Goal: Information Seeking & Learning: Find specific fact

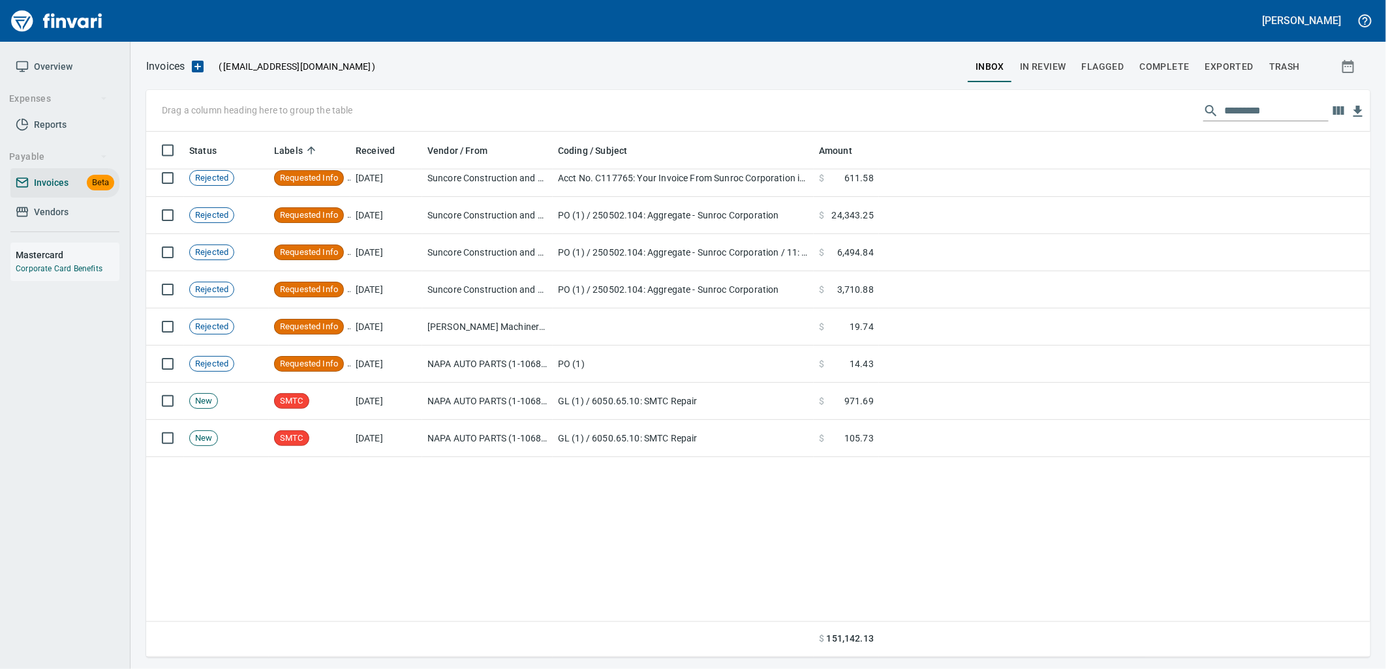
scroll to position [870, 0]
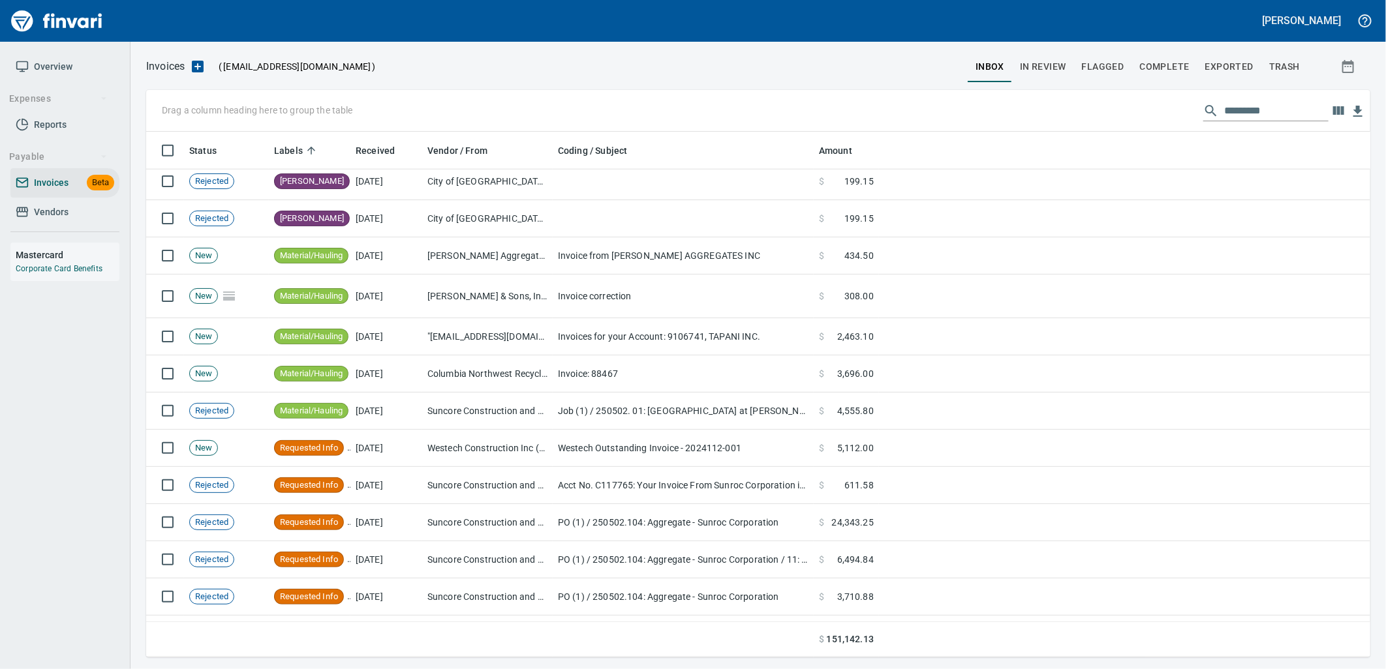
click at [67, 210] on span "Vendors" at bounding box center [51, 212] width 35 height 16
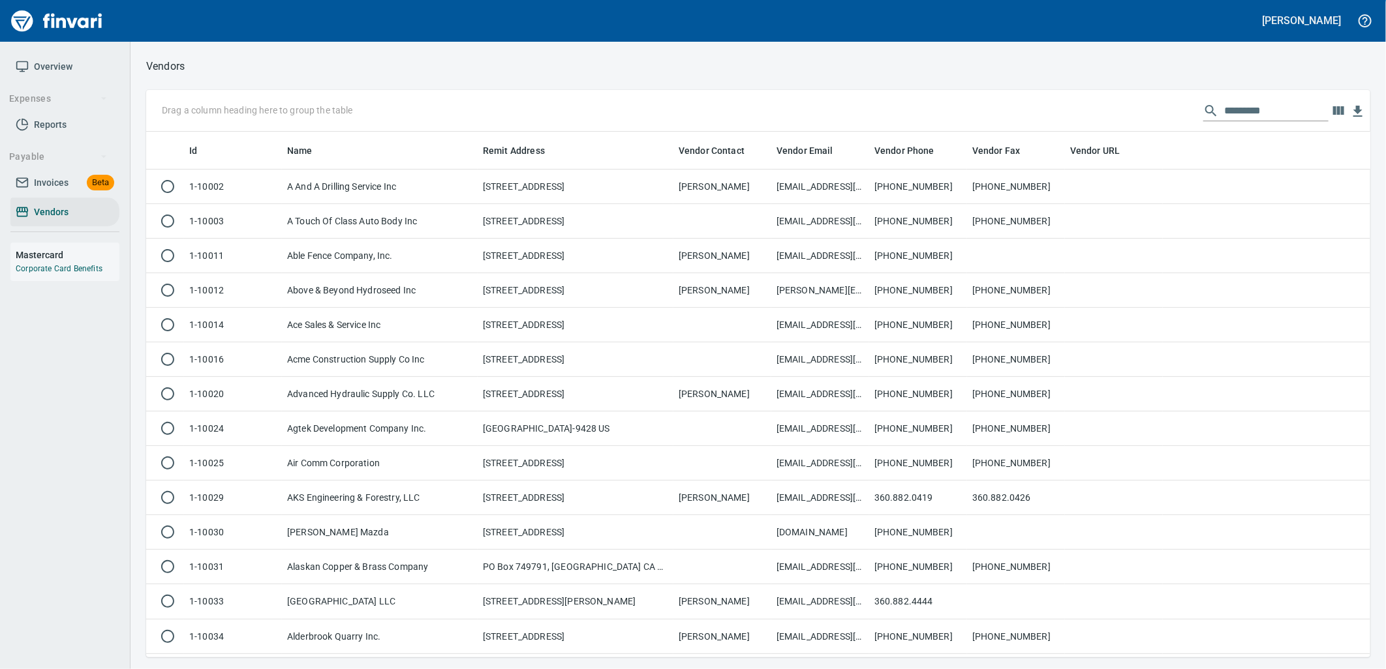
scroll to position [515, 1203]
click at [1253, 103] on input "text" at bounding box center [1276, 110] width 104 height 21
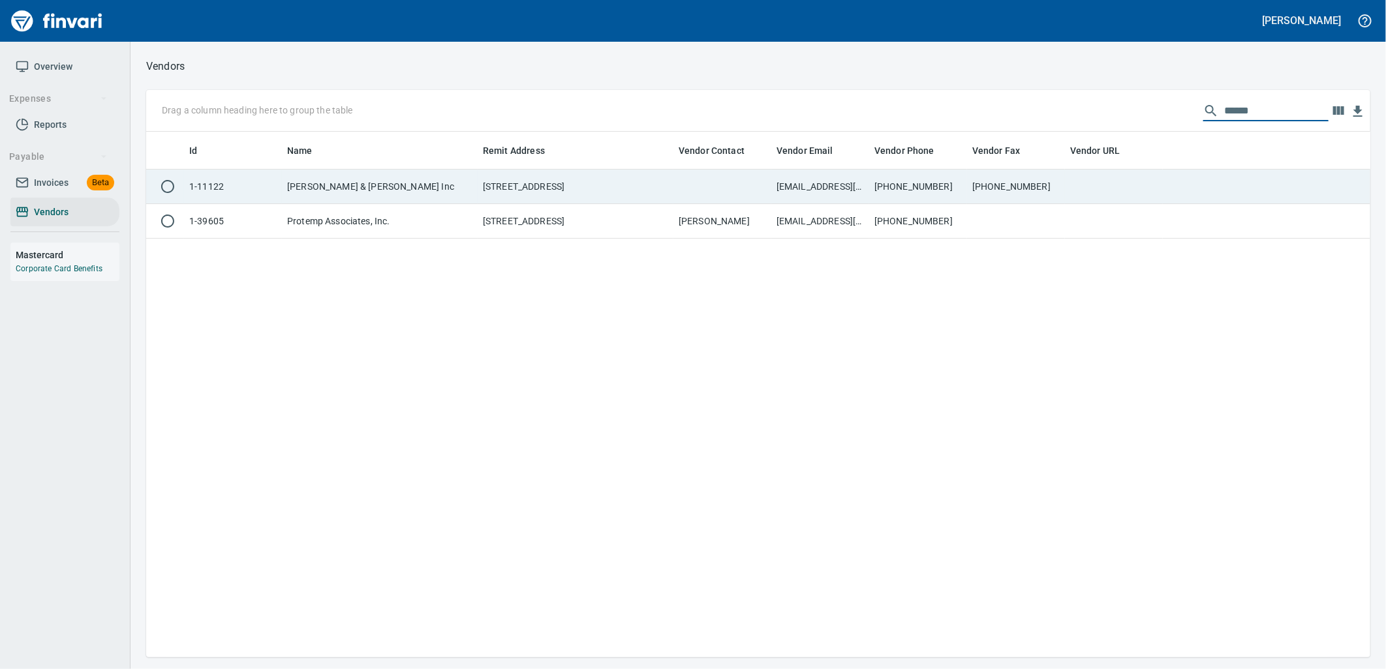
type input "******"
click at [727, 183] on td at bounding box center [722, 187] width 98 height 35
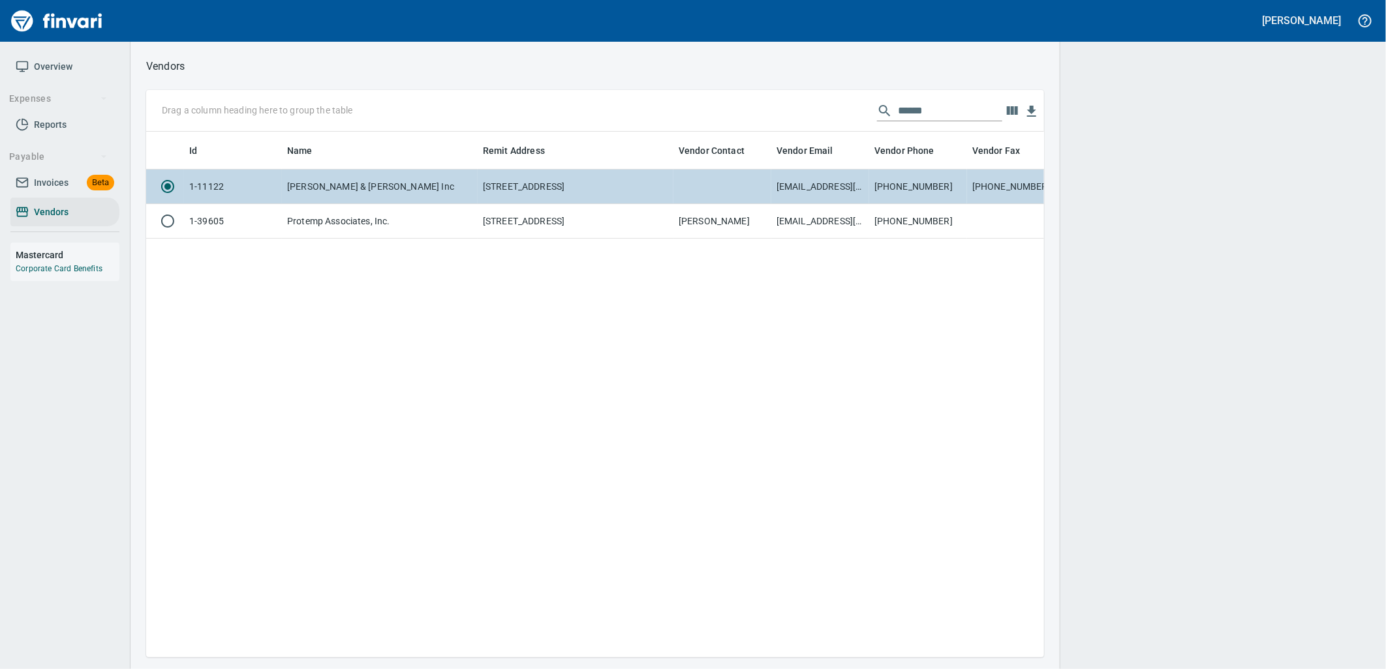
scroll to position [1, 1]
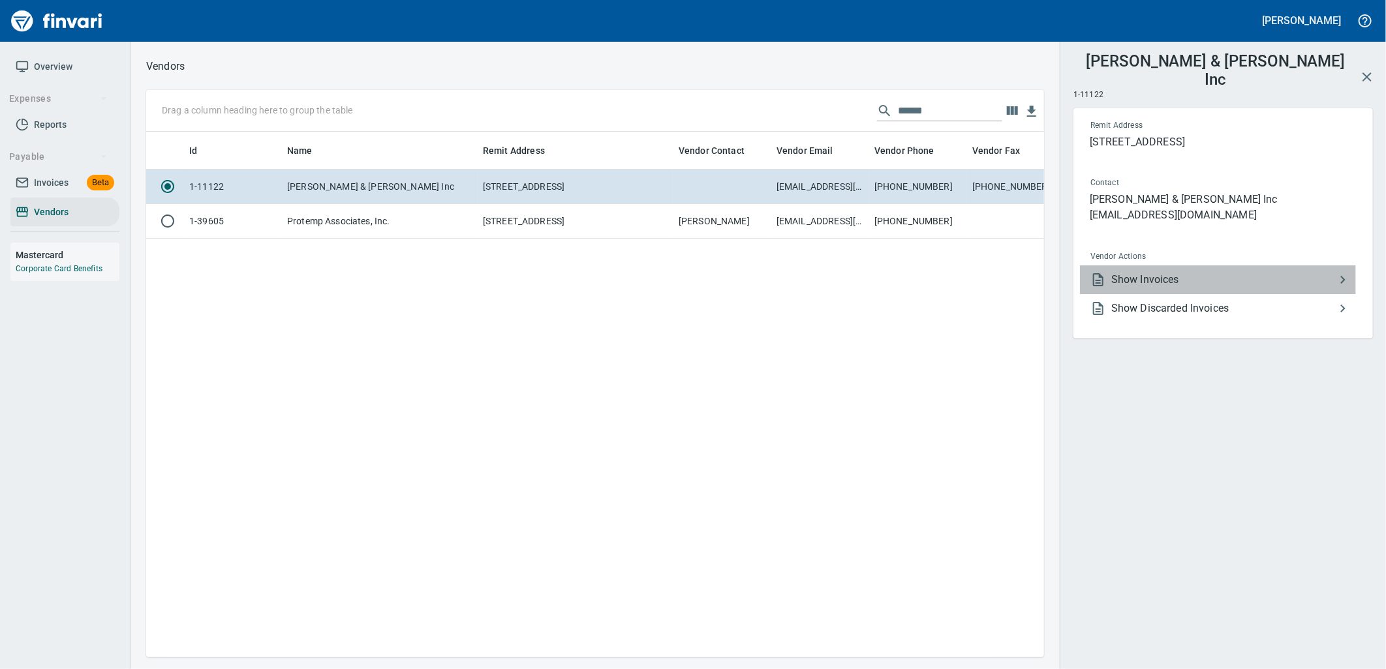
click at [1143, 272] on span "Show Invoices" at bounding box center [1223, 280] width 224 height 16
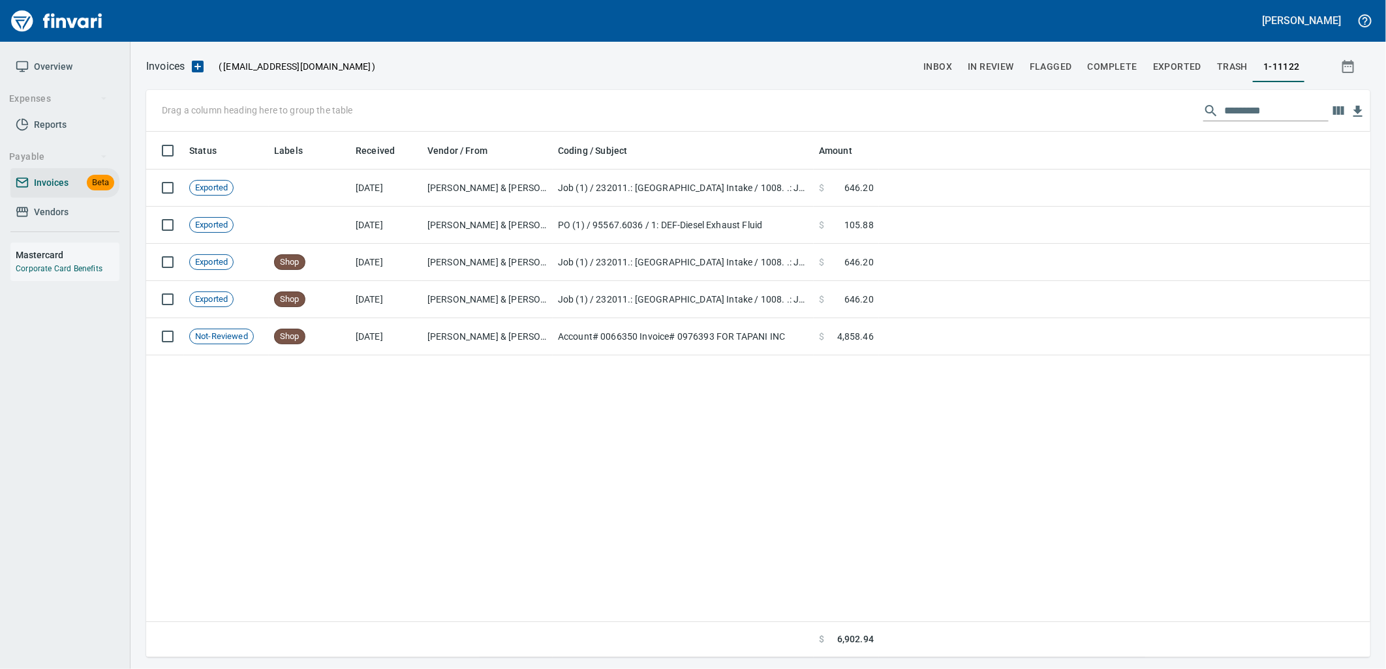
scroll to position [515, 1214]
click at [1240, 107] on input "text" at bounding box center [1276, 110] width 104 height 21
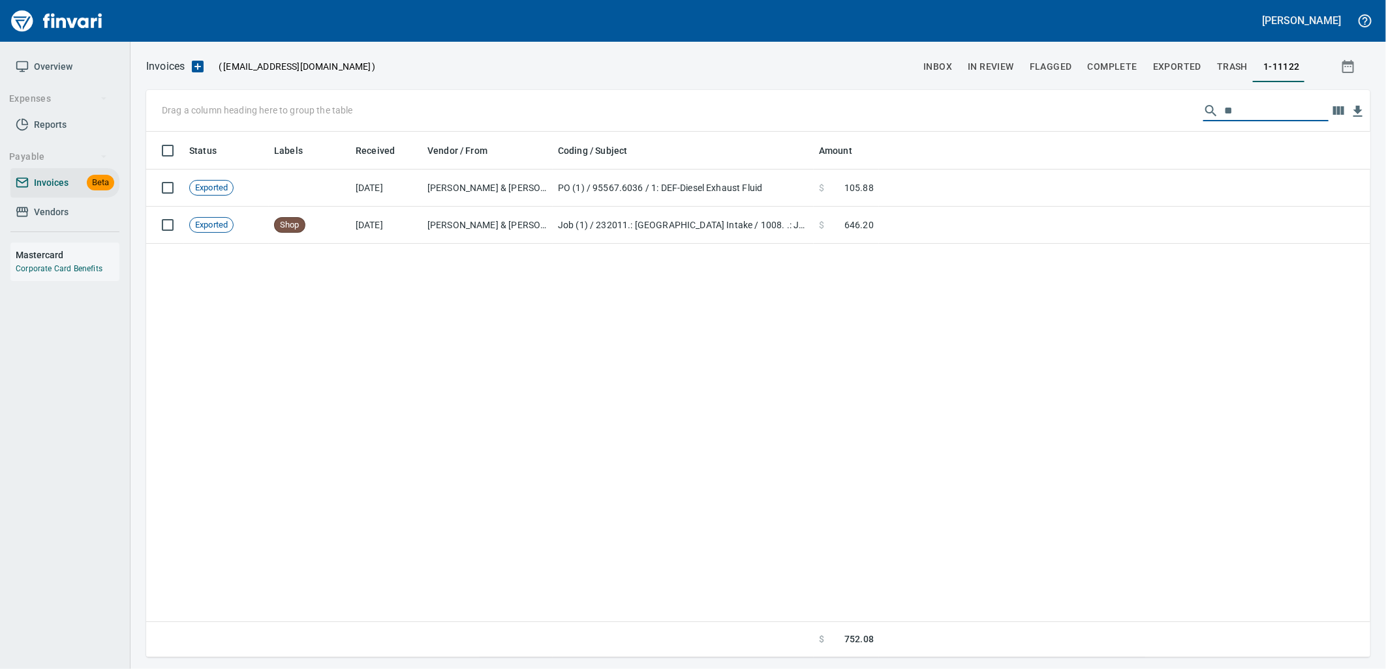
type input "*"
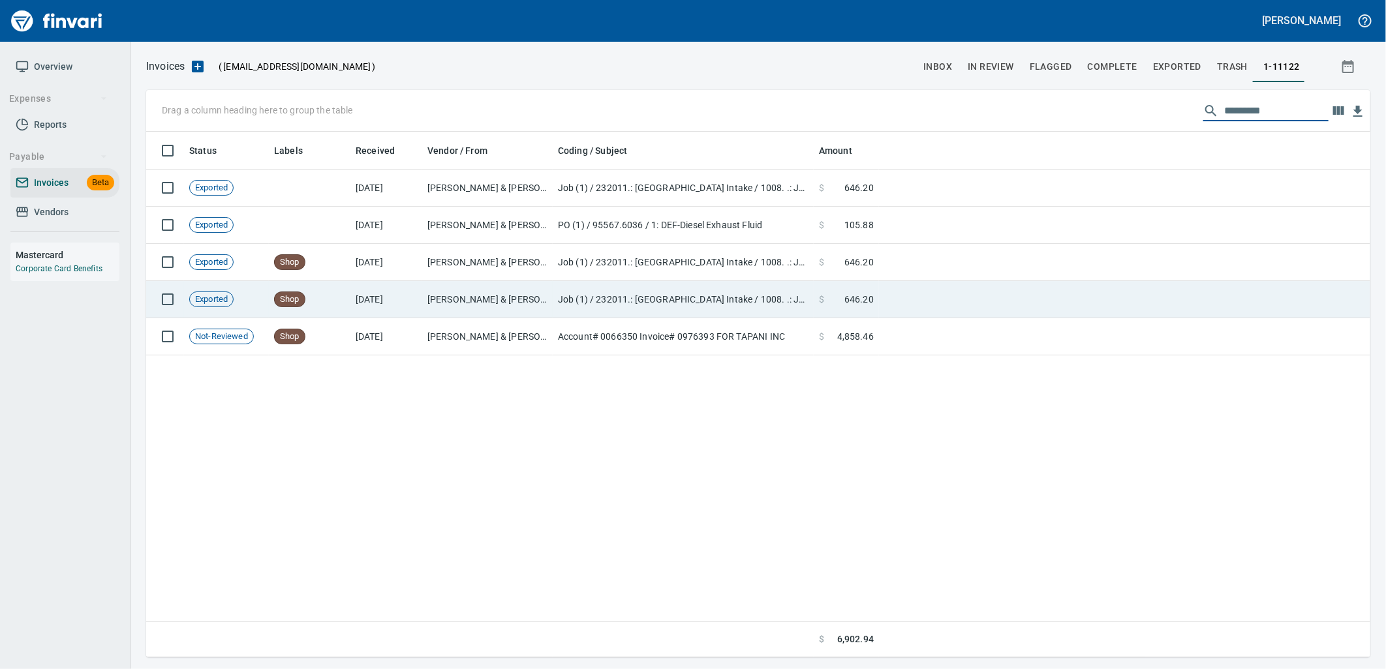
click at [399, 301] on td "[DATE]" at bounding box center [386, 299] width 72 height 37
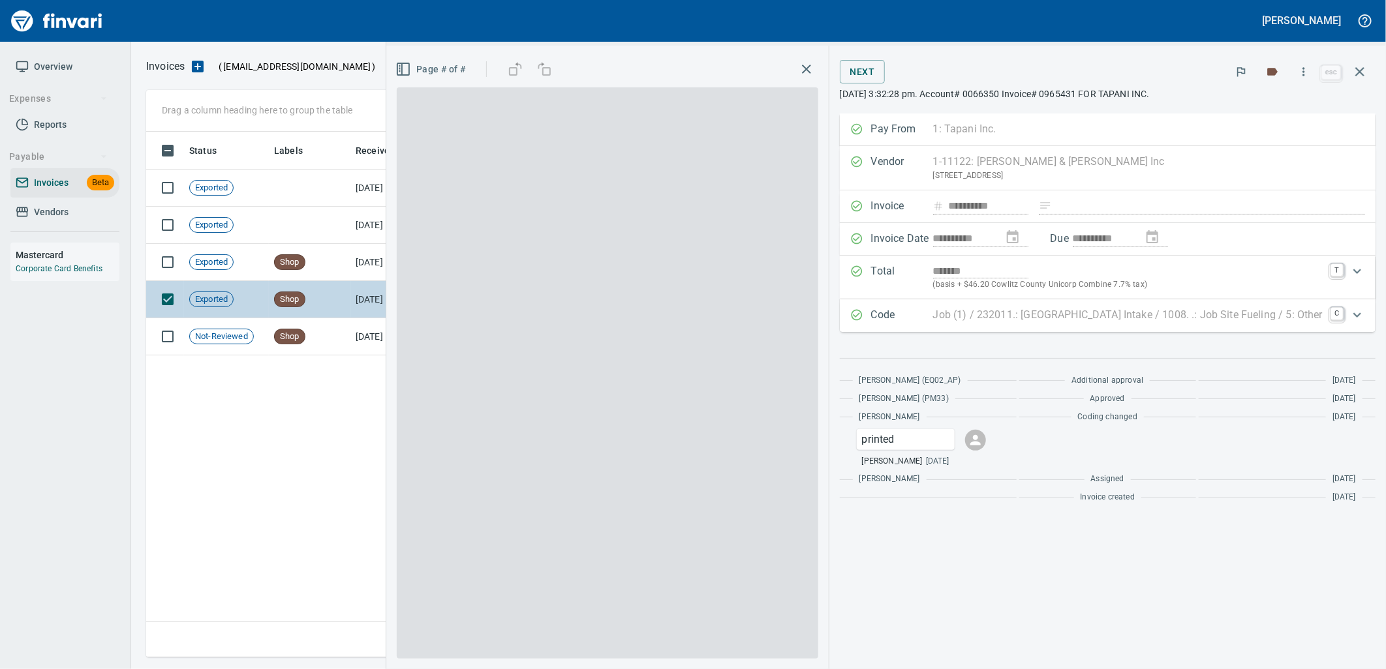
scroll to position [515, 1212]
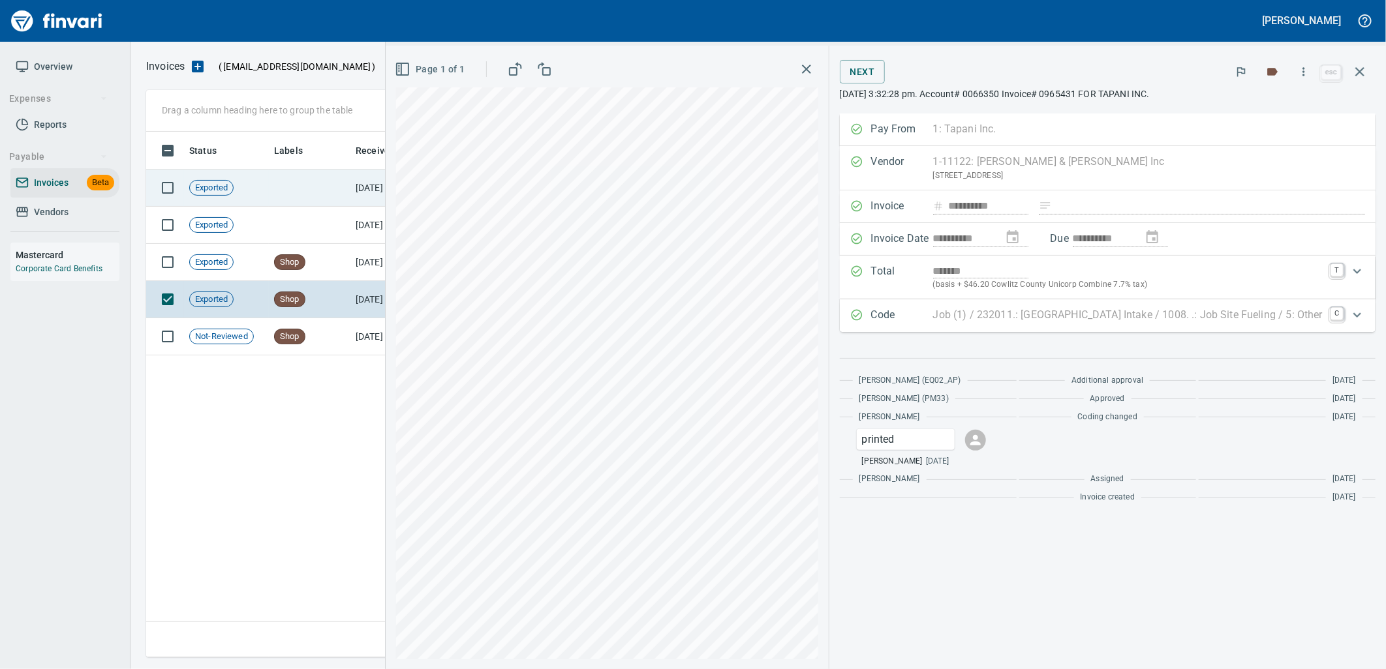
click at [321, 188] on td at bounding box center [310, 188] width 82 height 37
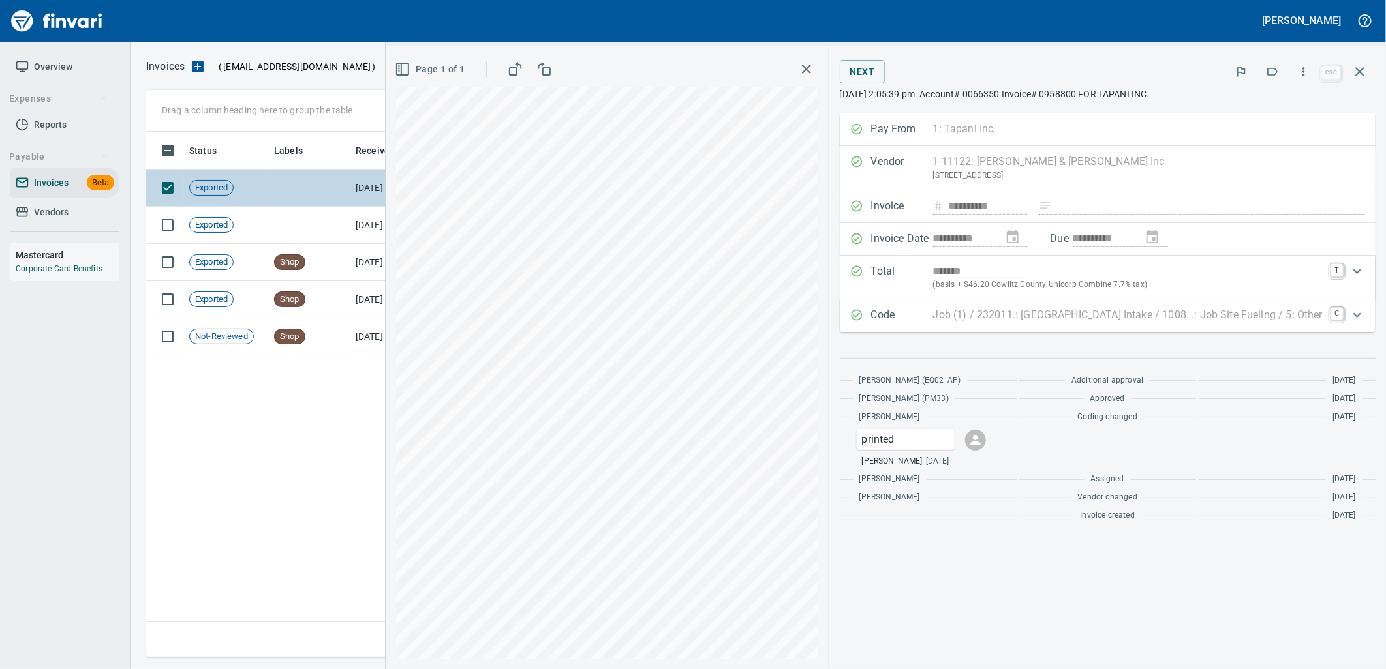
click at [311, 203] on td at bounding box center [310, 188] width 82 height 37
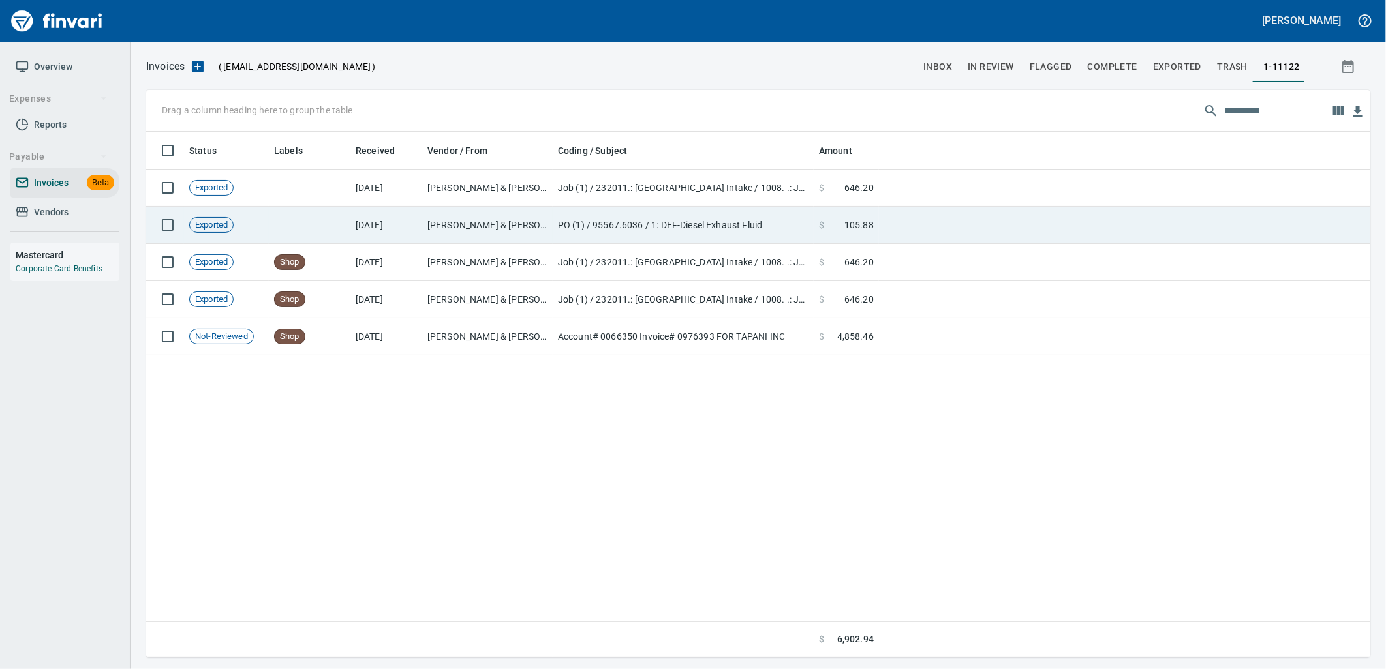
click at [288, 230] on td at bounding box center [310, 225] width 82 height 37
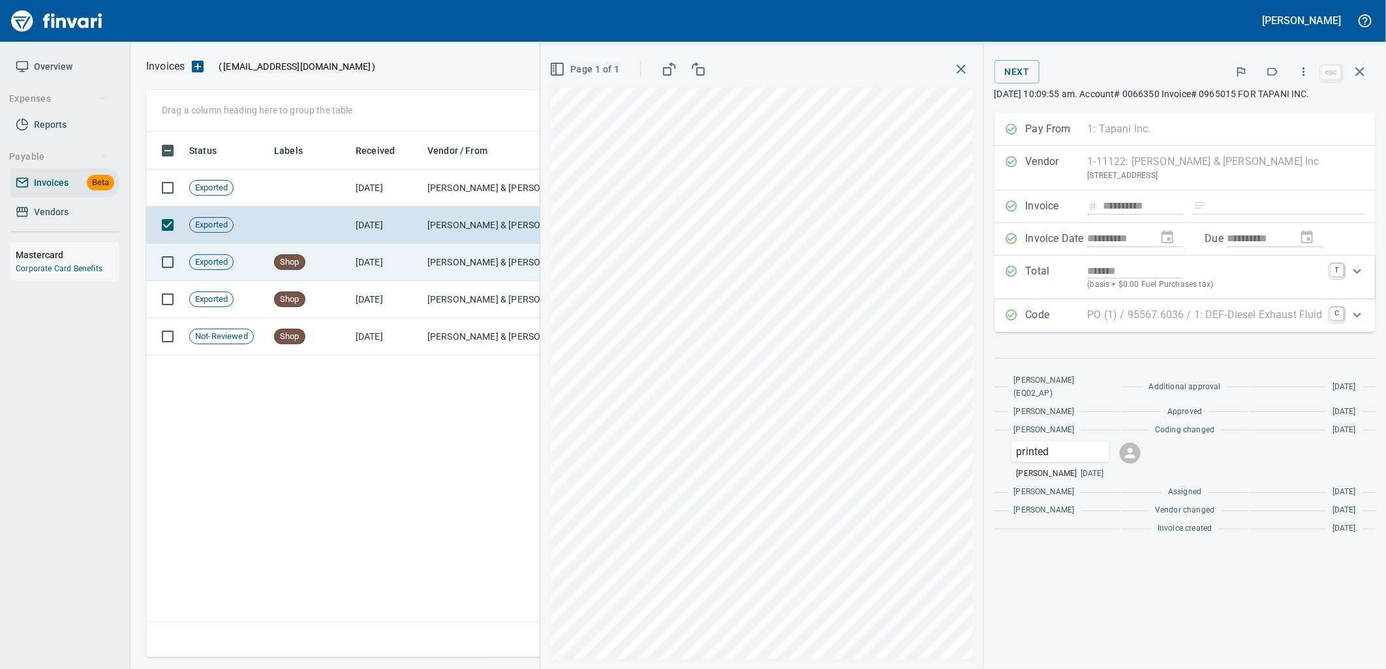
click at [279, 259] on span "Shop" at bounding box center [290, 262] width 30 height 12
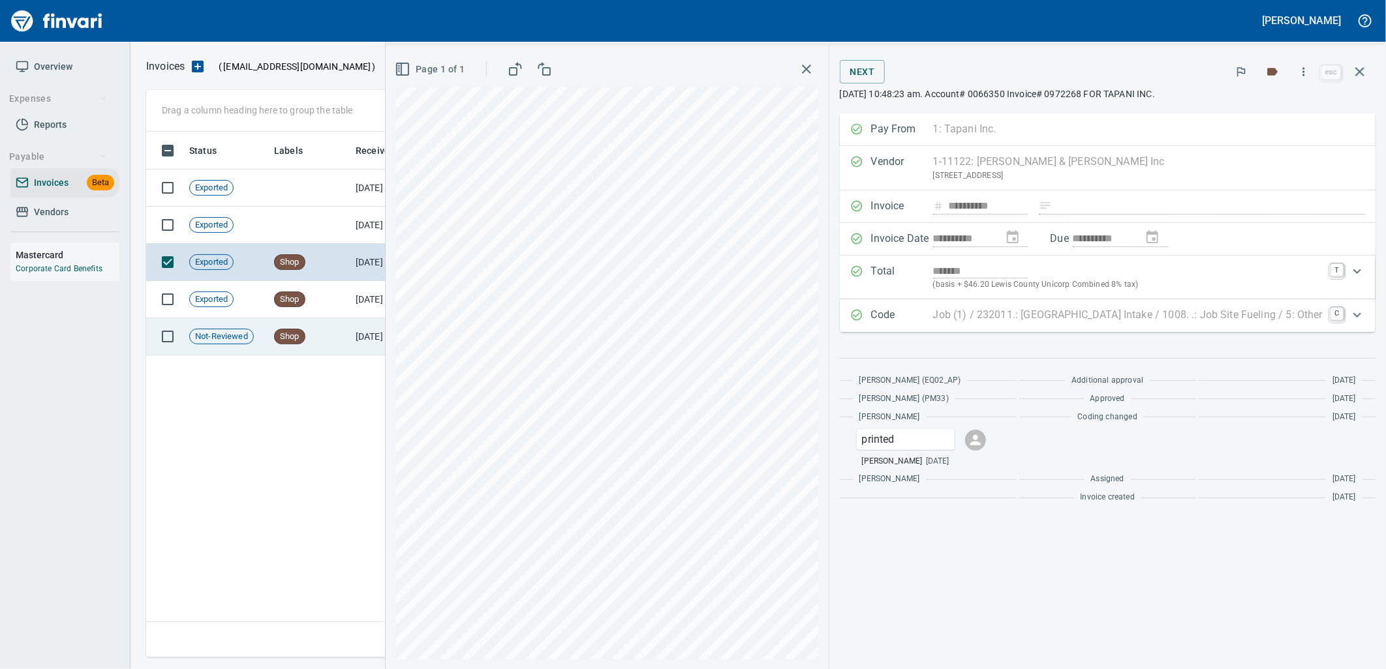
click at [292, 334] on span "Shop" at bounding box center [290, 337] width 30 height 12
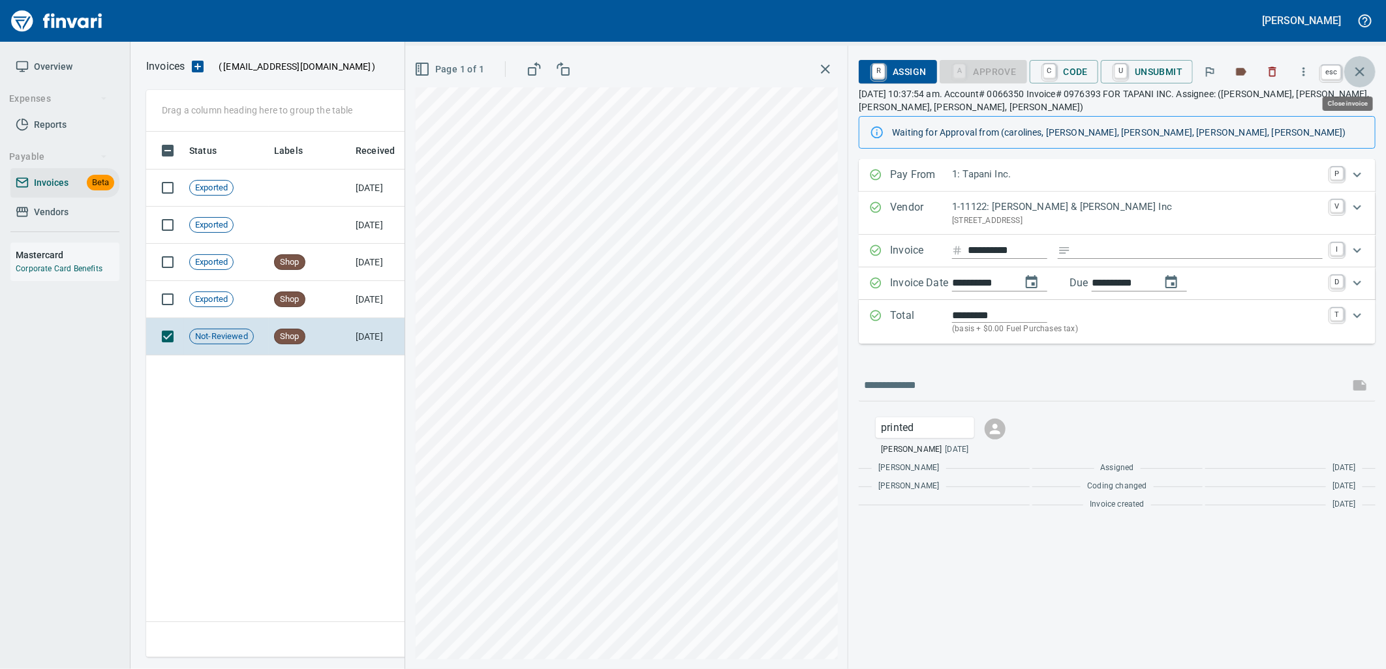
click at [1368, 69] on button "button" at bounding box center [1359, 71] width 31 height 31
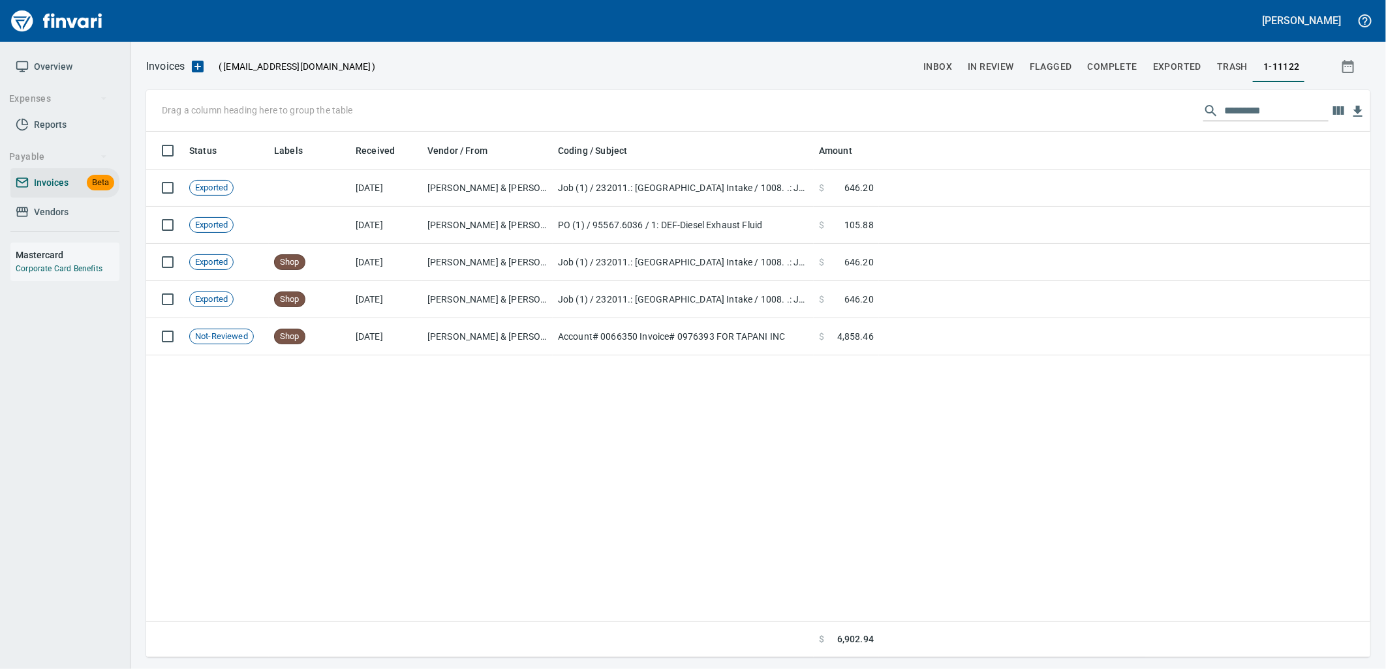
click at [70, 205] on span "Vendors" at bounding box center [65, 212] width 99 height 16
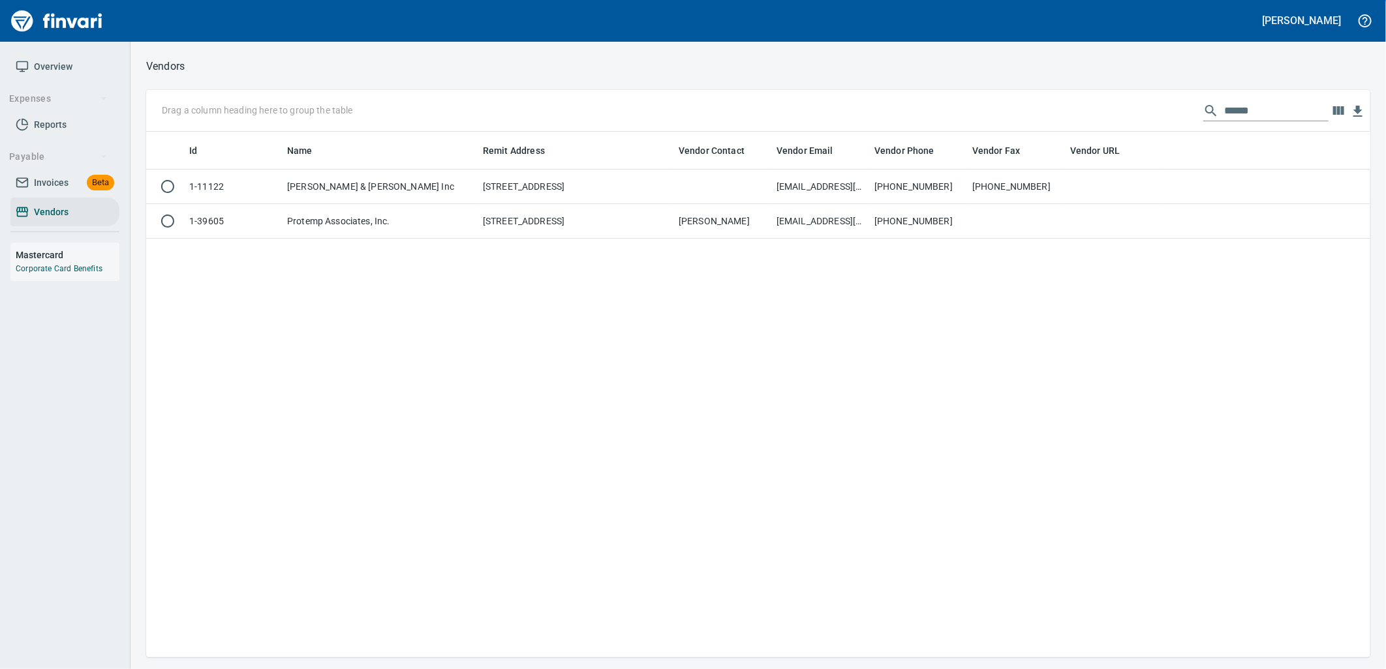
scroll to position [515, 1214]
drag, startPoint x: 1264, startPoint y: 113, endPoint x: 1038, endPoint y: 117, distance: 226.5
click at [1053, 115] on div "Drag a column heading here to group the table ******" at bounding box center [758, 111] width 1224 height 42
type input "*****"
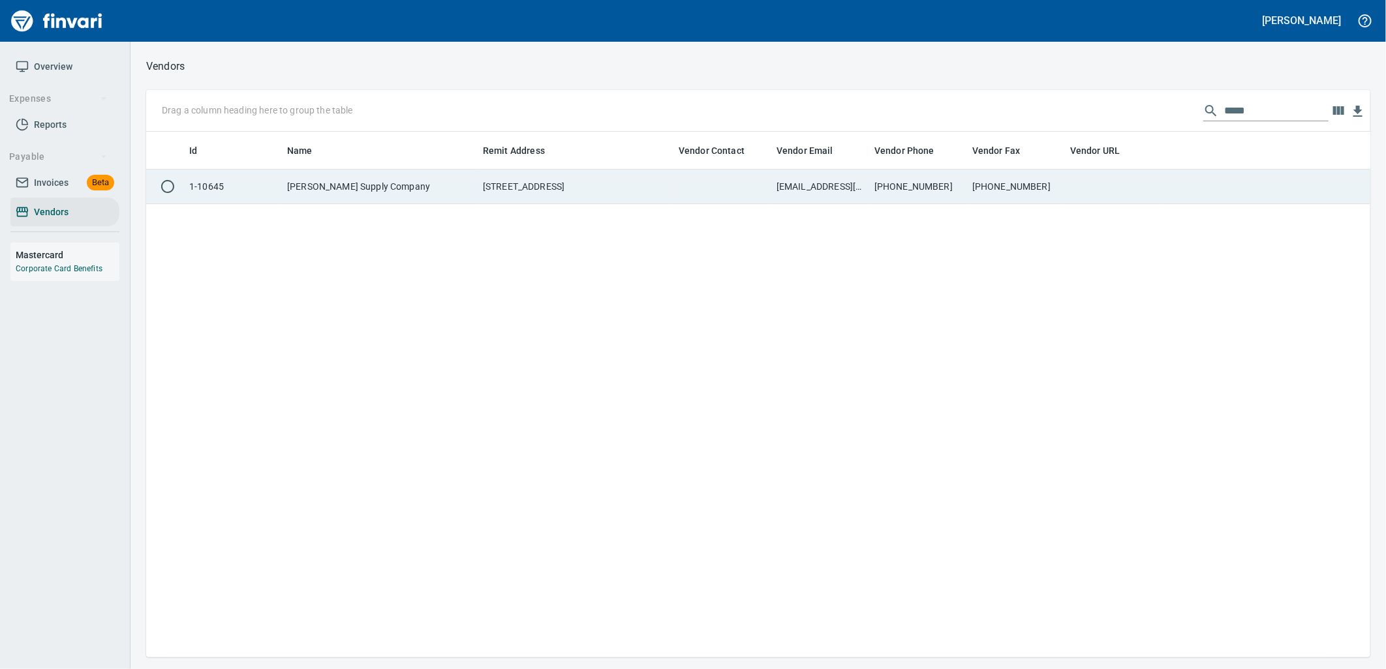
click at [885, 189] on td "[PHONE_NUMBER]" at bounding box center [918, 187] width 98 height 35
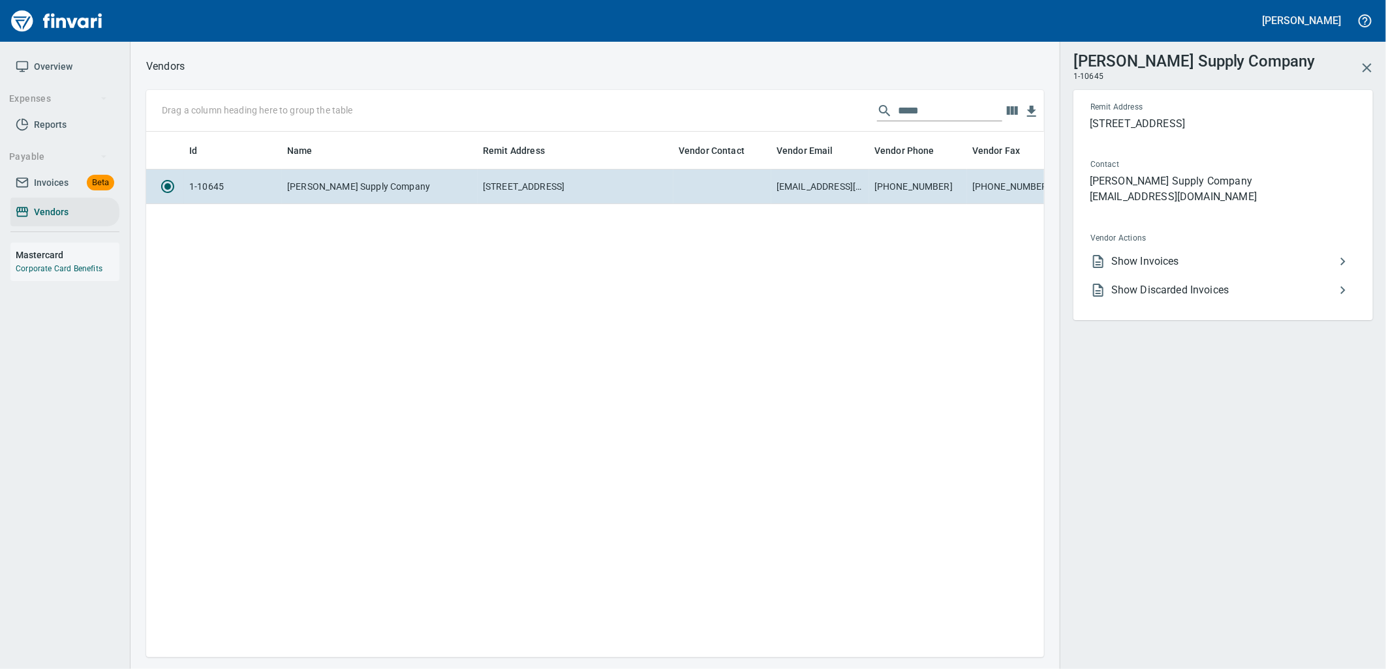
scroll to position [504, 887]
click at [1135, 269] on span "Show Invoices" at bounding box center [1223, 262] width 224 height 16
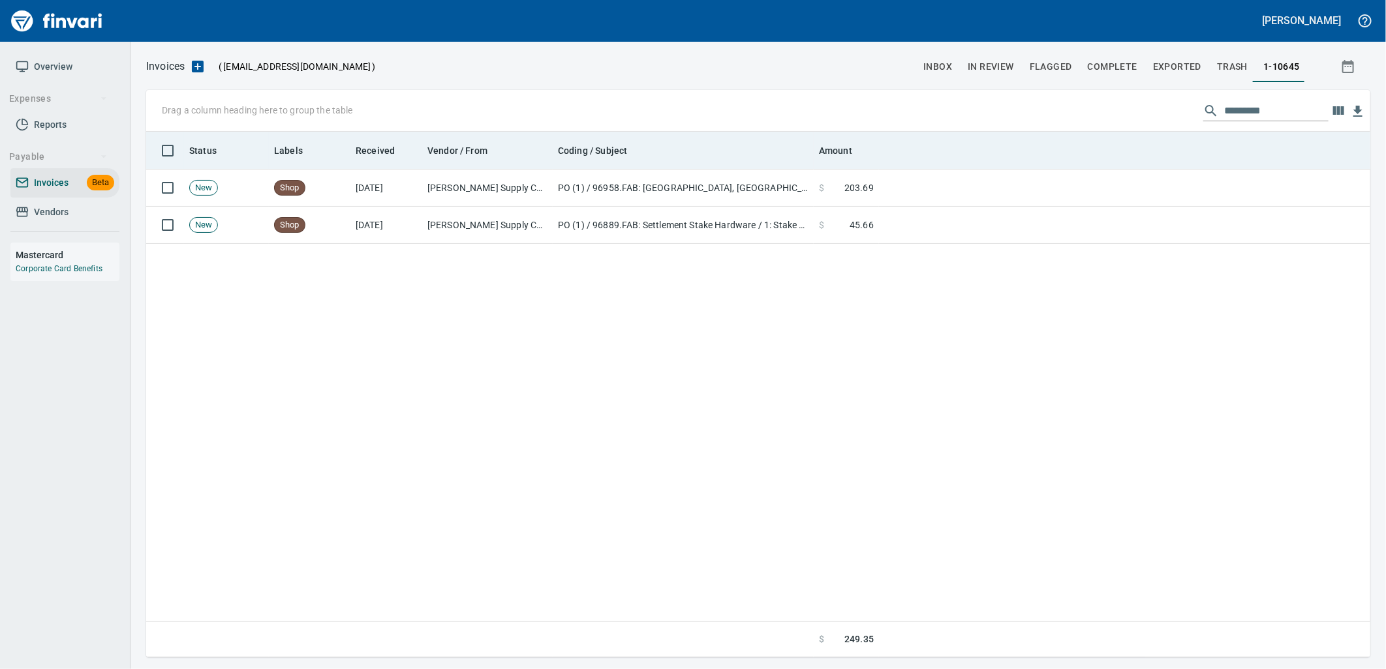
scroll to position [515, 1203]
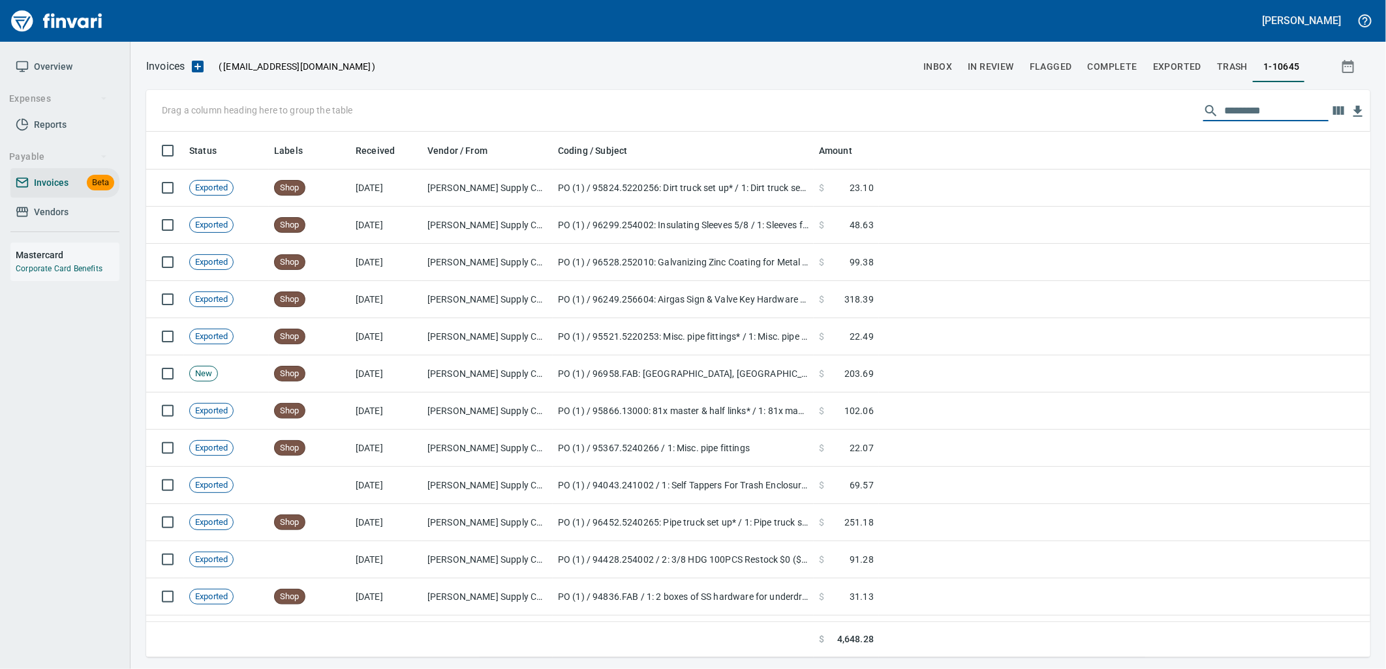
click at [1245, 112] on input "text" at bounding box center [1276, 110] width 104 height 21
type input "*"
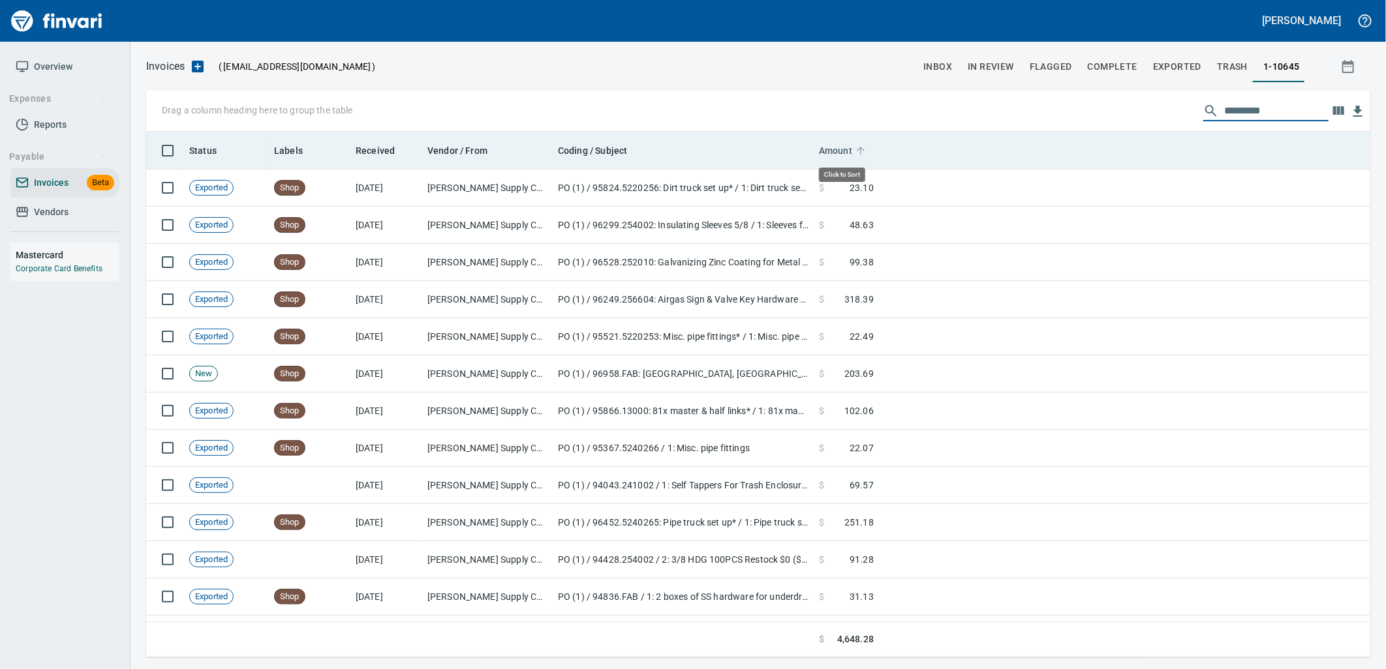
click at [830, 151] on span "Amount" at bounding box center [835, 151] width 33 height 16
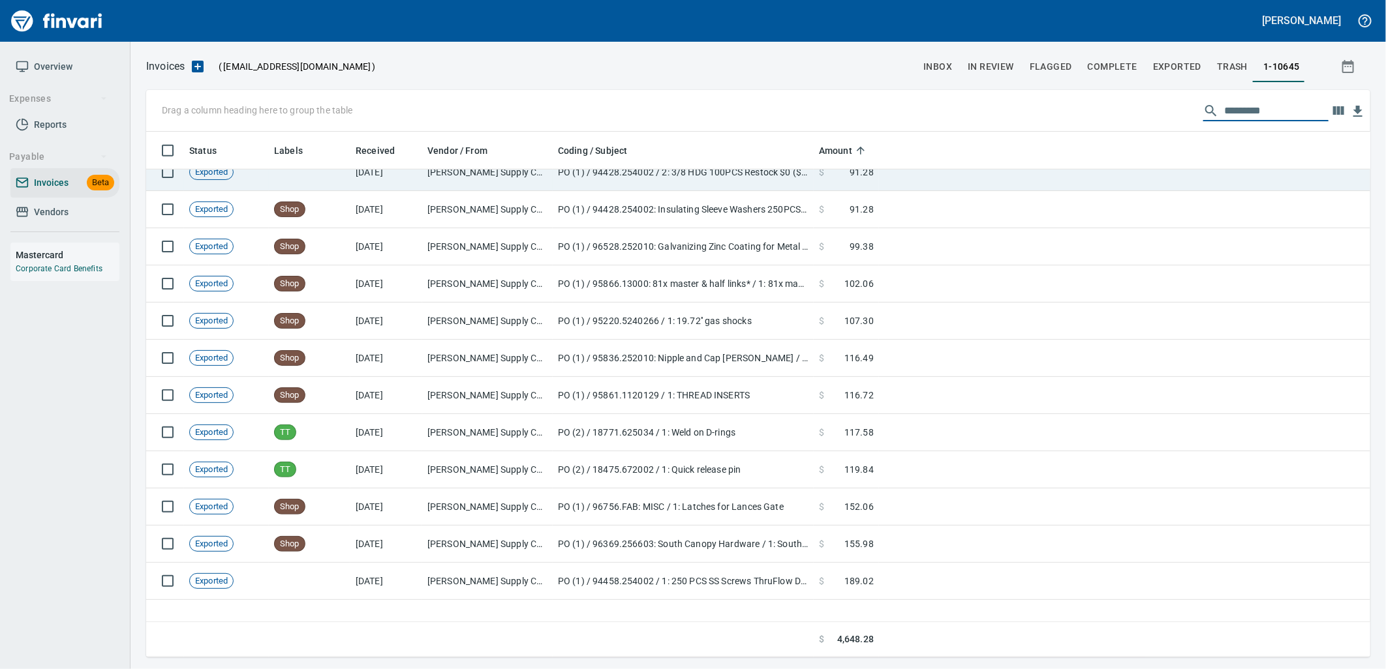
scroll to position [653, 0]
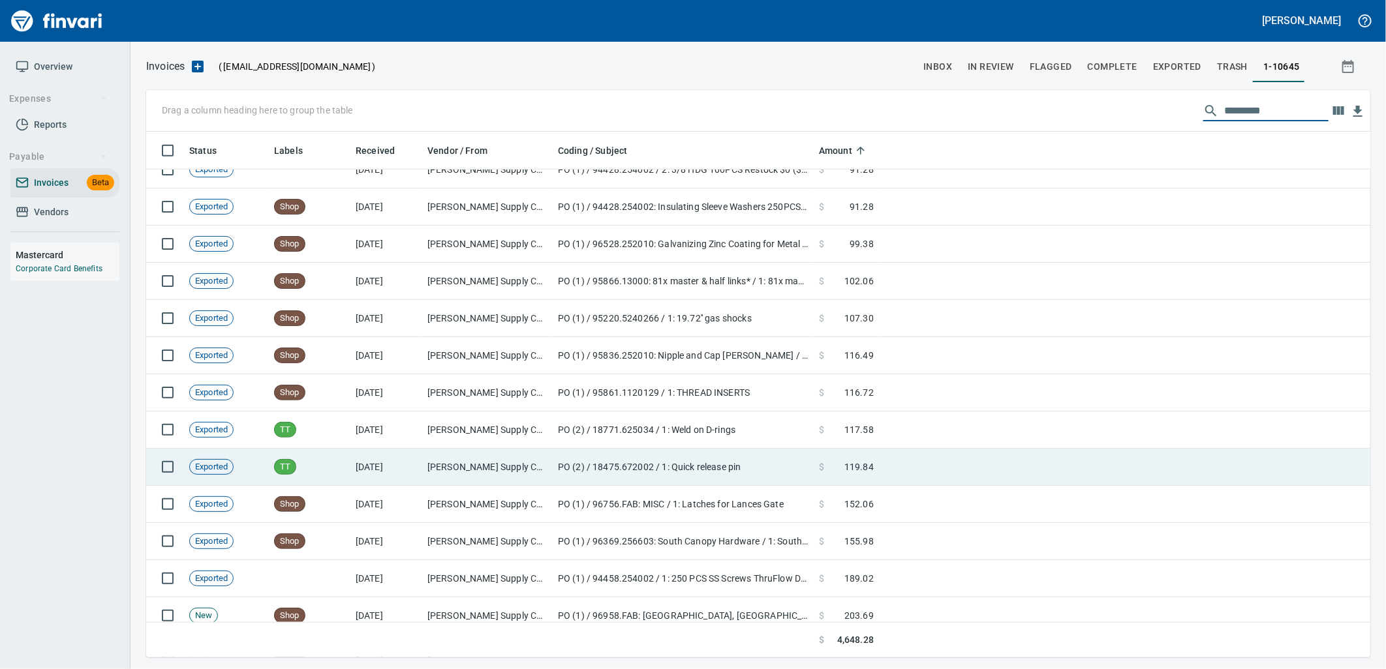
click at [855, 474] on span "119.84" at bounding box center [858, 467] width 29 height 13
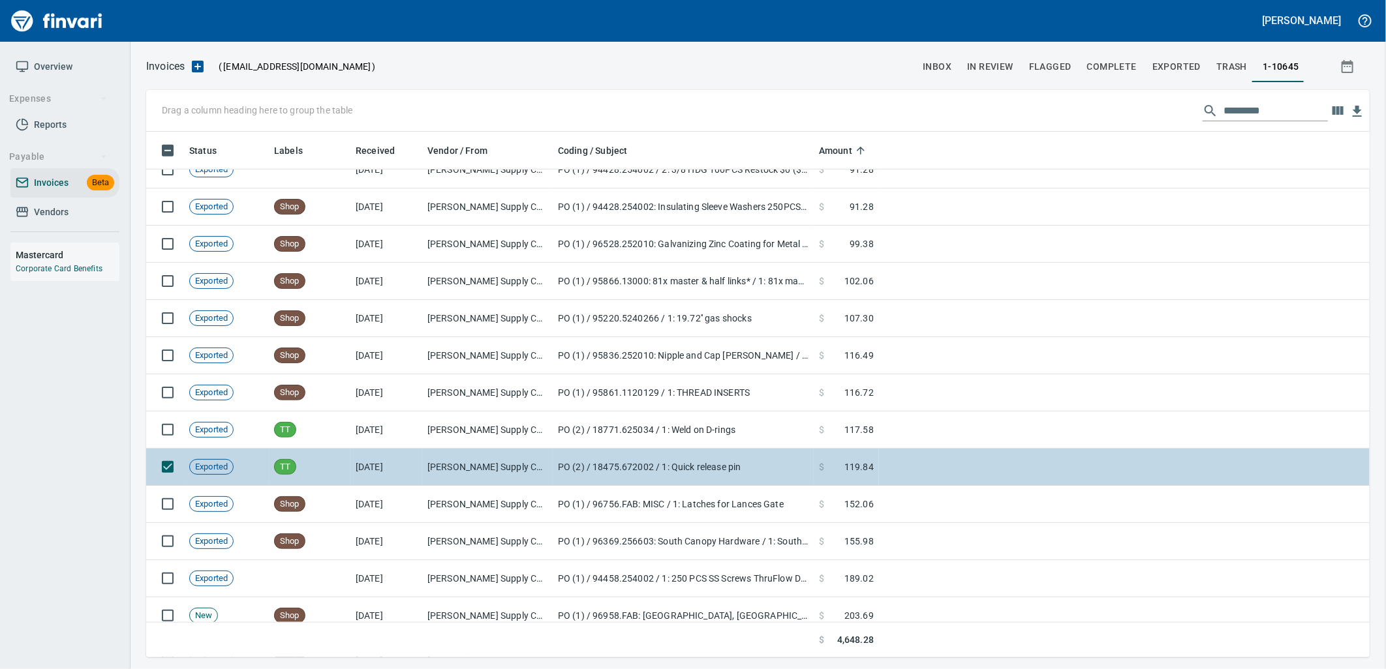
scroll to position [515, 1202]
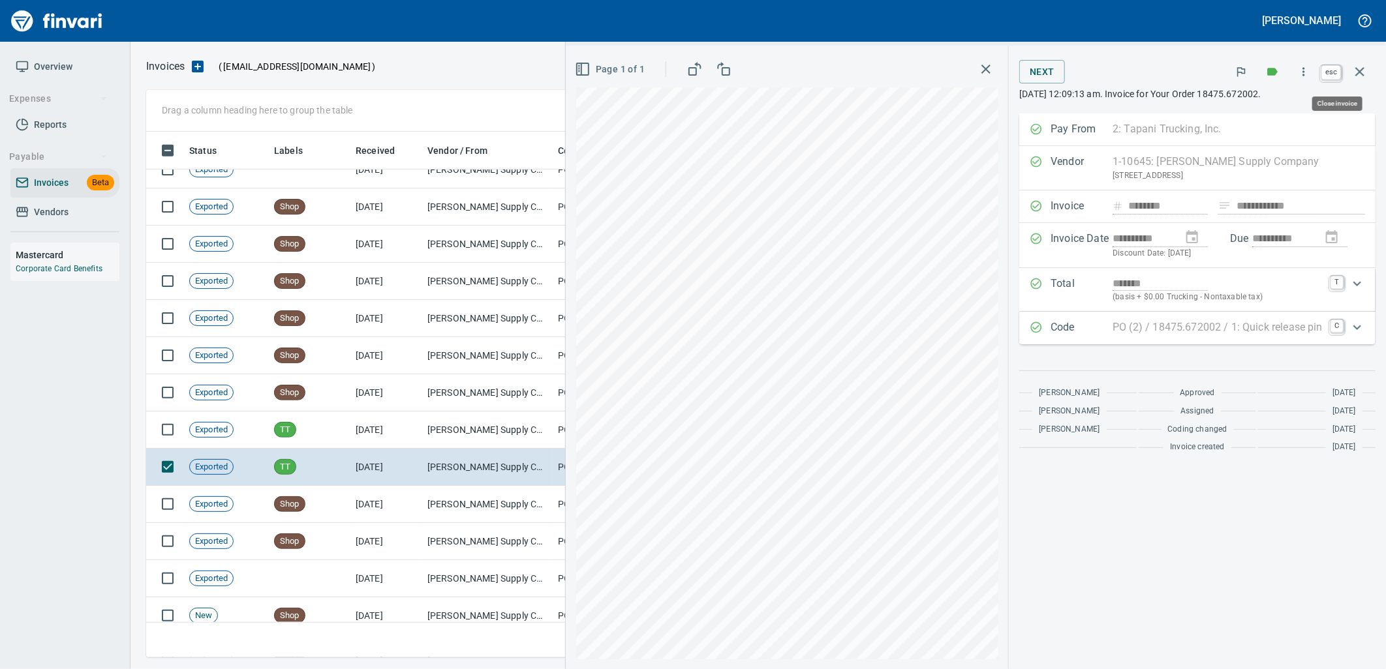
click at [1359, 64] on icon "button" at bounding box center [1360, 72] width 16 height 16
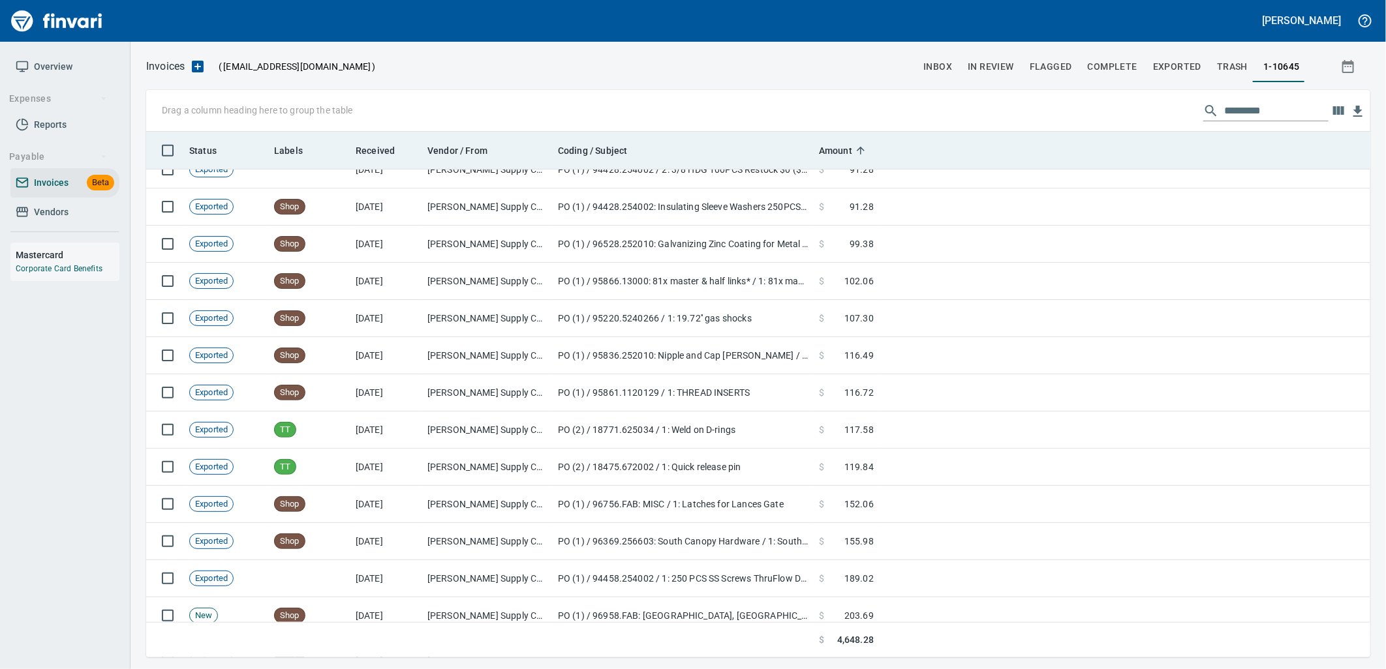
scroll to position [515, 1203]
click at [591, 147] on span "Coding / Subject" at bounding box center [592, 151] width 69 height 16
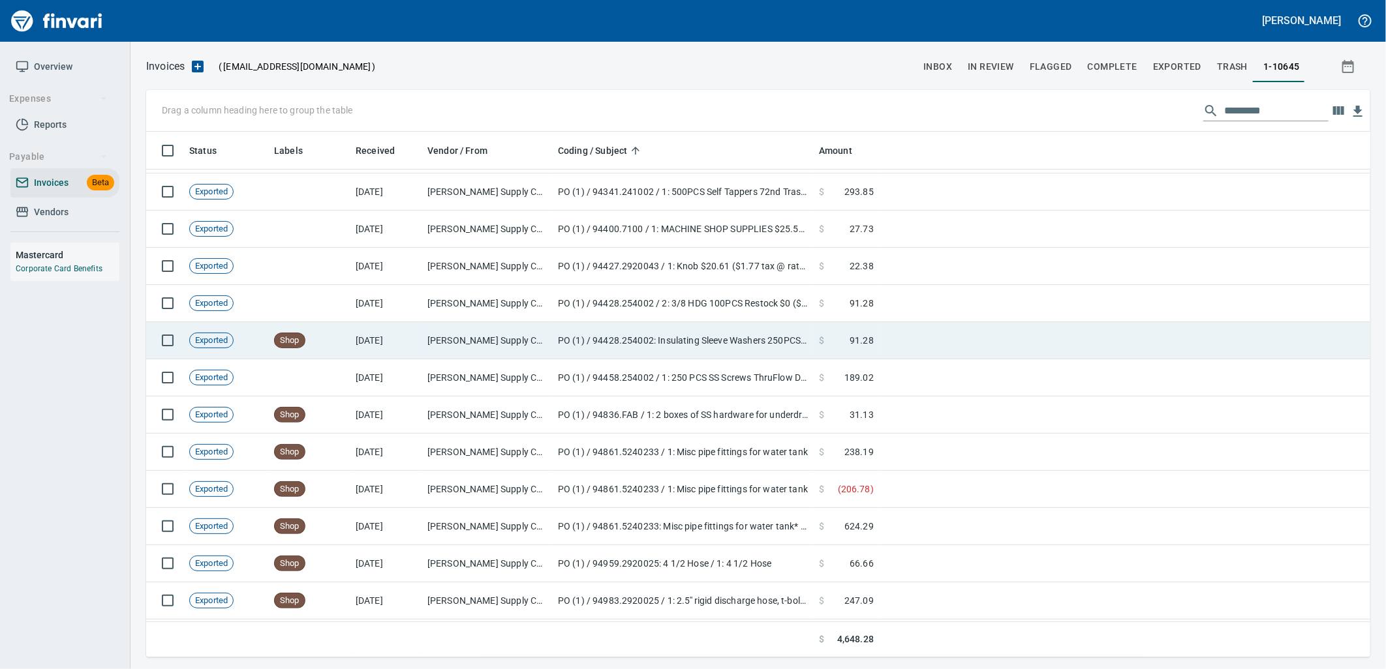
scroll to position [0, 0]
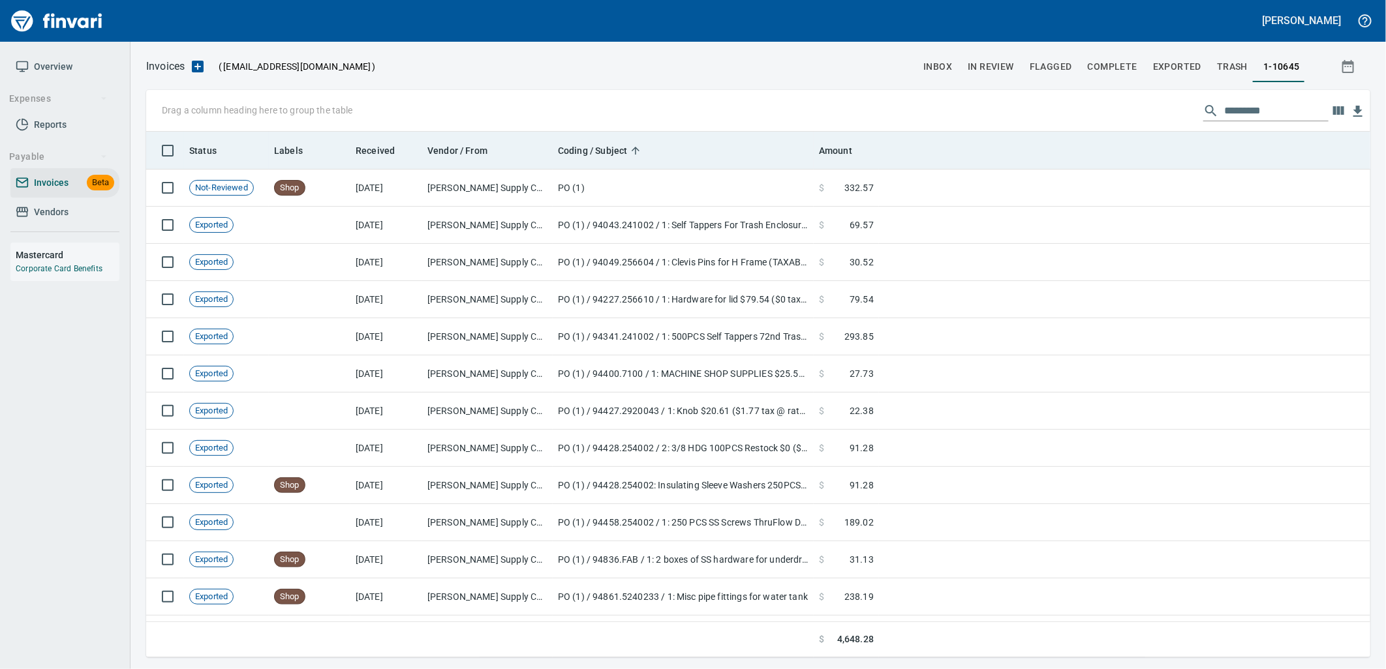
click at [605, 148] on span "Coding / Subject" at bounding box center [592, 151] width 69 height 16
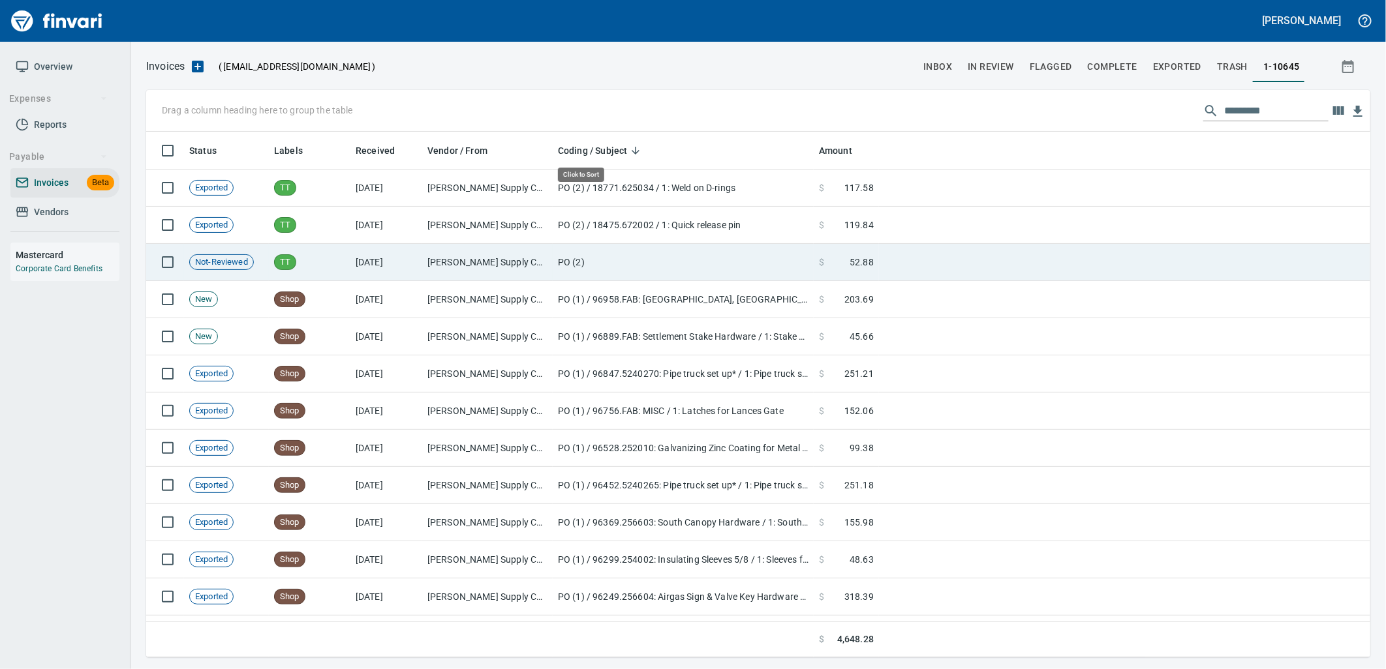
scroll to position [515, 1203]
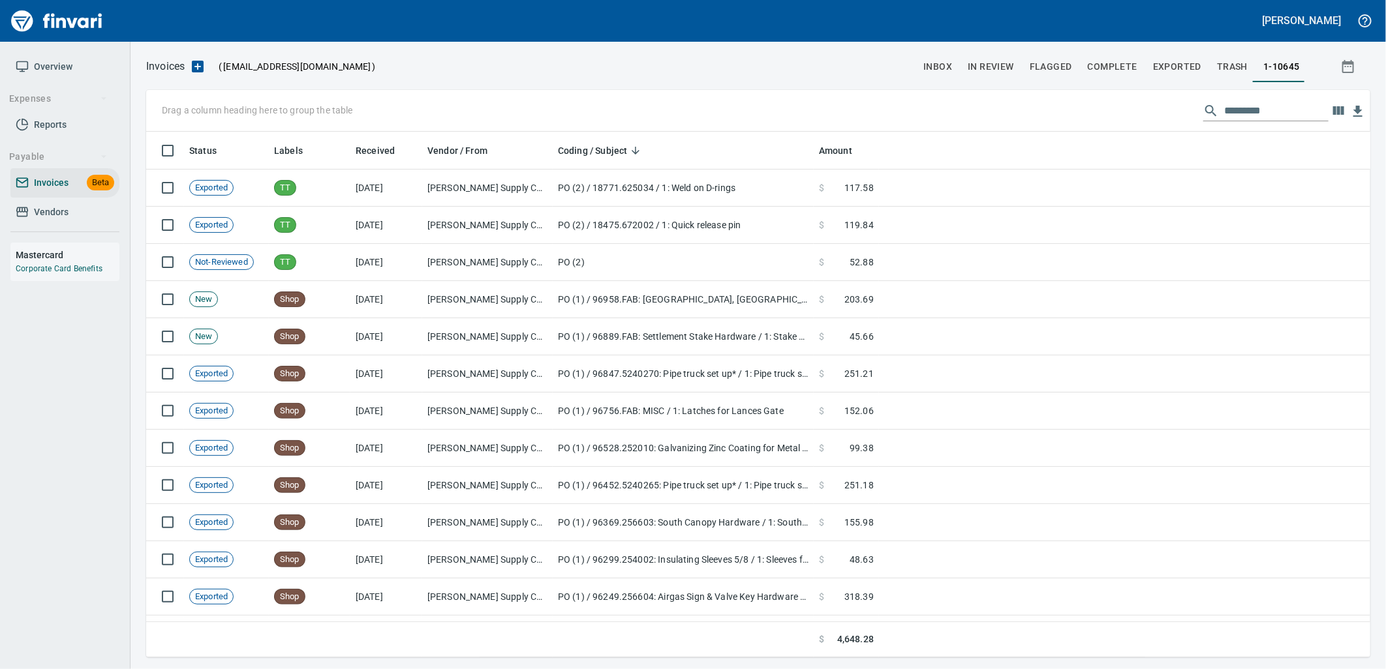
click at [44, 204] on span "Vendors" at bounding box center [51, 212] width 35 height 16
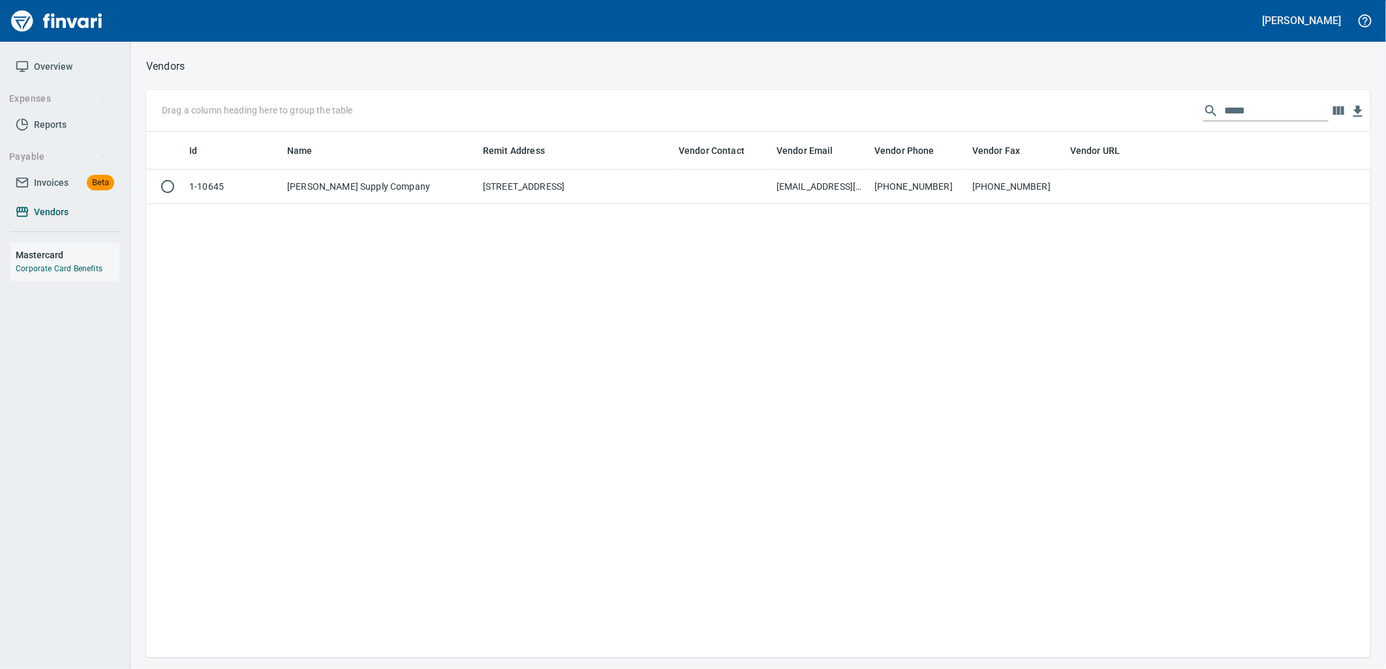
scroll to position [515, 1214]
drag, startPoint x: 1188, startPoint y: 115, endPoint x: 1066, endPoint y: 126, distance: 121.9
click at [1066, 126] on div "Drag a column heading here to group the table *****" at bounding box center [758, 111] width 1224 height 42
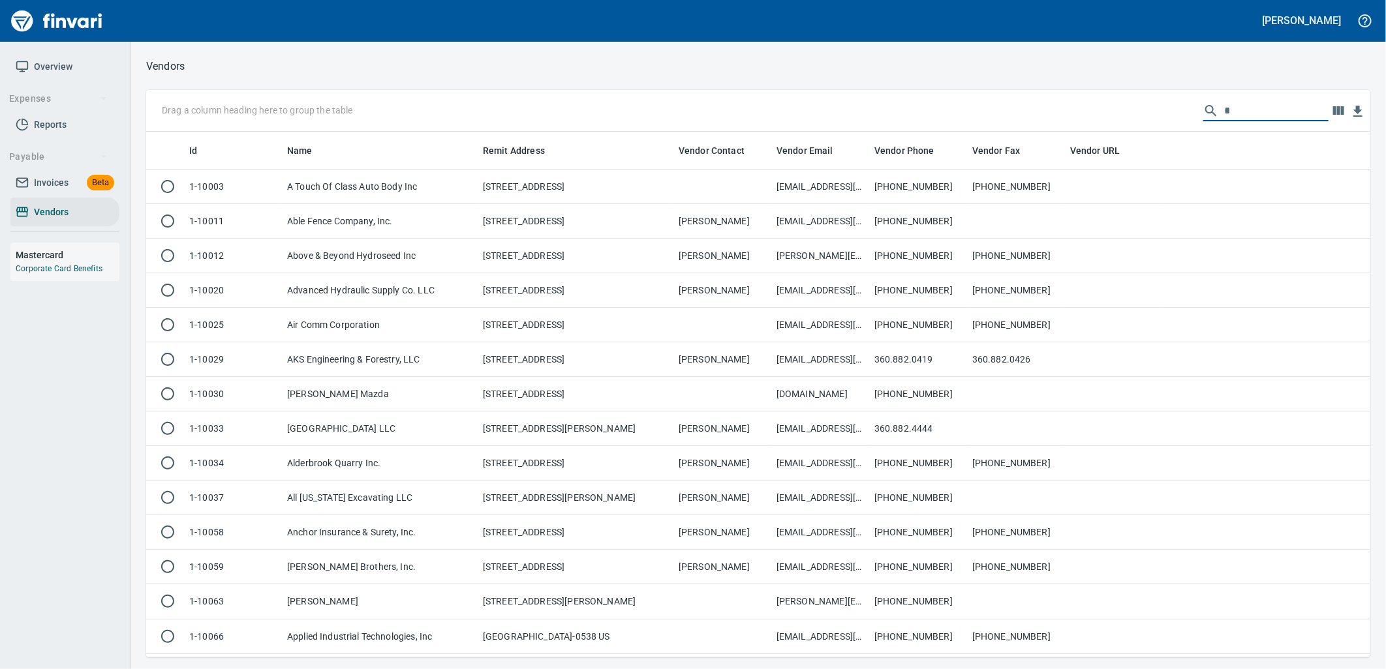
scroll to position [515, 1203]
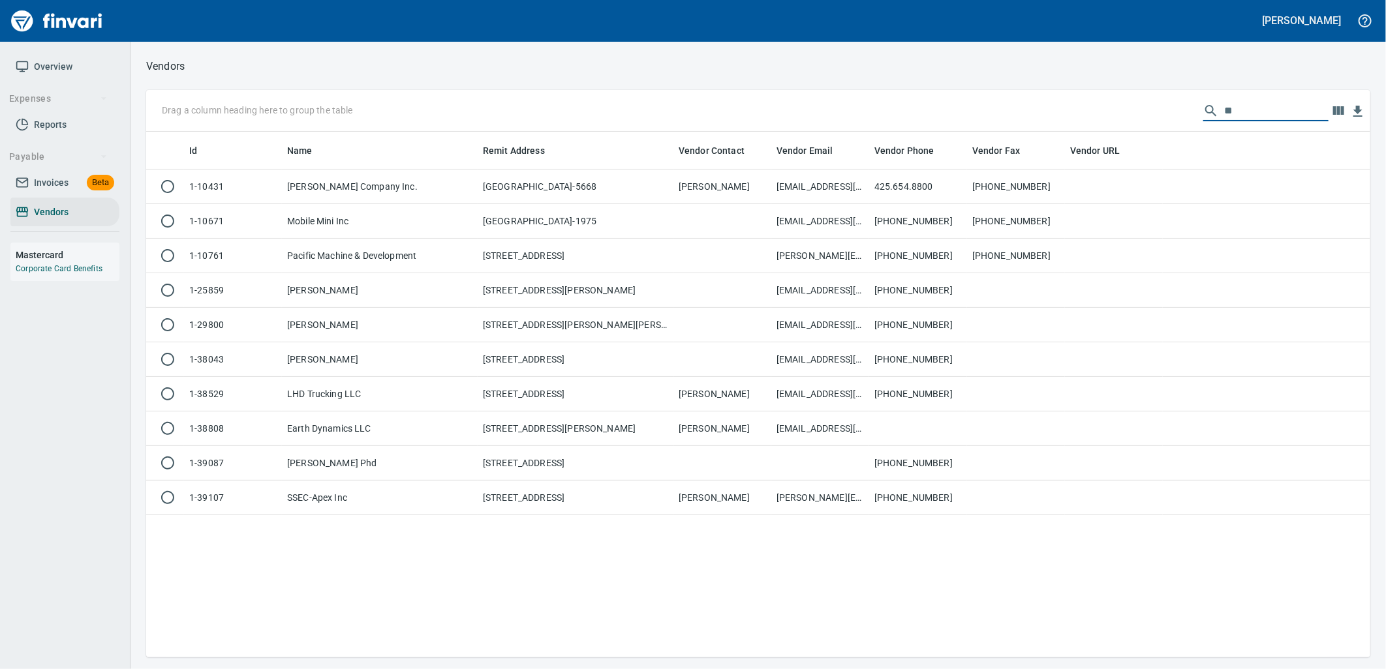
type input "*"
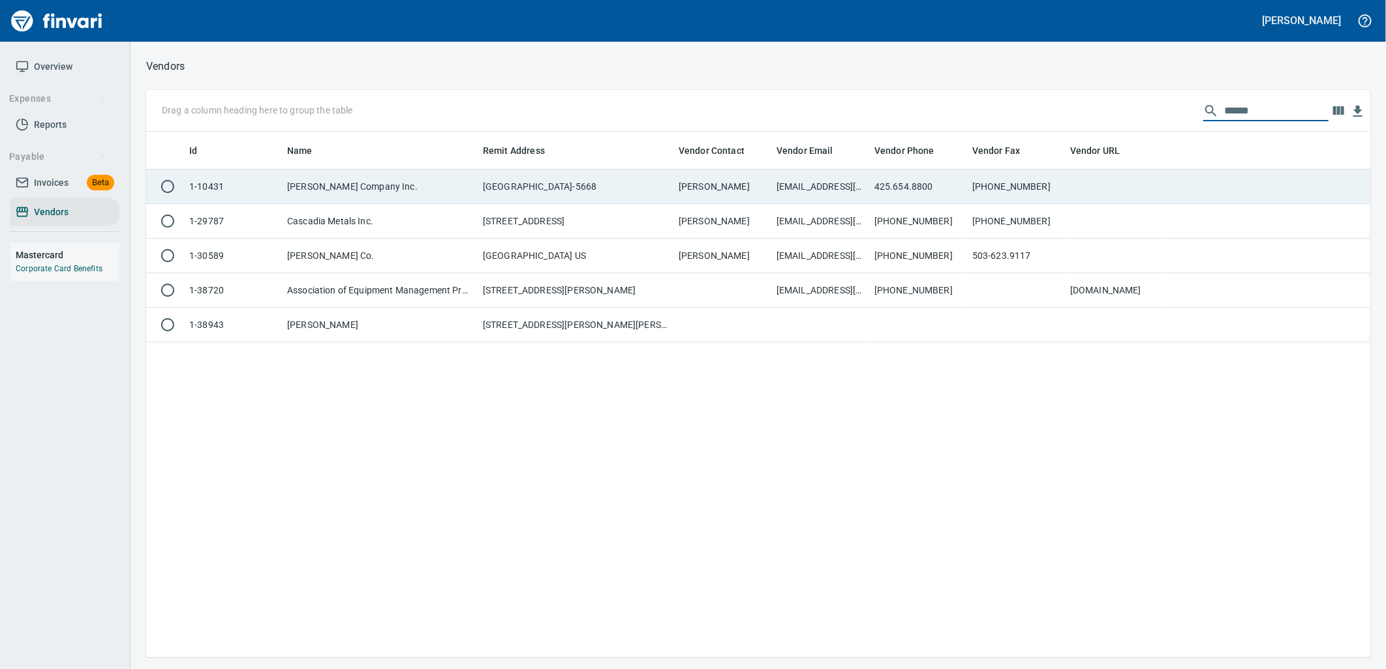
type input "******"
click at [375, 185] on td "[PERSON_NAME] Company Inc." at bounding box center [380, 187] width 196 height 35
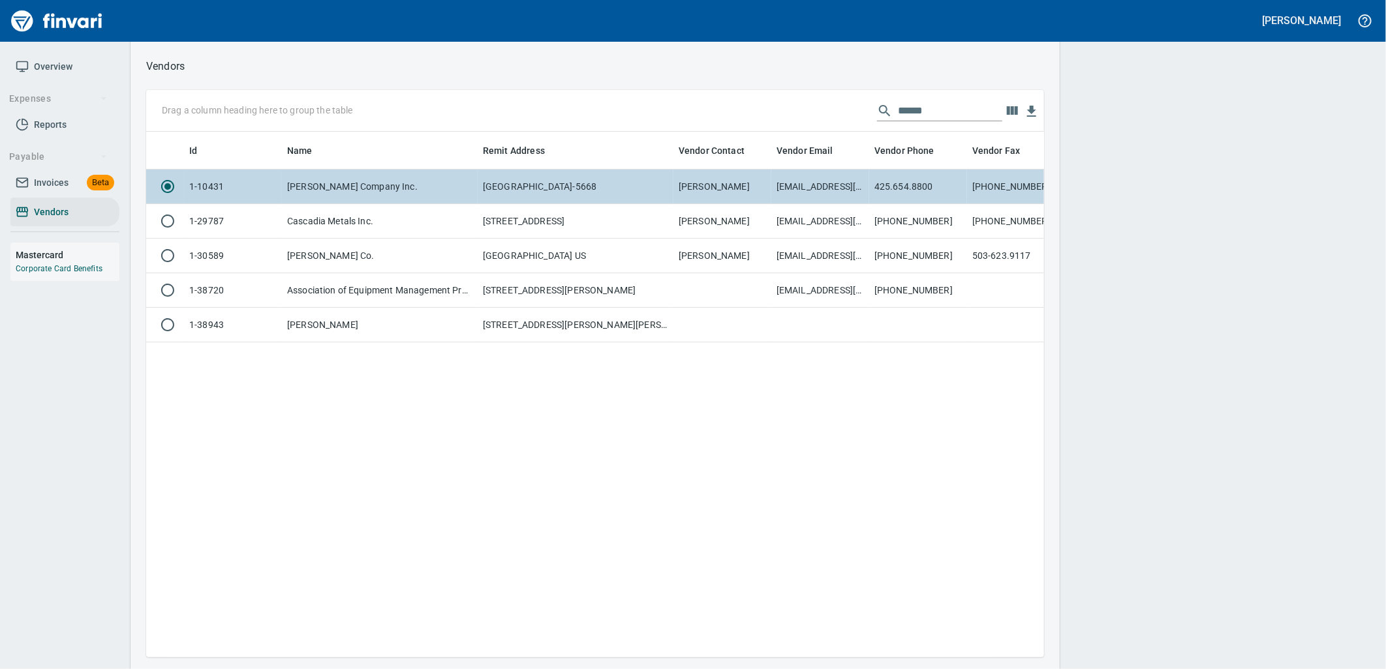
scroll to position [504, 887]
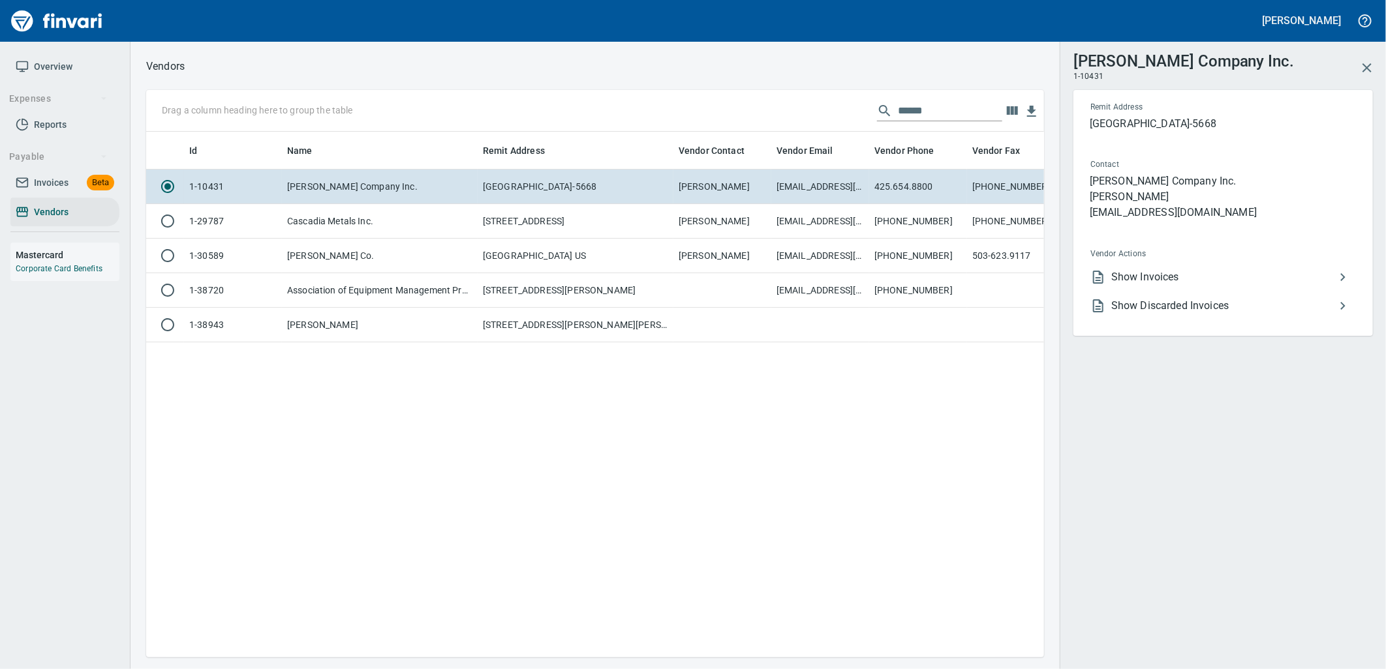
click at [1173, 282] on span "Show Invoices" at bounding box center [1223, 277] width 224 height 16
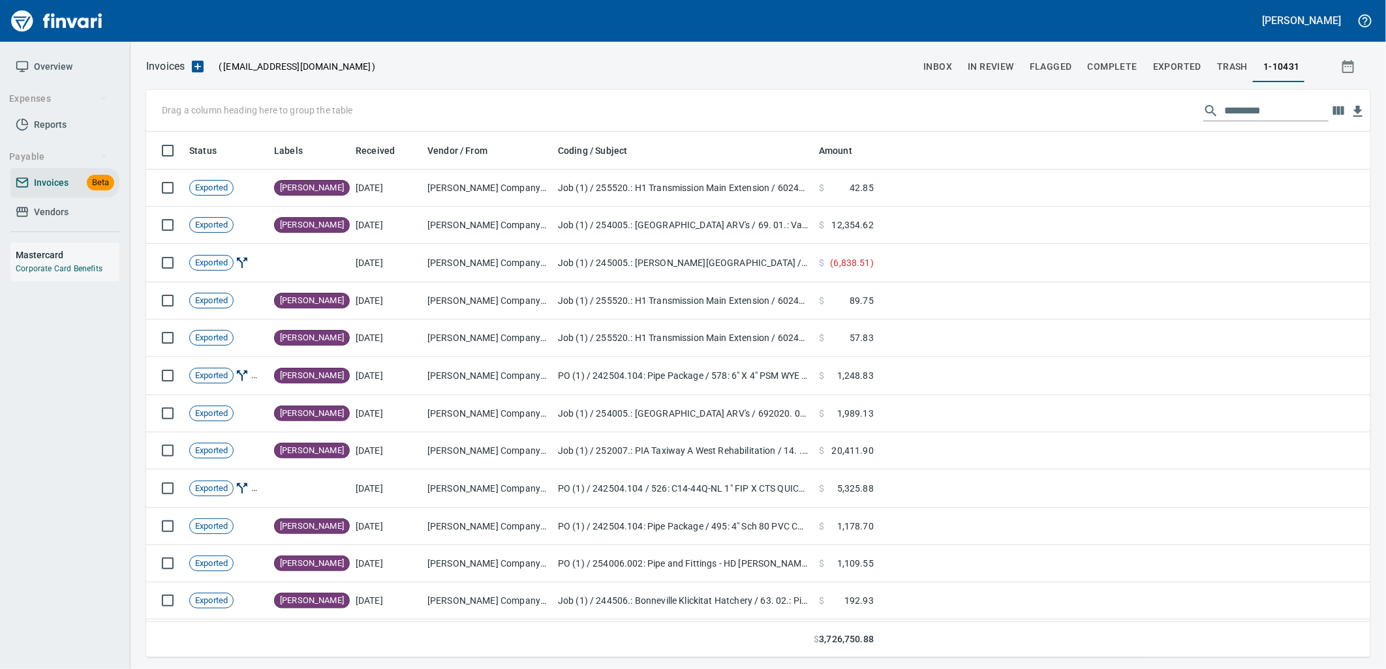
scroll to position [515, 1203]
click at [1242, 114] on input "text" at bounding box center [1276, 110] width 104 height 21
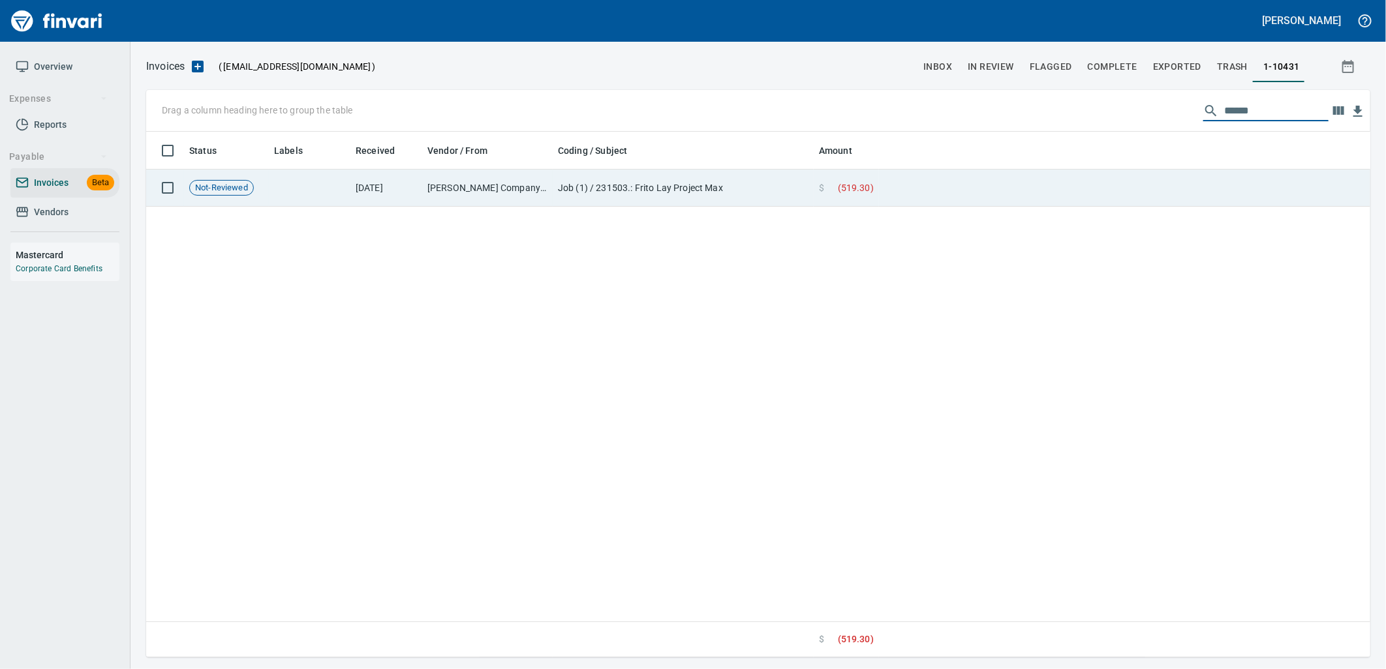
click at [892, 186] on td at bounding box center [1124, 188] width 491 height 37
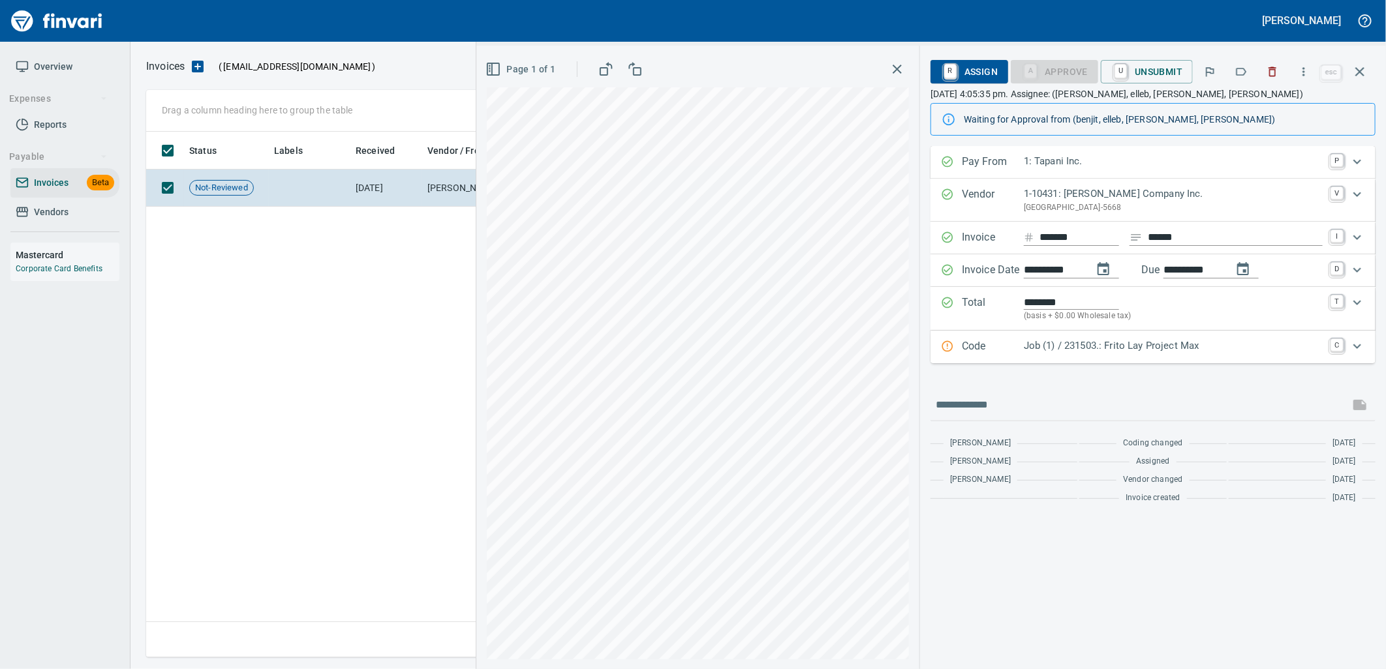
click at [1138, 356] on div "Job (1) / 231503.: Frito Lay Project Max" at bounding box center [1173, 347] width 299 height 17
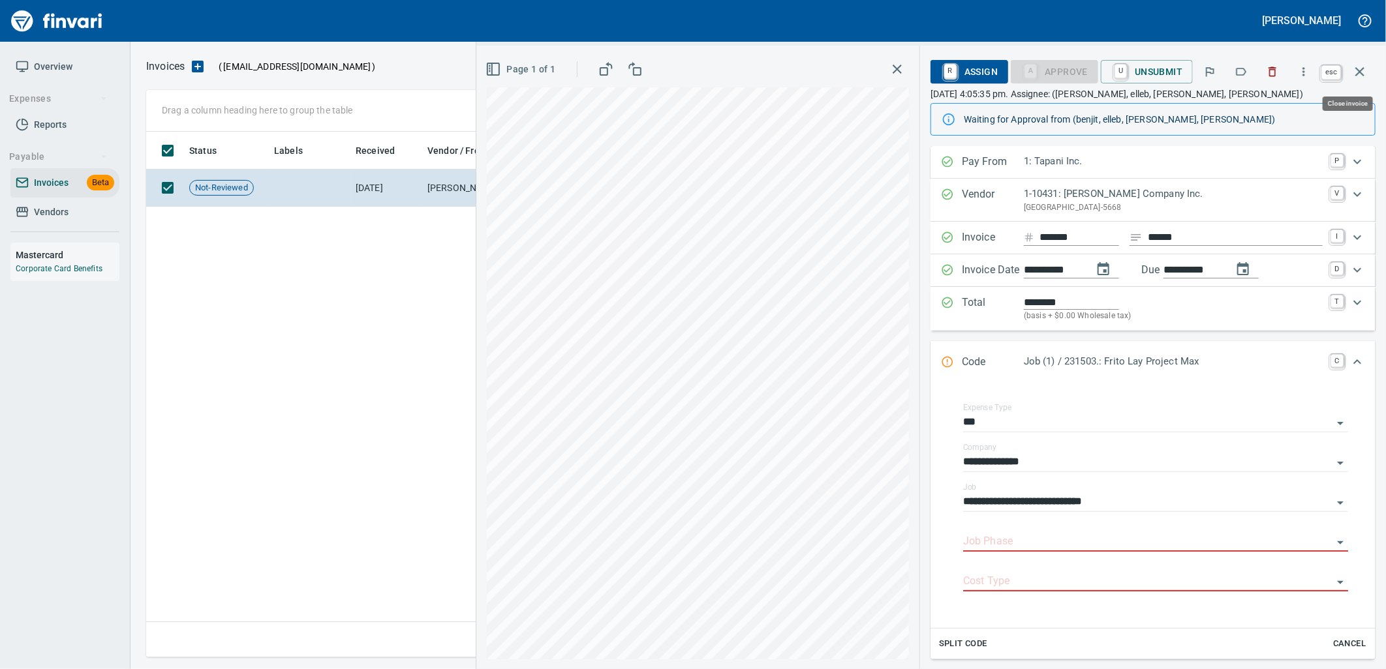
click at [1354, 65] on icon "button" at bounding box center [1360, 72] width 16 height 16
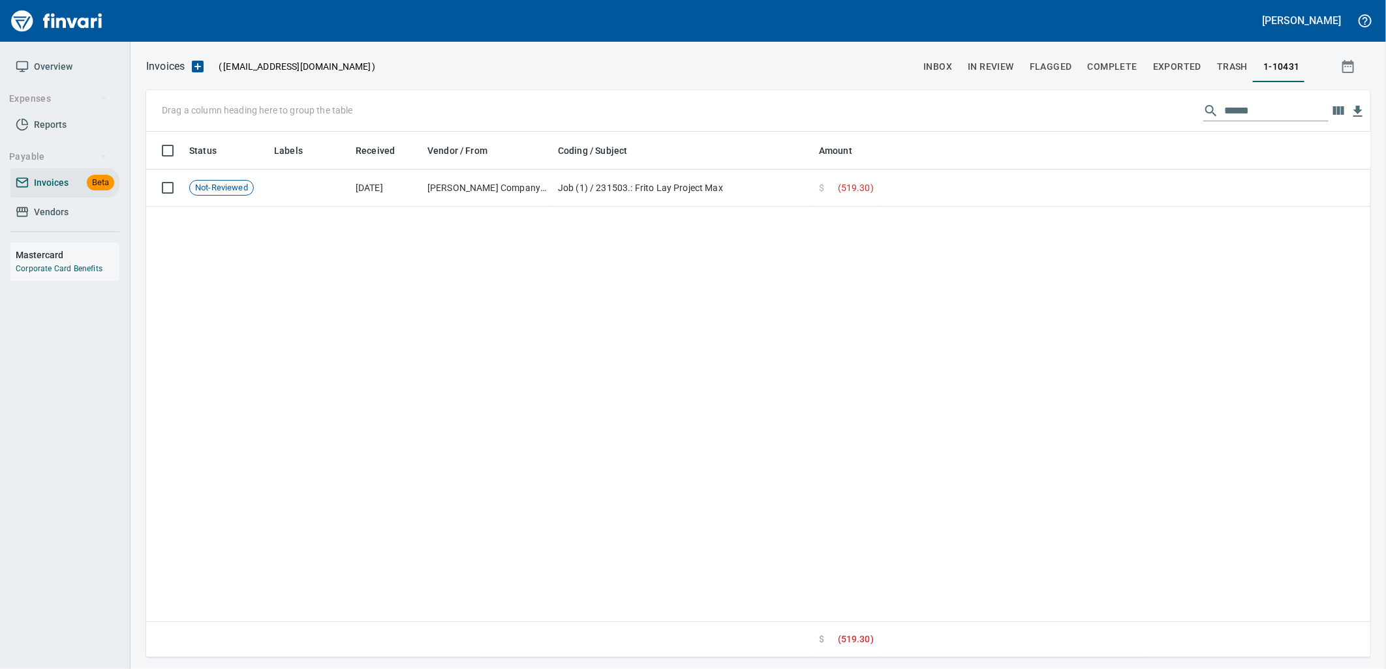
scroll to position [515, 1212]
drag, startPoint x: 1293, startPoint y: 108, endPoint x: 1088, endPoint y: 125, distance: 205.6
click at [1105, 125] on div "Drag a column heading here to group the table ******" at bounding box center [758, 111] width 1224 height 42
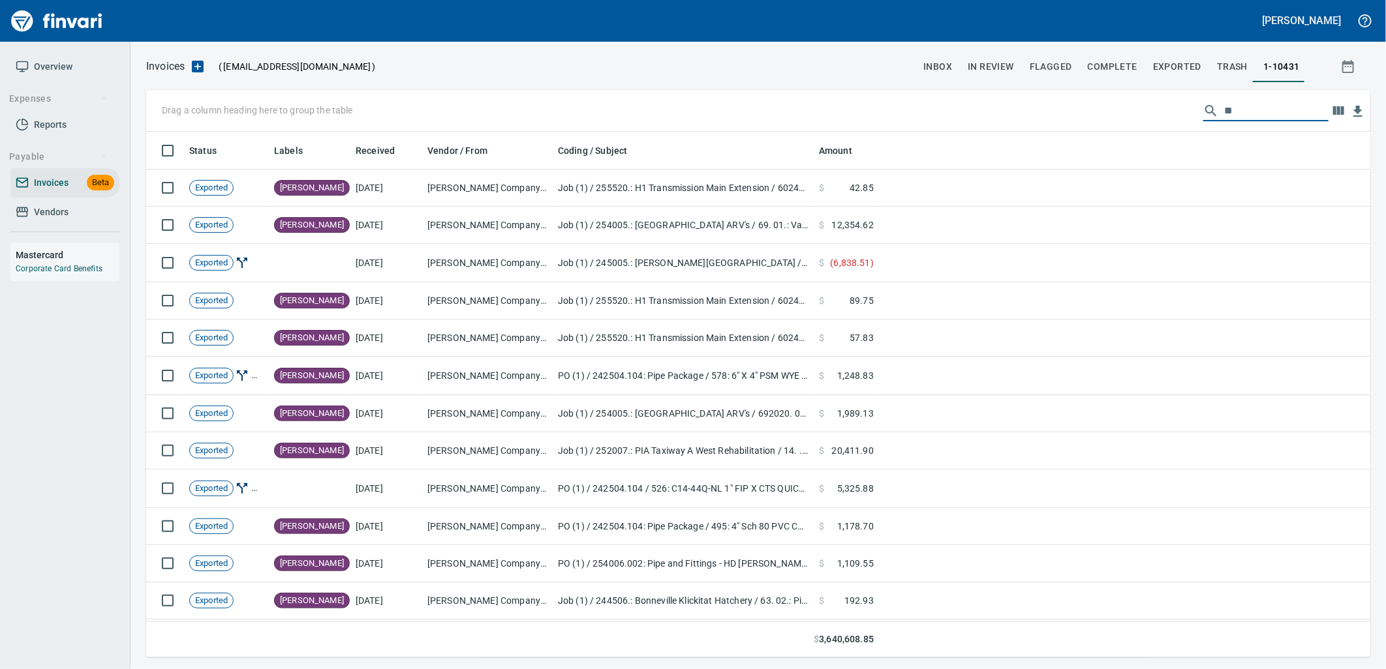
scroll to position [515, 1203]
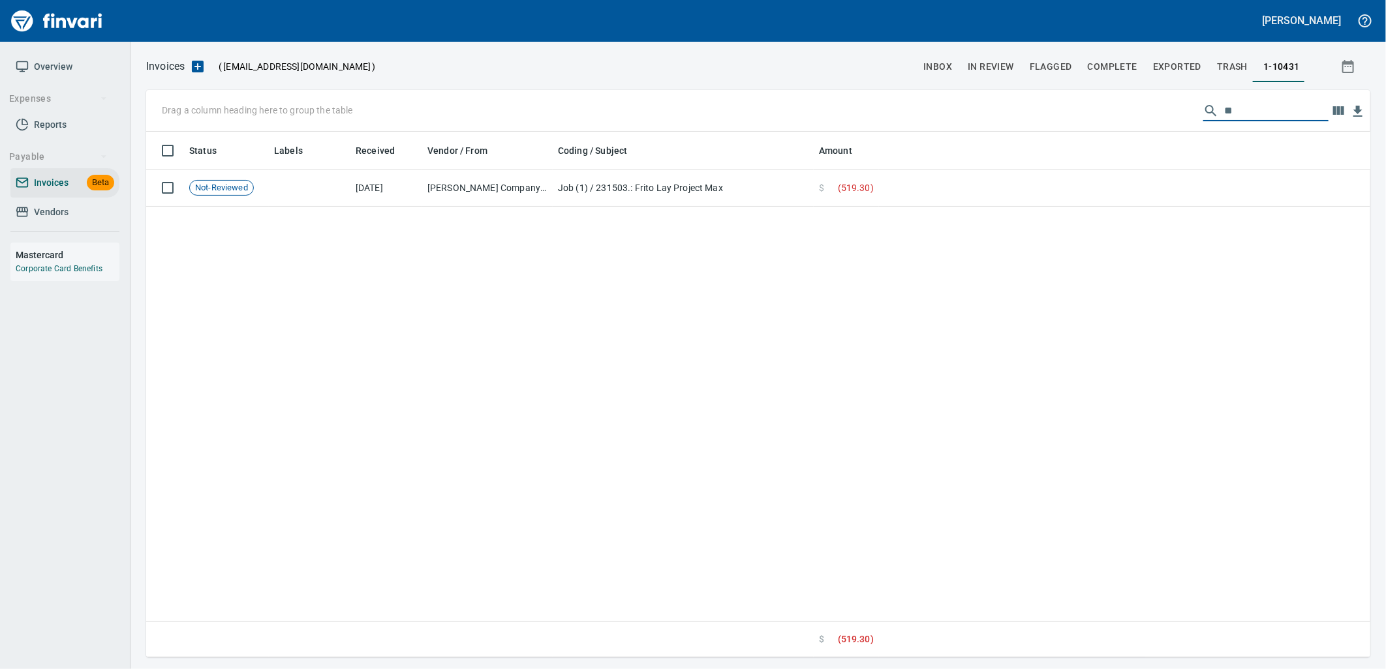
type input "*"
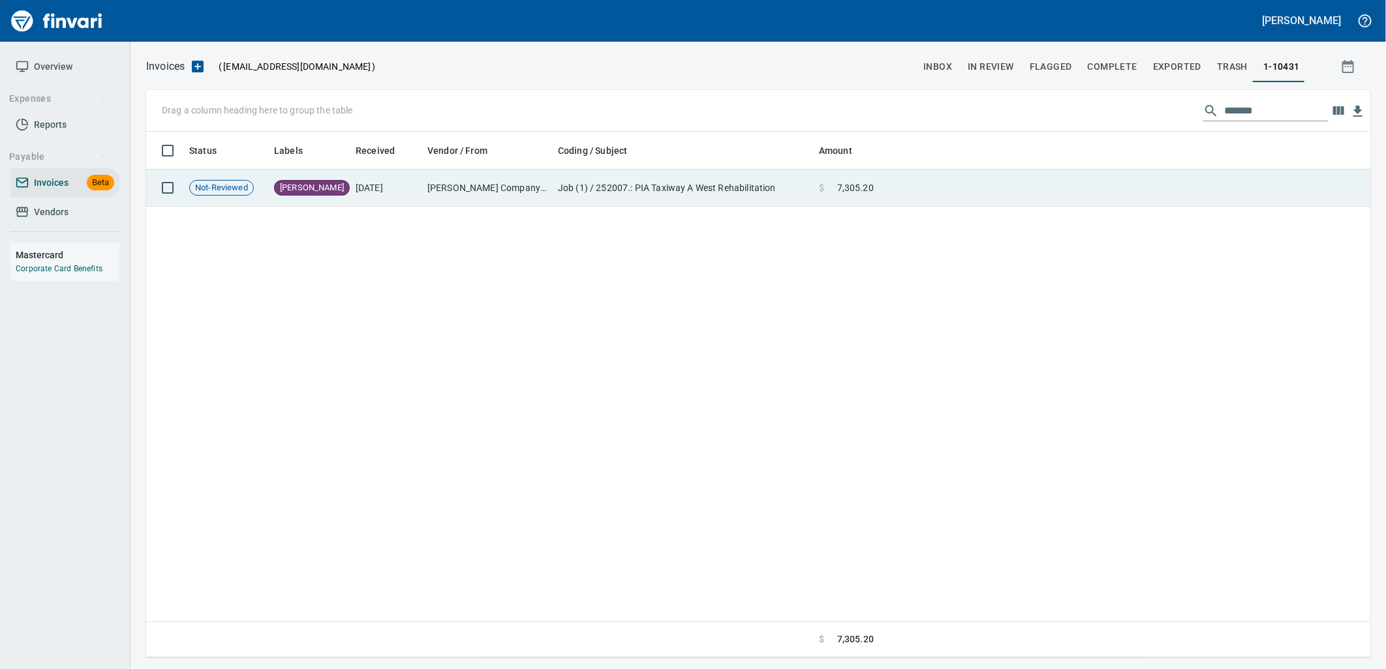
click at [577, 181] on td "Job (1) / 252007.: PIA Taxiway A West Rehabilitation" at bounding box center [683, 188] width 261 height 37
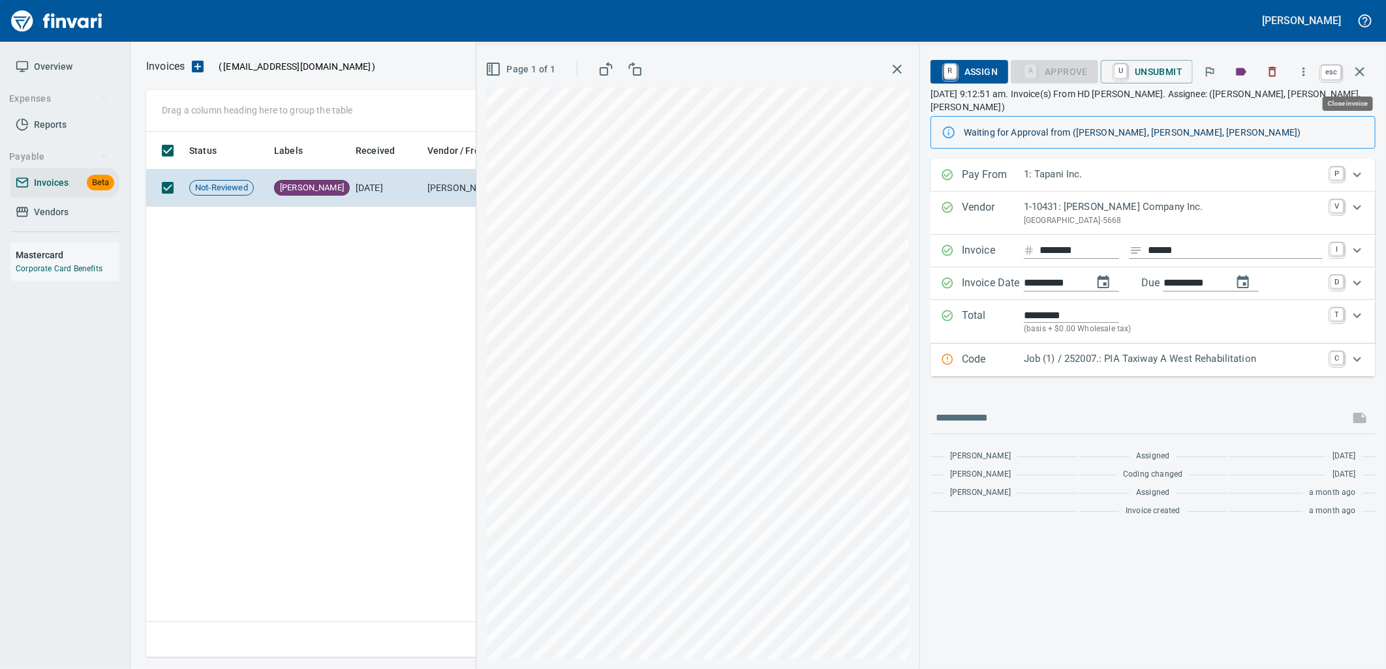
click at [1362, 68] on icon "button" at bounding box center [1360, 72] width 16 height 16
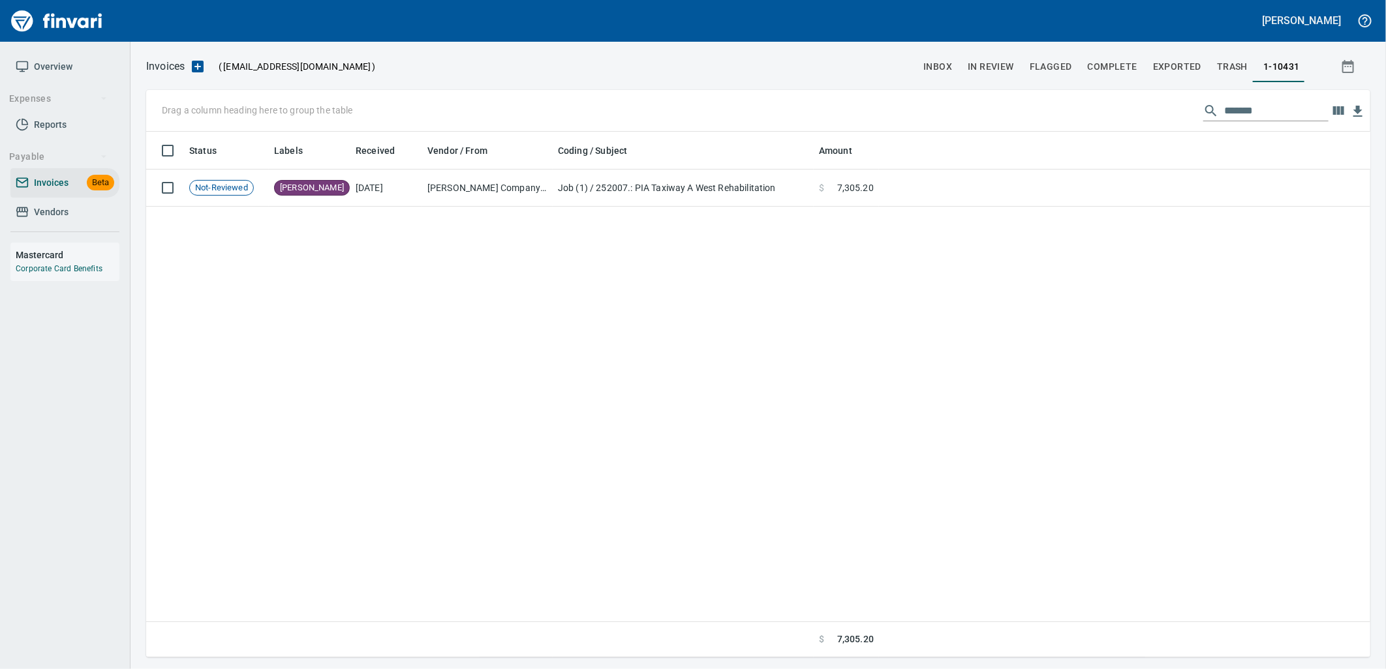
scroll to position [515, 1212]
drag, startPoint x: 1268, startPoint y: 104, endPoint x: 1188, endPoint y: 108, distance: 80.3
click at [1188, 108] on div "Drag a column heading here to group the table *******" at bounding box center [758, 111] width 1224 height 42
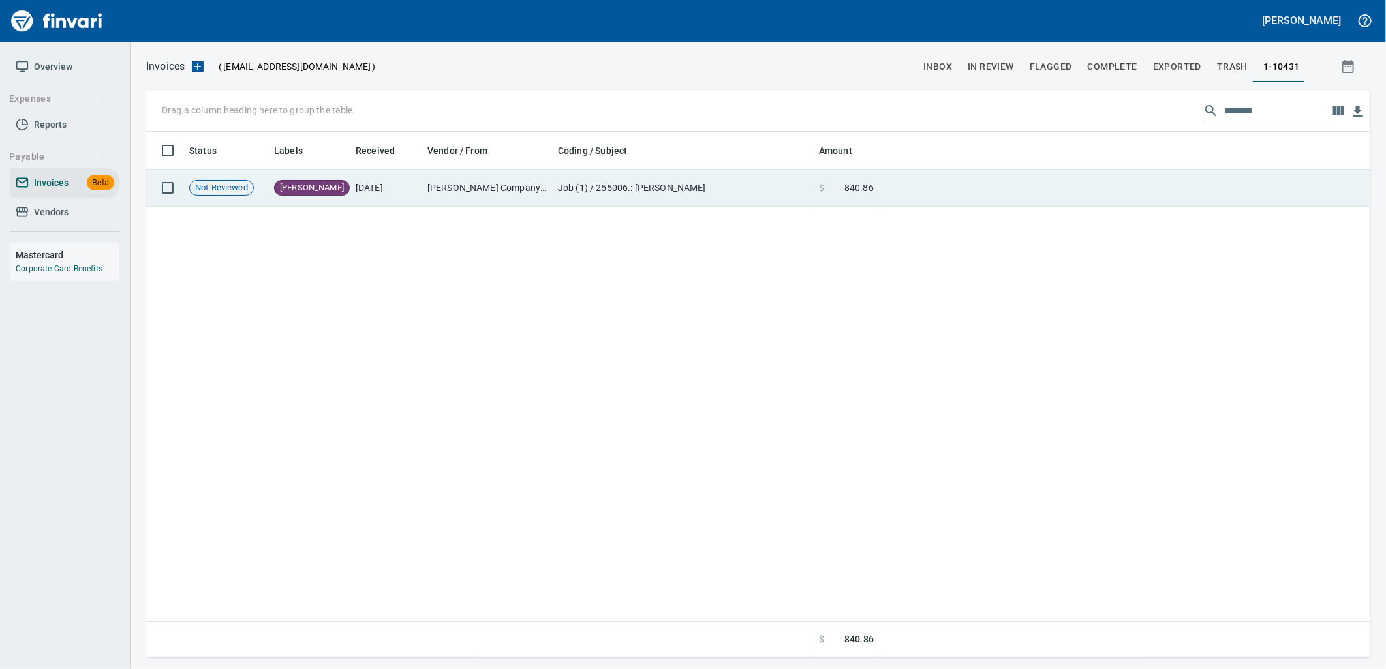
click at [721, 202] on td "Job (1) / 255006.: [PERSON_NAME]" at bounding box center [683, 188] width 261 height 37
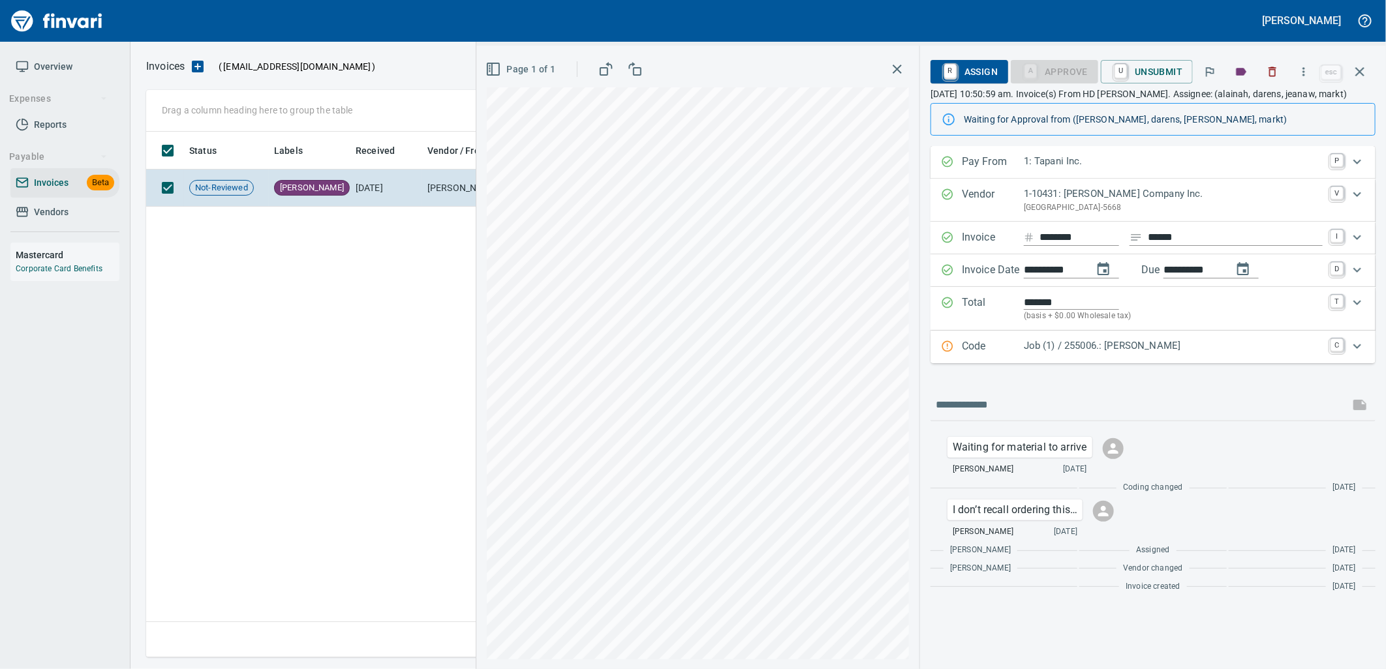
click at [1364, 69] on icon "button" at bounding box center [1359, 71] width 9 height 9
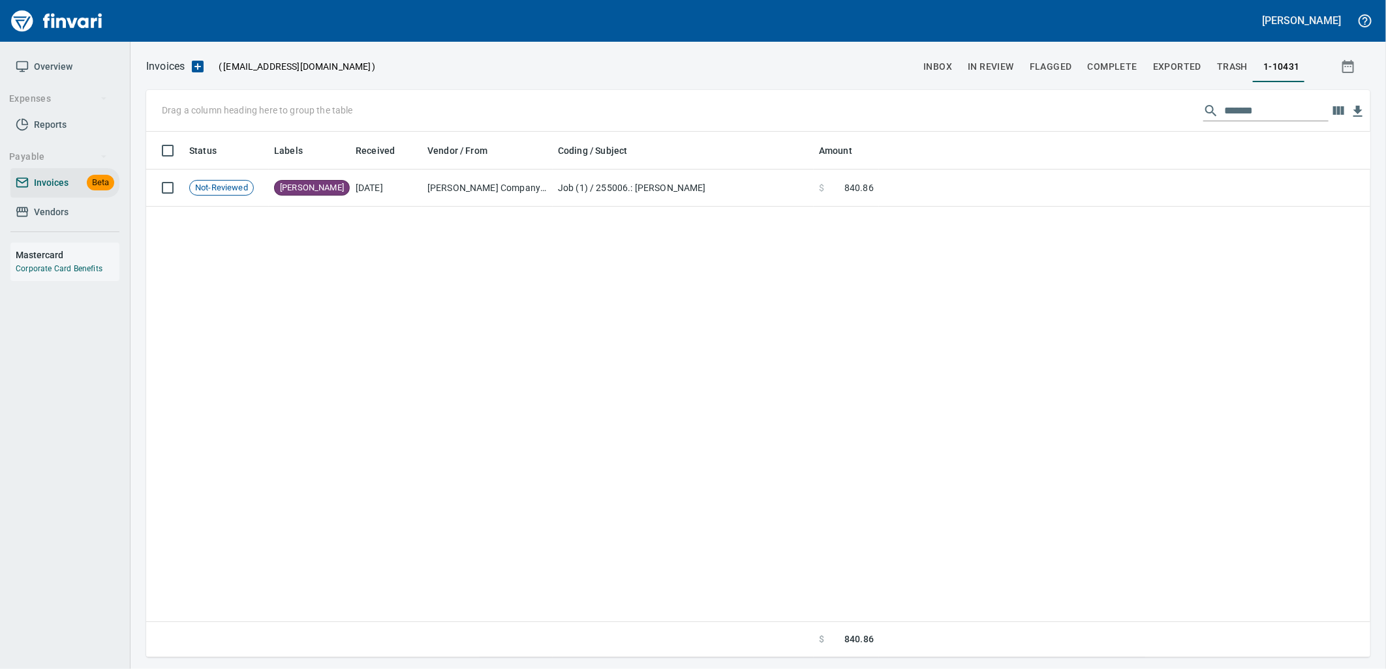
scroll to position [515, 1212]
drag, startPoint x: 1289, startPoint y: 119, endPoint x: 1165, endPoint y: 126, distance: 124.2
click at [1170, 126] on div "Drag a column heading here to group the table *******" at bounding box center [758, 111] width 1224 height 42
type input "*******"
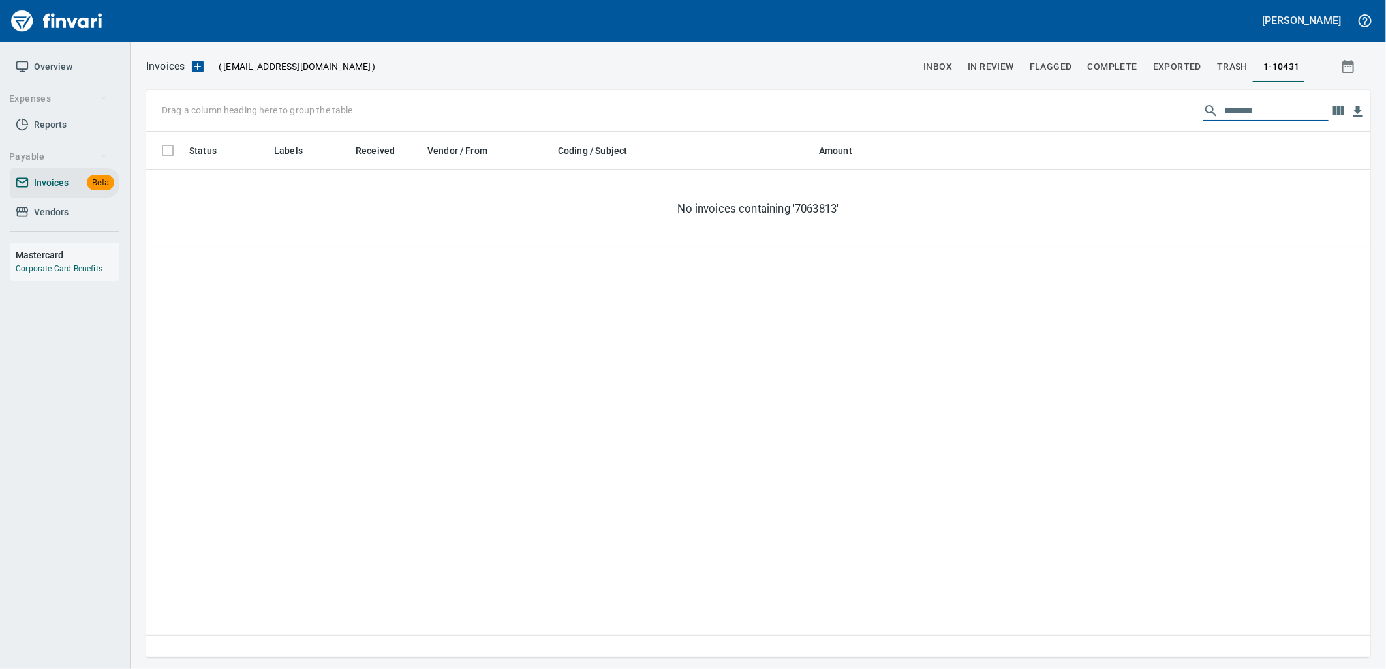
drag, startPoint x: 1280, startPoint y: 109, endPoint x: 1086, endPoint y: 127, distance: 194.0
click at [1086, 127] on div "Drag a column heading here to group the table *******" at bounding box center [758, 111] width 1224 height 42
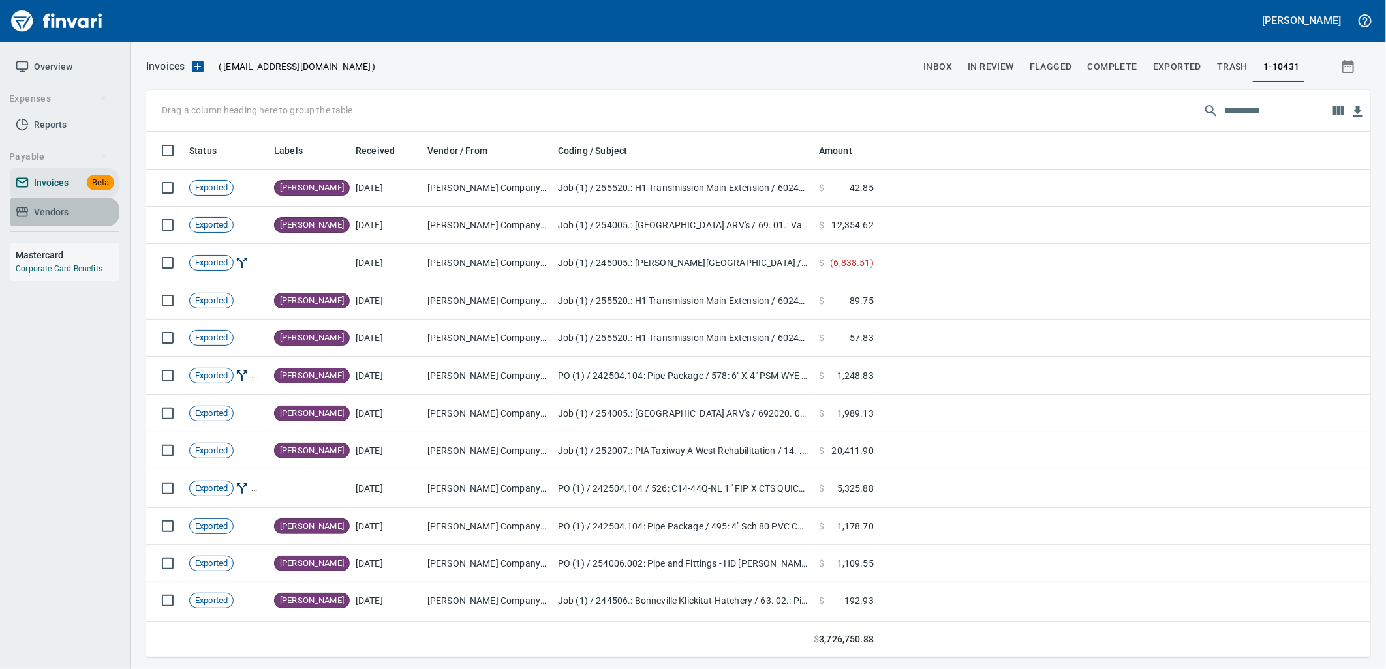
click at [68, 214] on span "Vendors" at bounding box center [65, 212] width 99 height 16
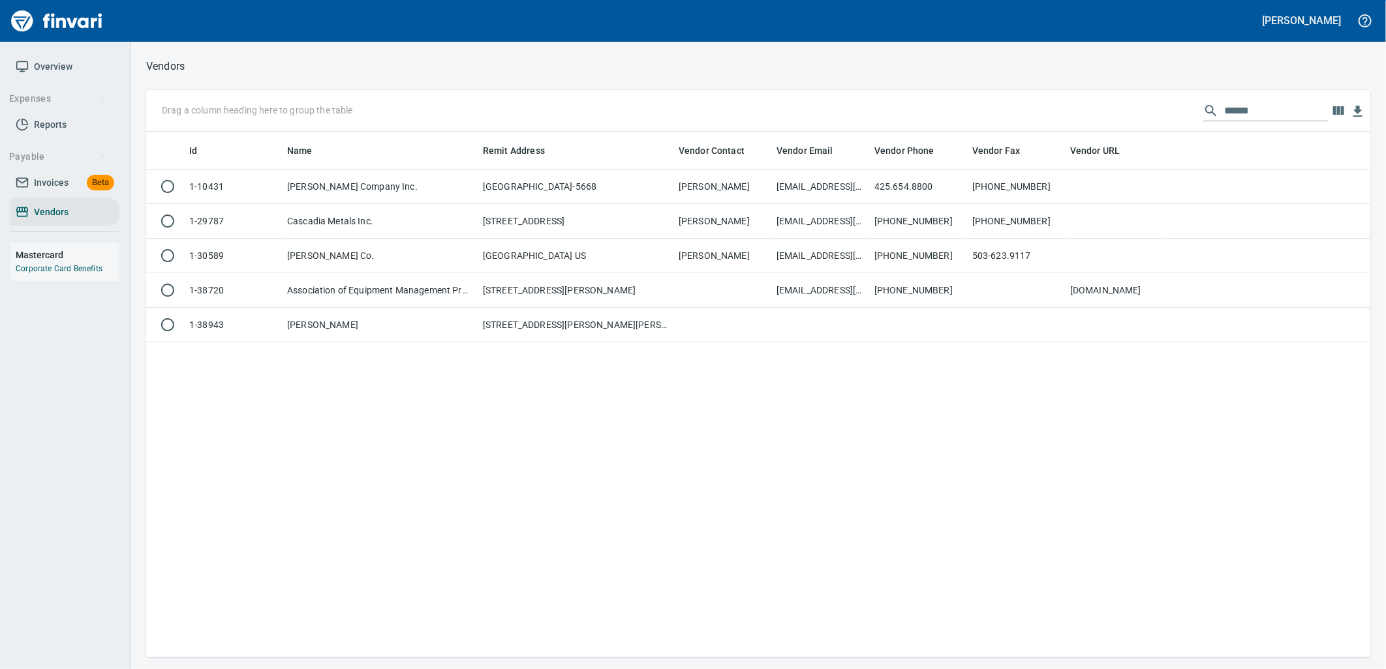
scroll to position [1, 1]
drag, startPoint x: 1151, startPoint y: 112, endPoint x: 974, endPoint y: 125, distance: 178.0
click at [991, 119] on div "Drag a column heading here to group the table ******" at bounding box center [758, 111] width 1224 height 42
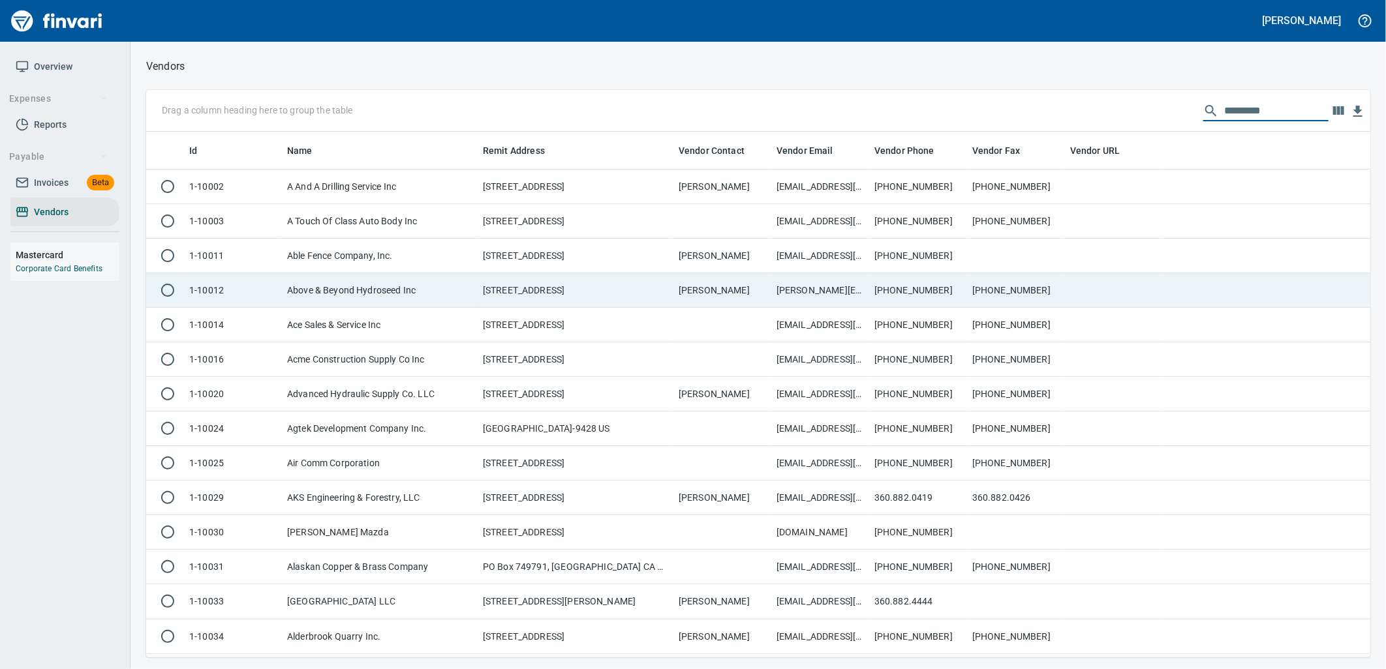
scroll to position [515, 1203]
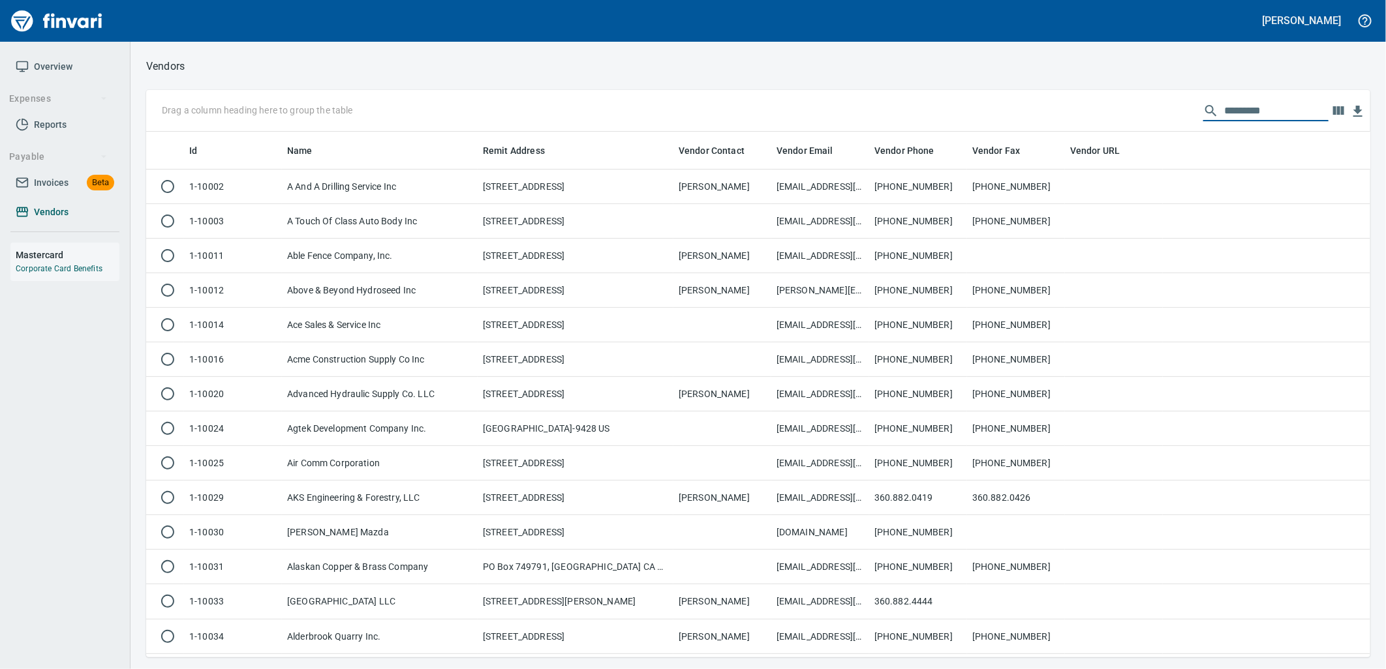
click at [46, 217] on span "Vendors" at bounding box center [51, 212] width 35 height 16
click at [1231, 109] on input "text" at bounding box center [1276, 110] width 104 height 21
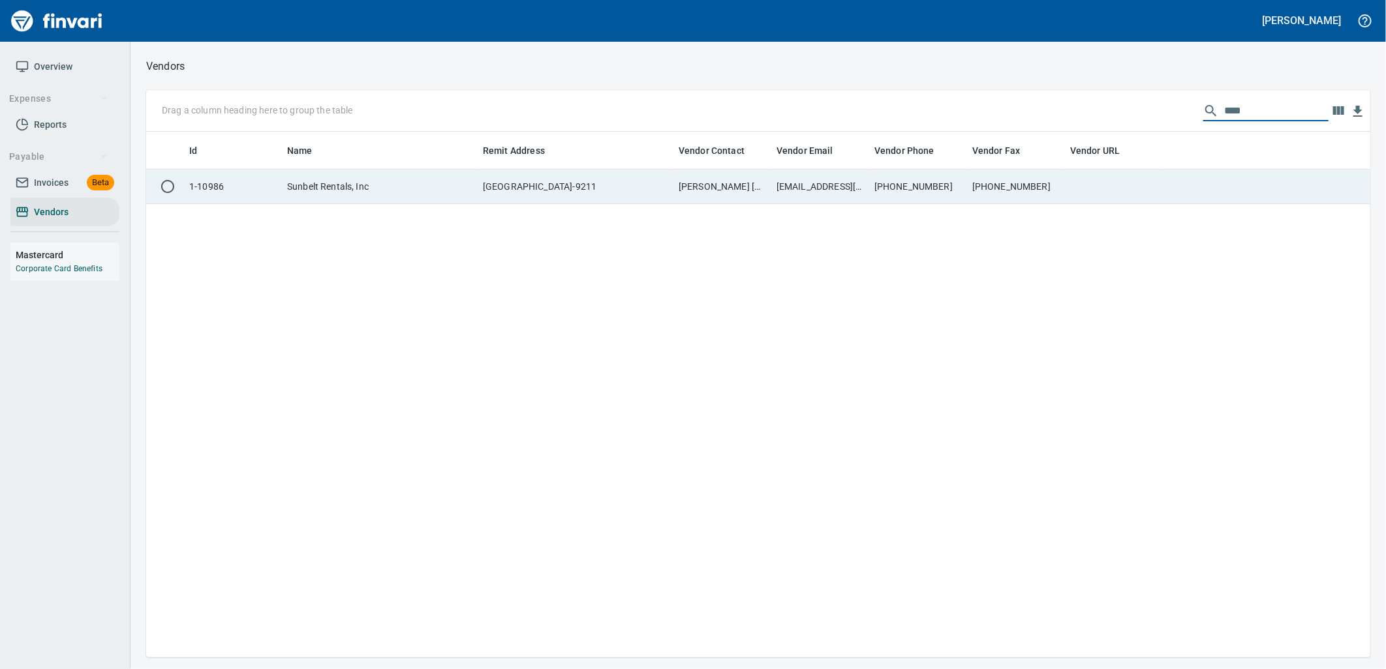
type input "****"
click at [1001, 185] on td "[PHONE_NUMBER]" at bounding box center [1016, 187] width 98 height 35
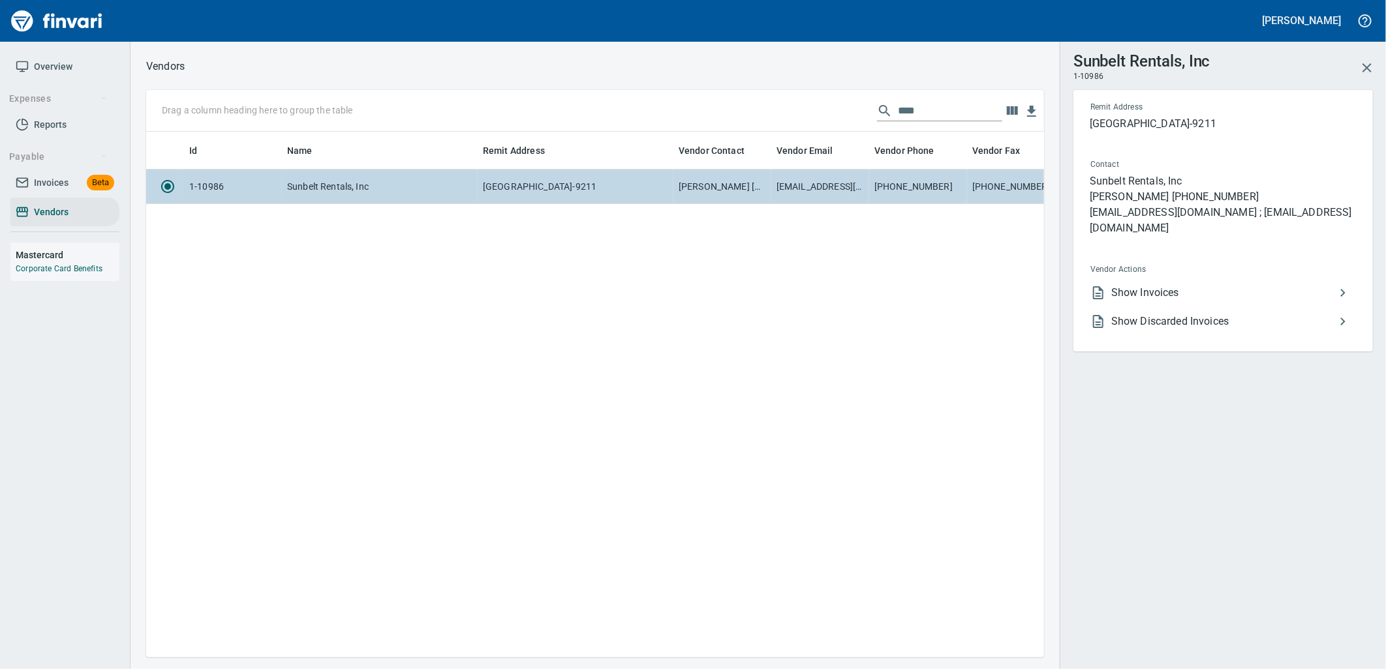
scroll to position [504, 887]
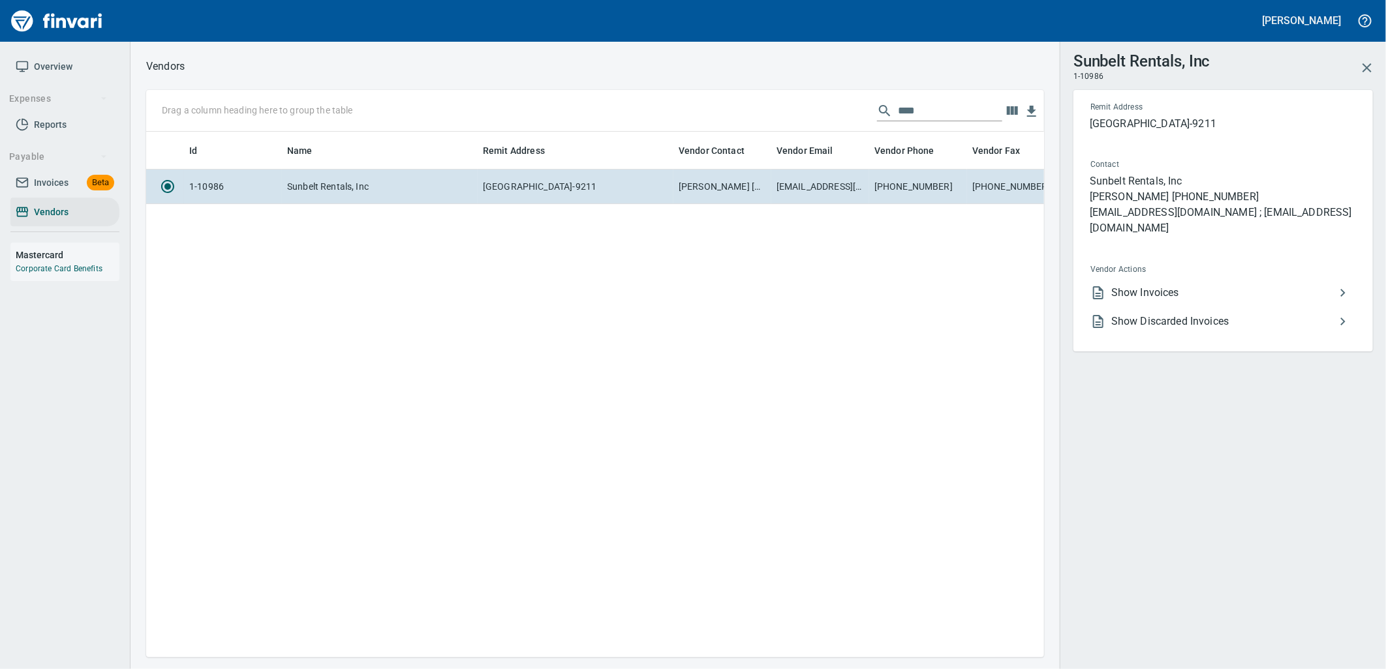
click at [1191, 301] on li "Show Invoices" at bounding box center [1218, 293] width 276 height 29
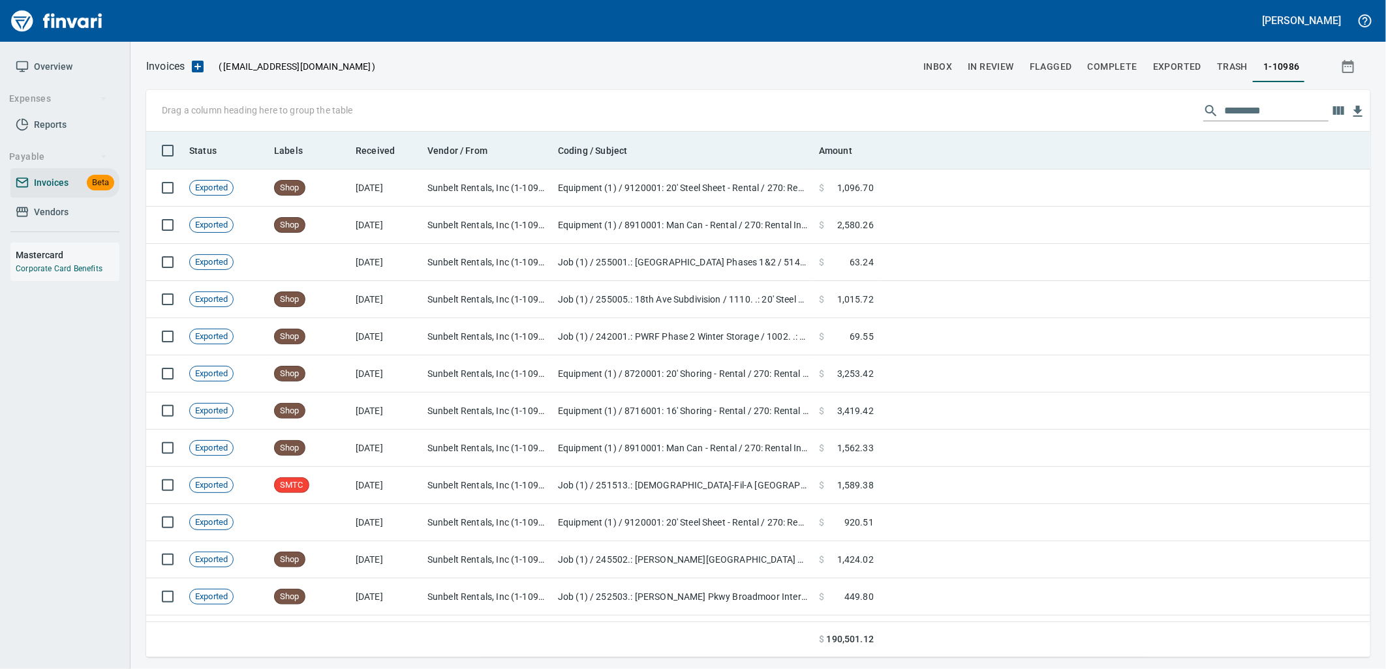
scroll to position [515, 1203]
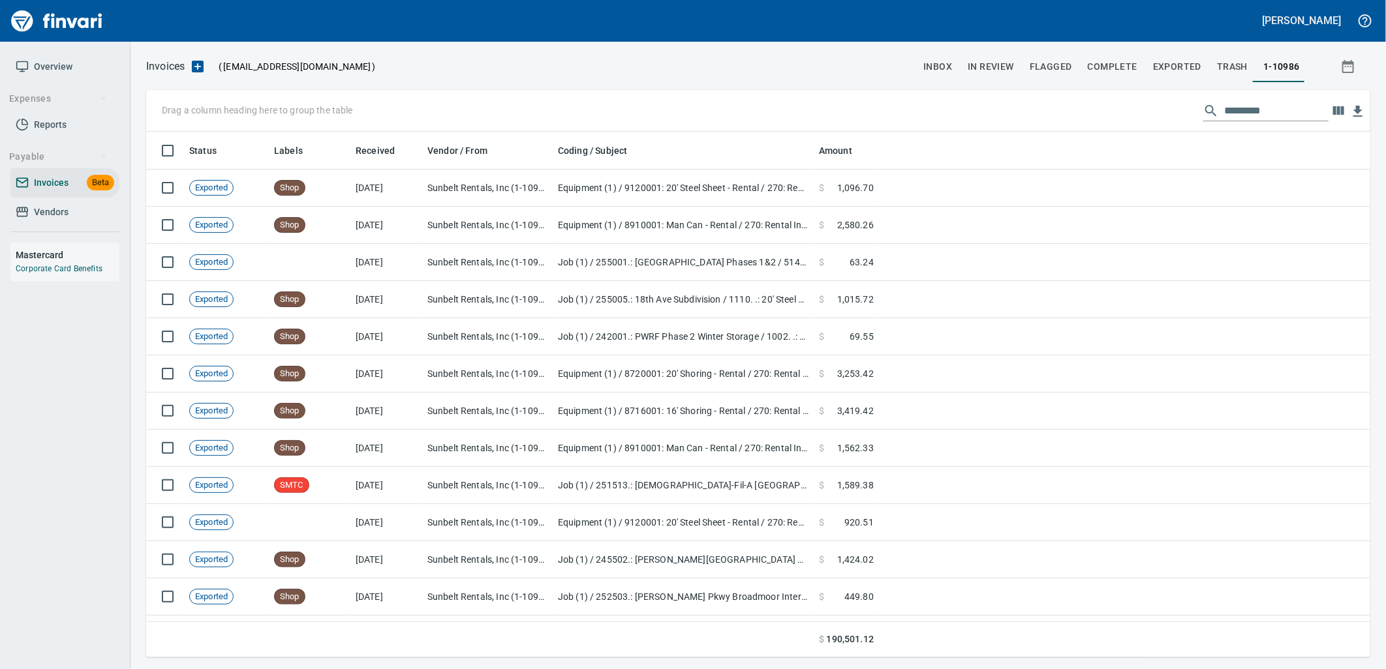
click at [1246, 118] on input "text" at bounding box center [1276, 110] width 104 height 21
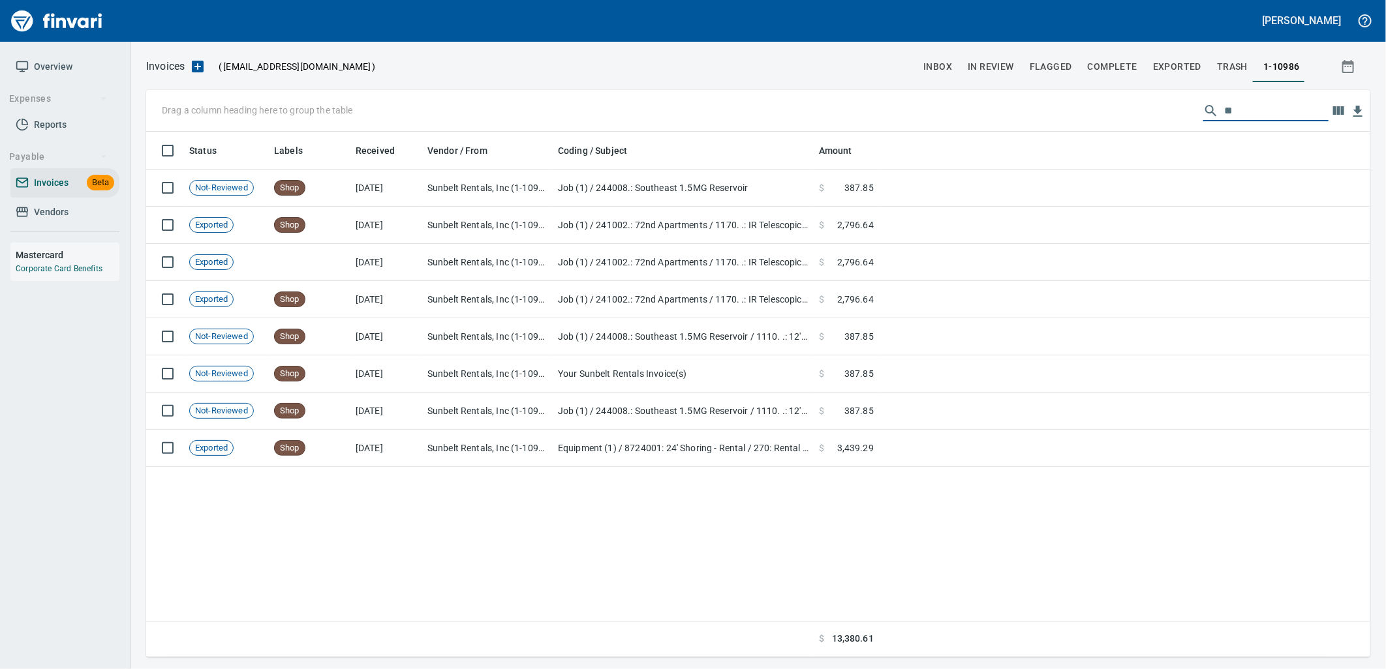
type input "*"
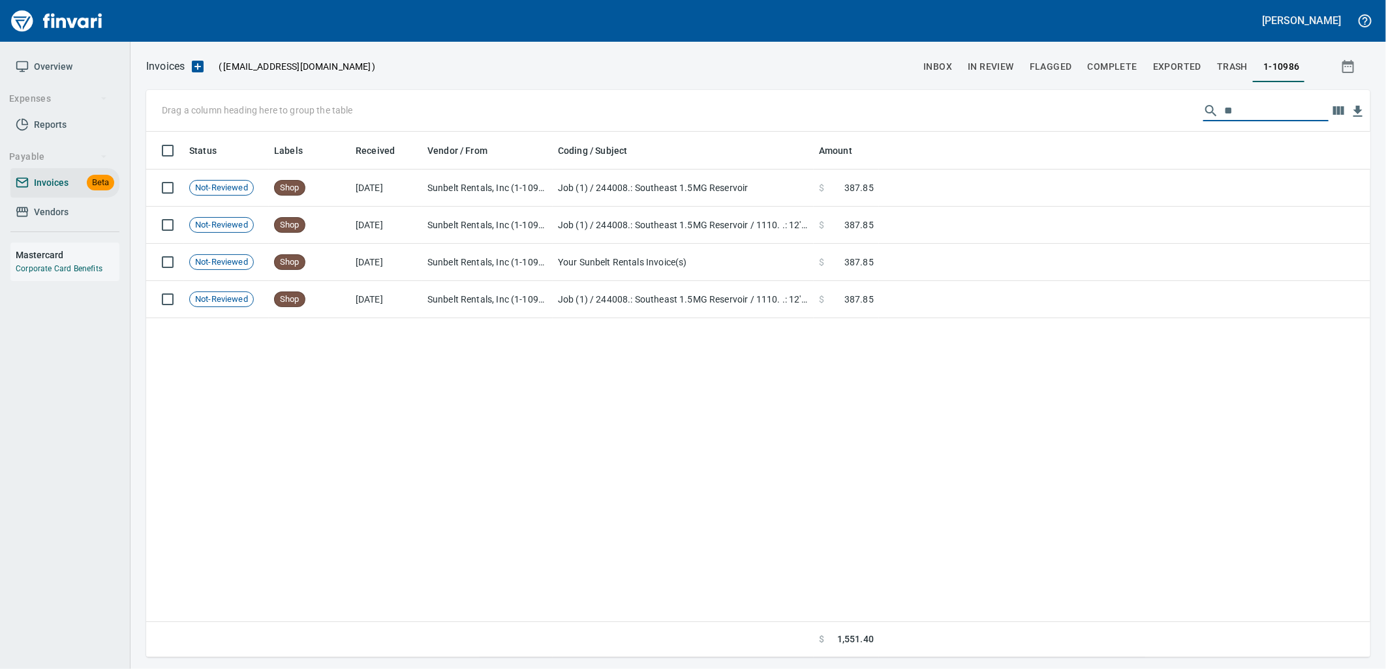
type input "*"
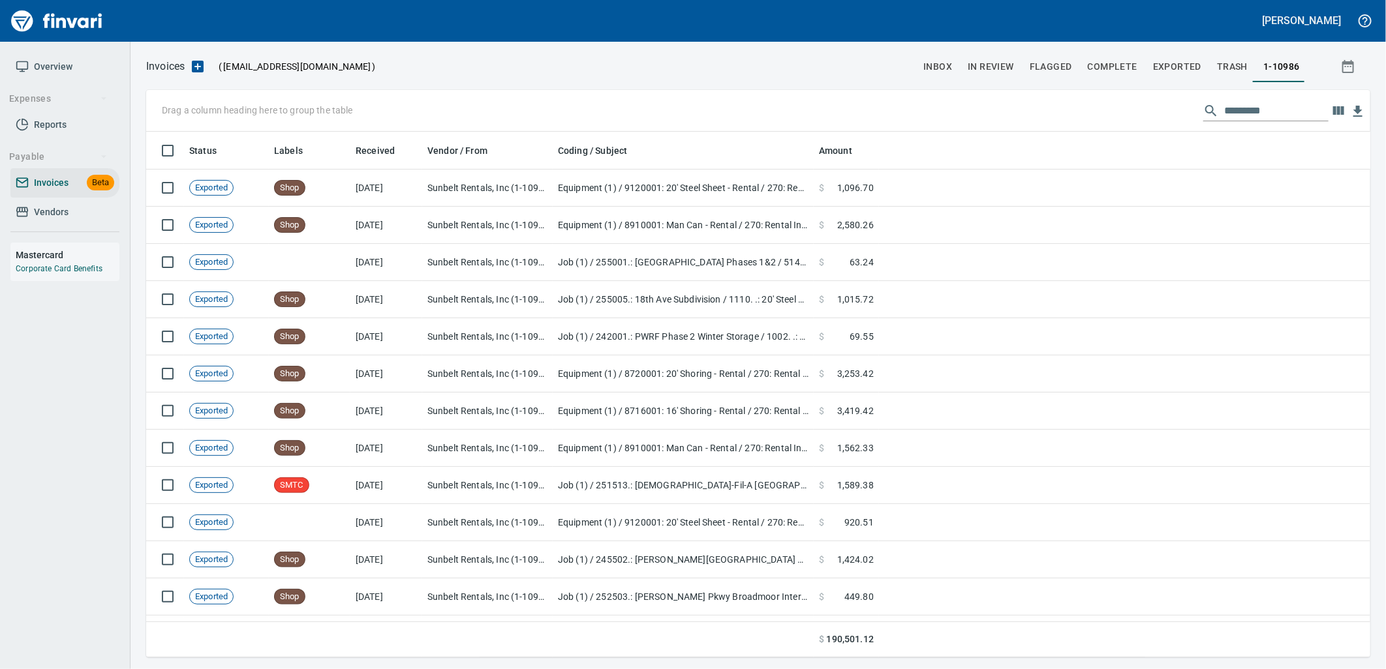
click at [55, 217] on span "Vendors" at bounding box center [51, 212] width 35 height 16
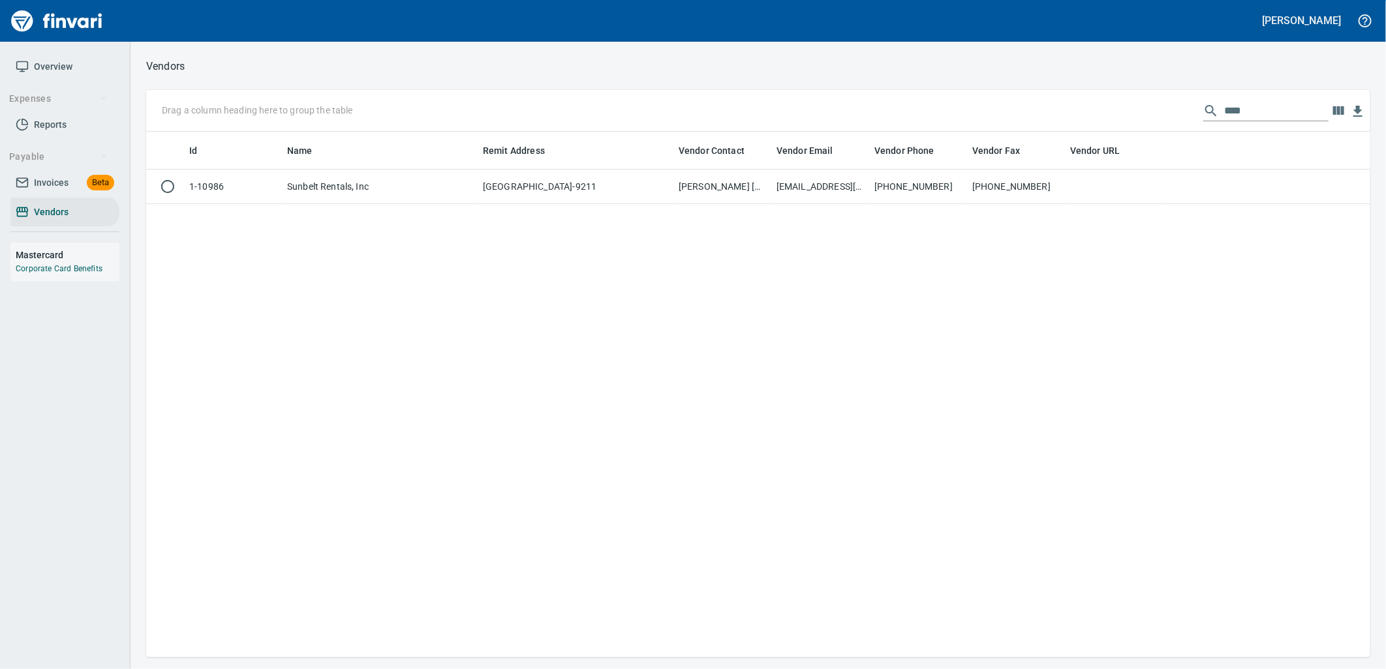
scroll to position [1, 1]
drag, startPoint x: 977, startPoint y: 97, endPoint x: 868, endPoint y: 99, distance: 109.6
click at [948, 97] on div "Drag a column heading here to group the table ****" at bounding box center [758, 111] width 1224 height 42
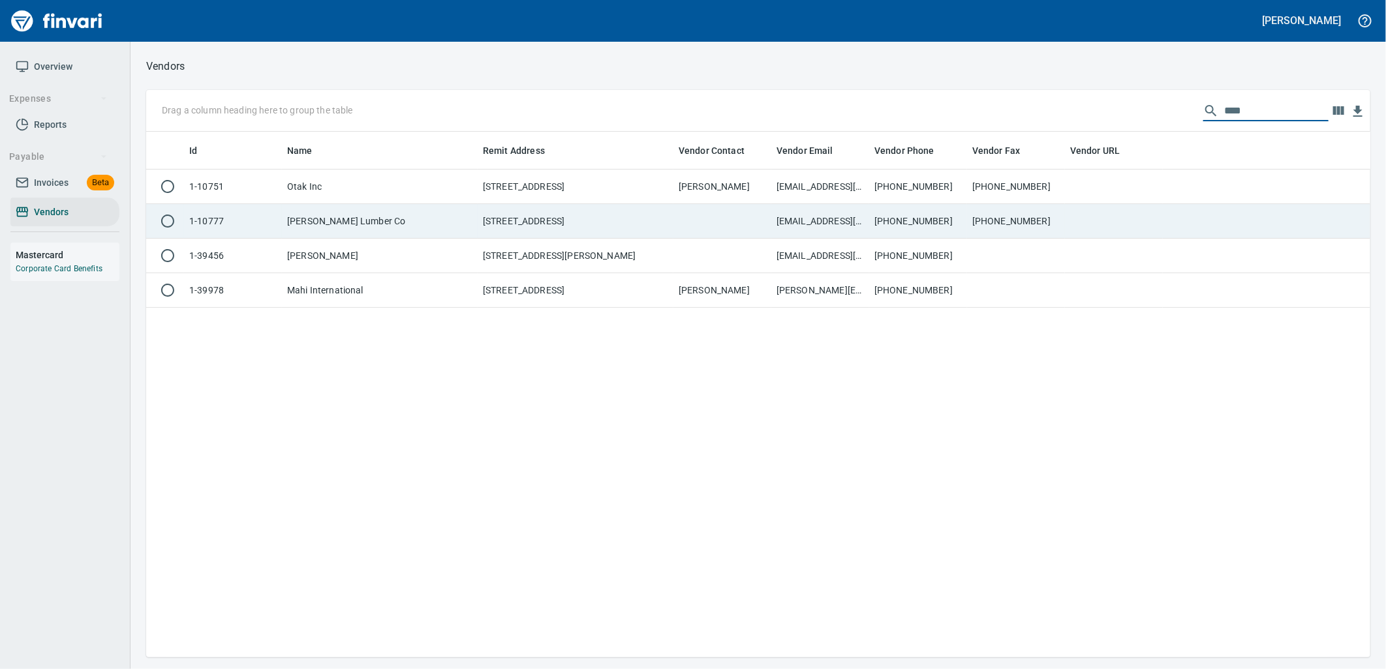
type input "****"
click at [655, 216] on td "[STREET_ADDRESS]" at bounding box center [576, 221] width 196 height 35
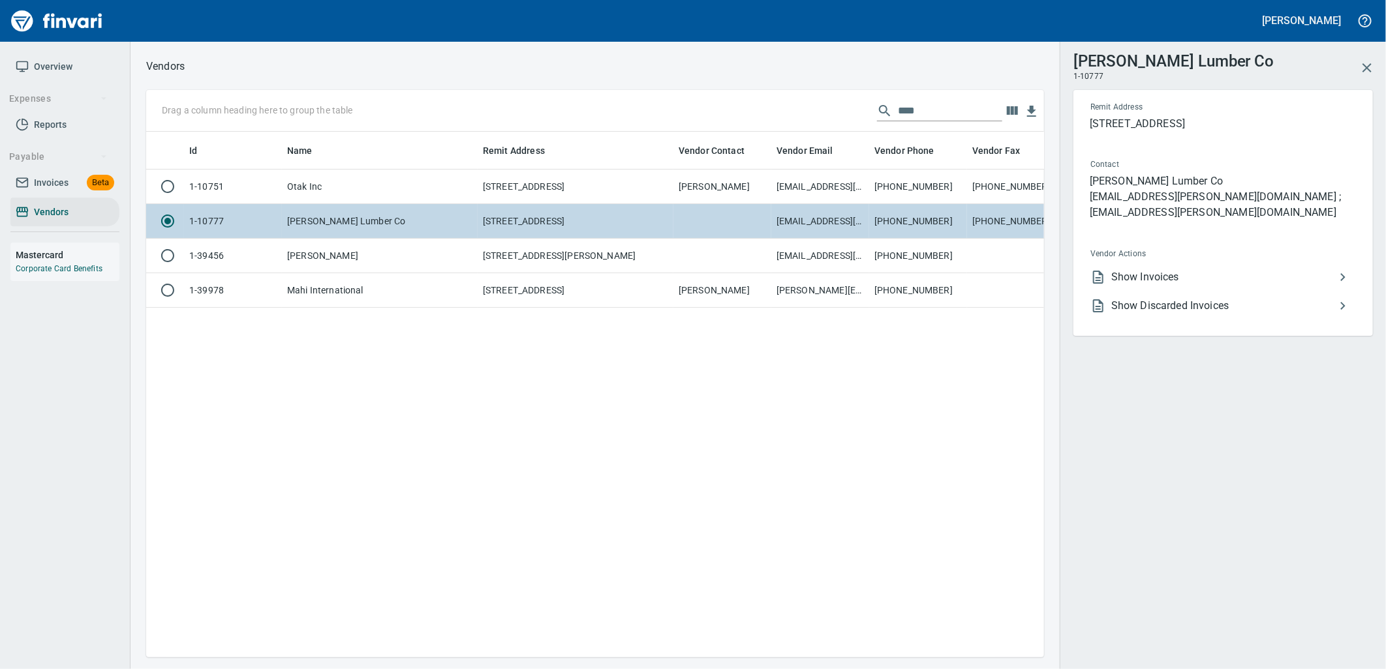
scroll to position [504, 887]
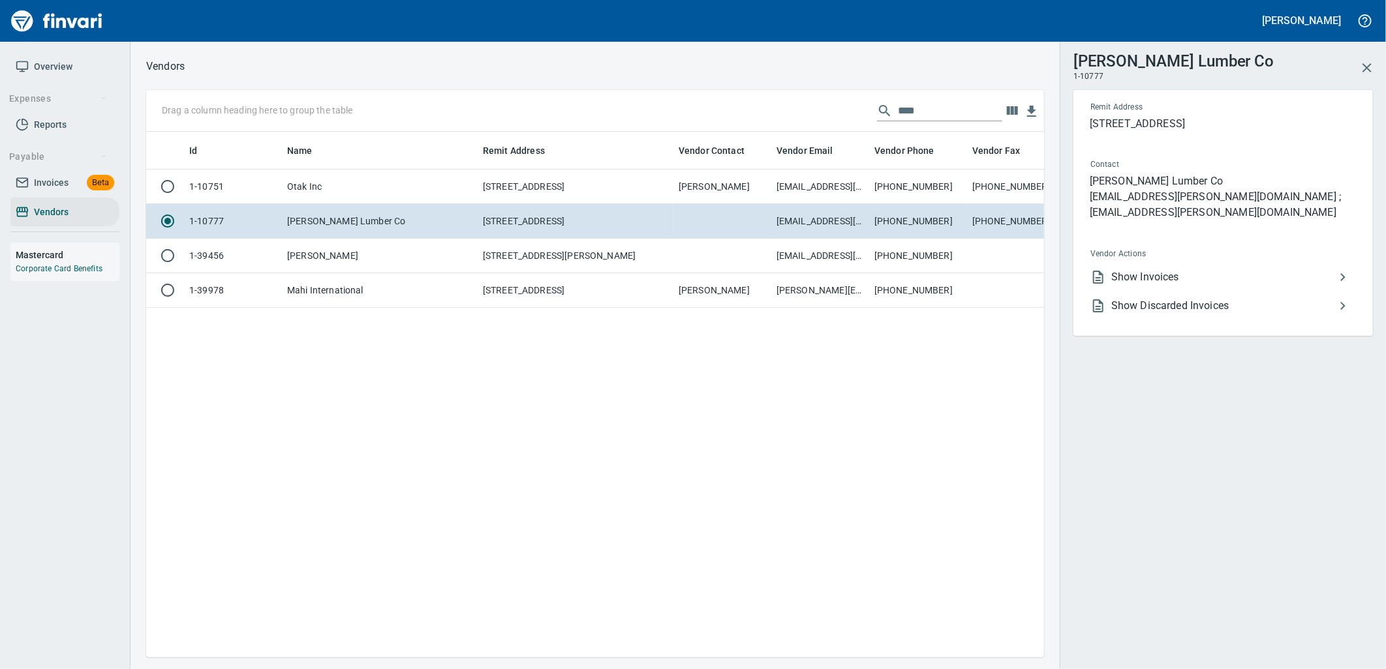
click at [1166, 269] on span "Show Invoices" at bounding box center [1223, 277] width 224 height 16
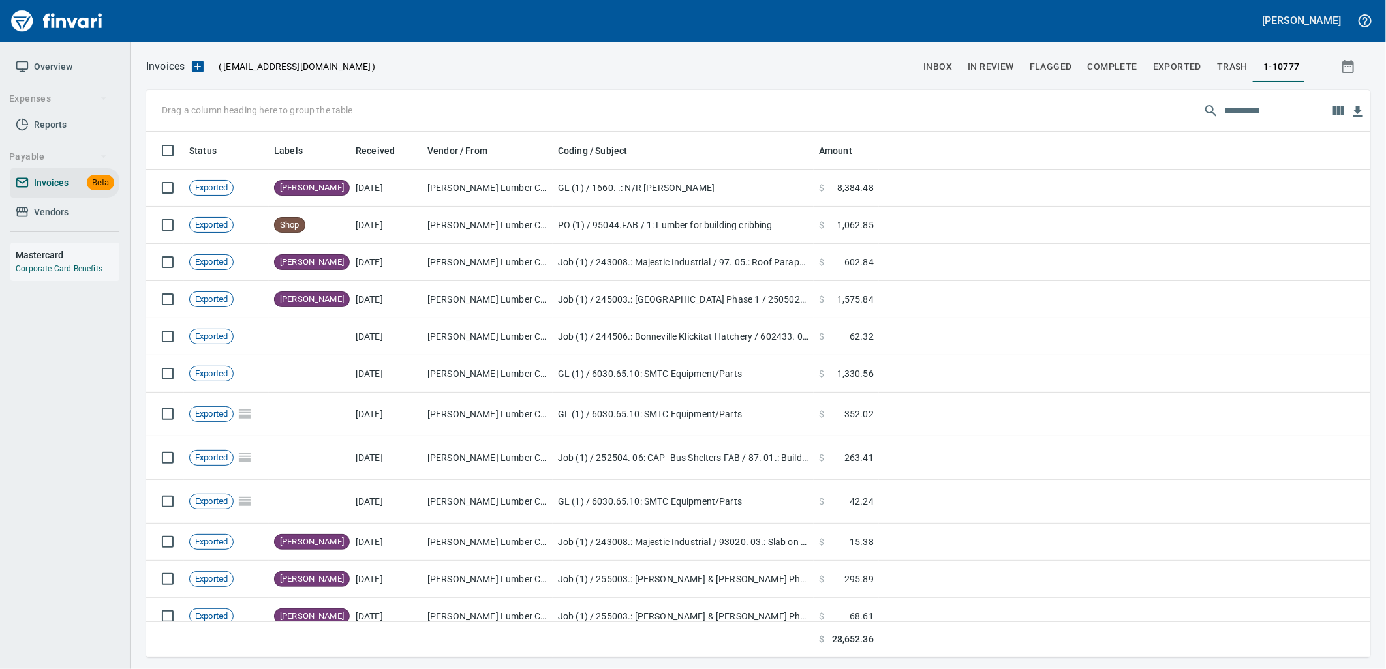
scroll to position [515, 1203]
click at [1253, 109] on input "text" at bounding box center [1276, 110] width 104 height 21
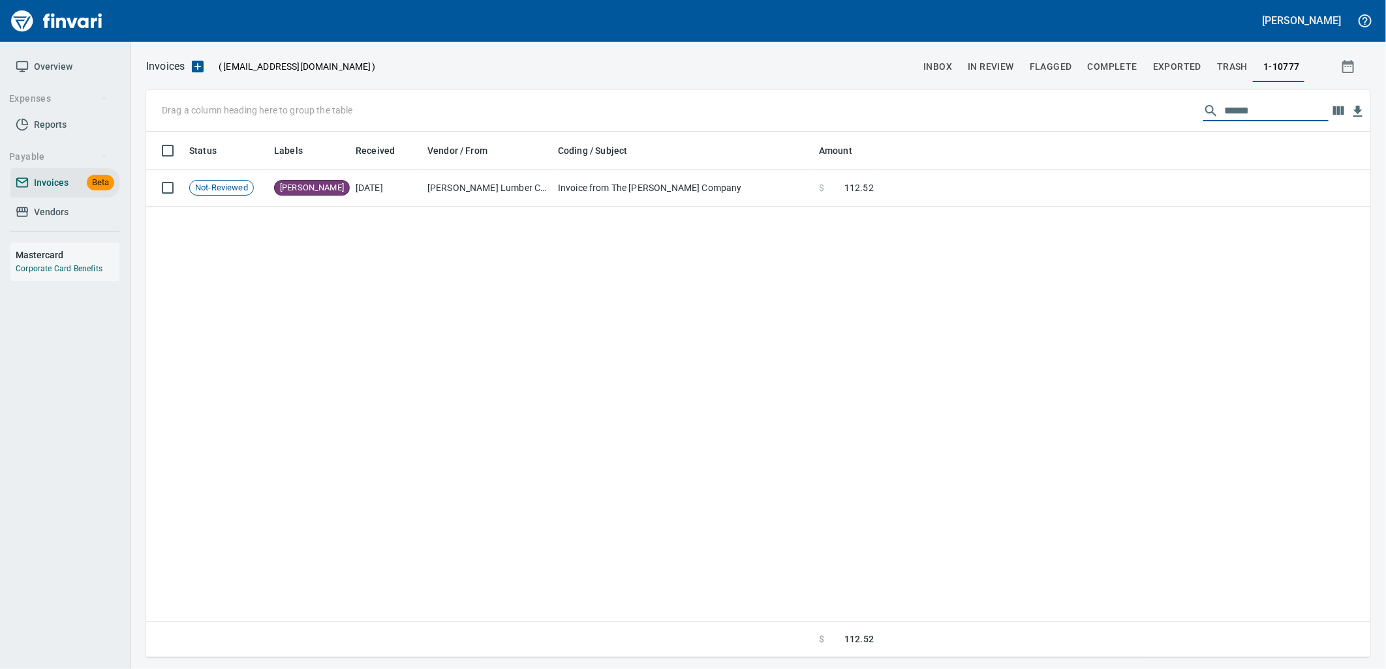
type input "******"
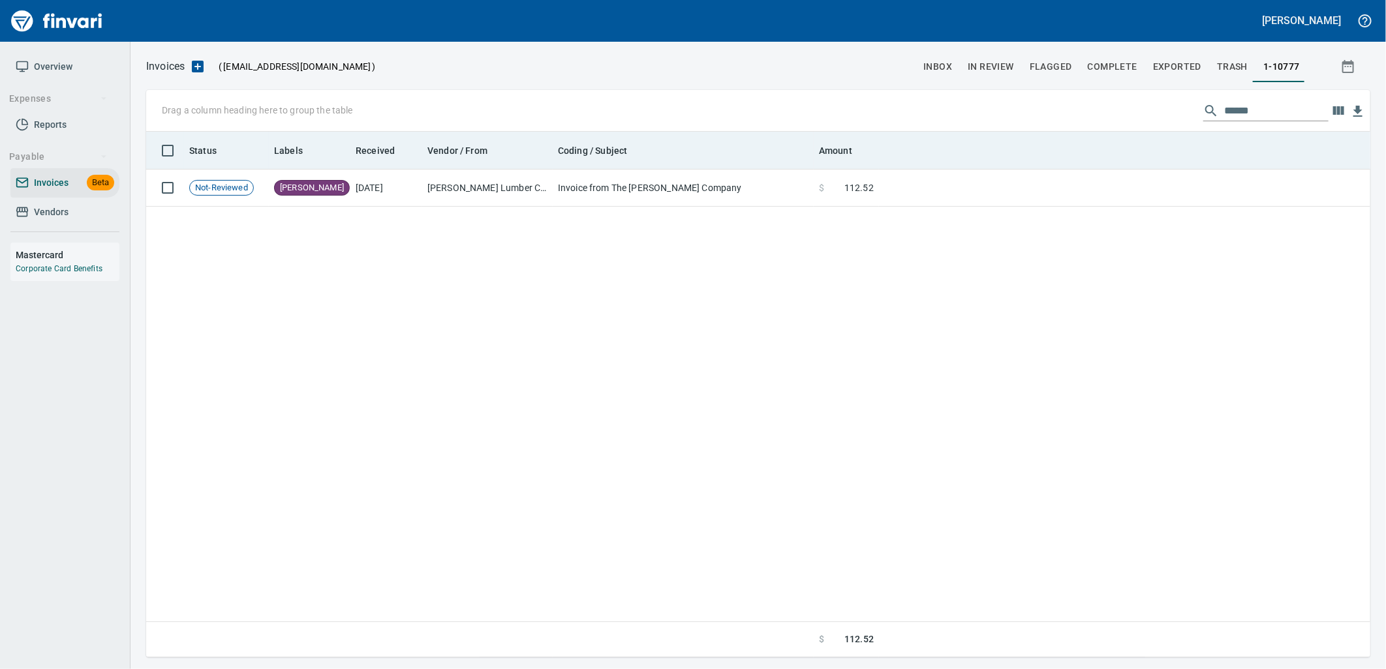
drag, startPoint x: 1274, startPoint y: 114, endPoint x: 969, endPoint y: 145, distance: 307.0
click at [982, 144] on div "Drag a column heading here to group the table ****** Status Labels Received Ven…" at bounding box center [758, 374] width 1224 height 568
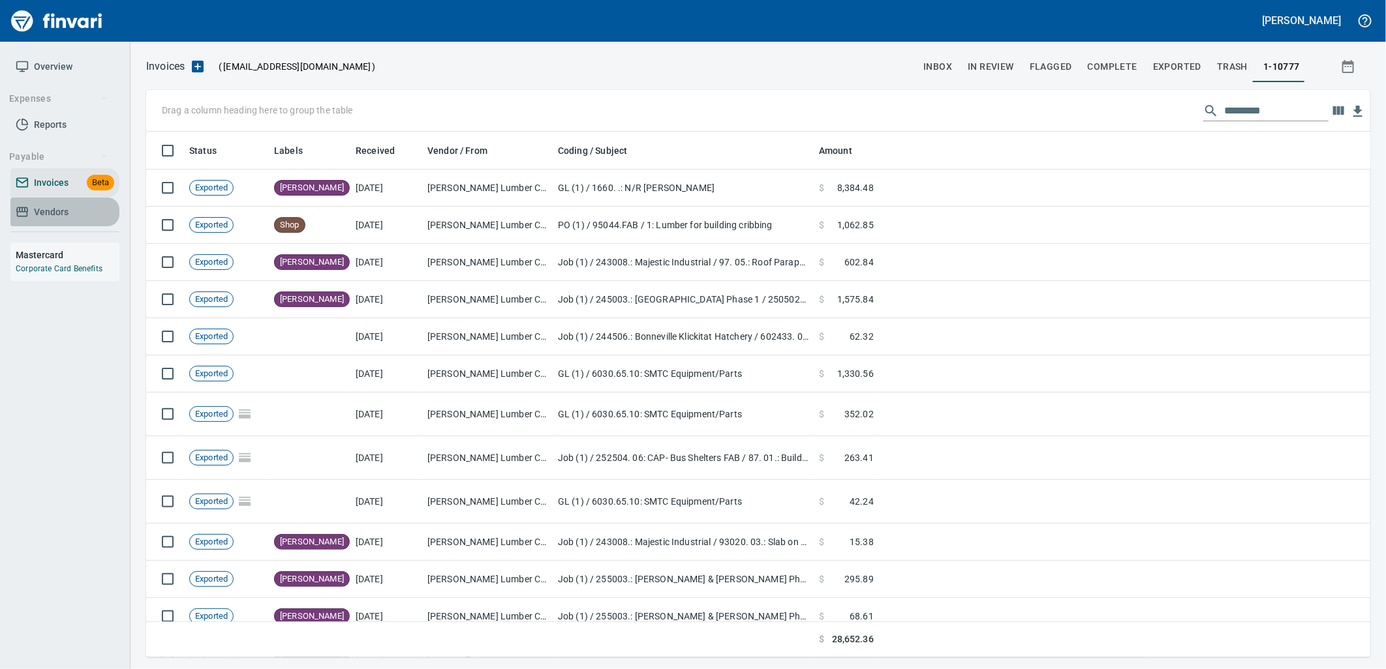
click at [27, 203] on link "Vendors" at bounding box center [64, 212] width 109 height 29
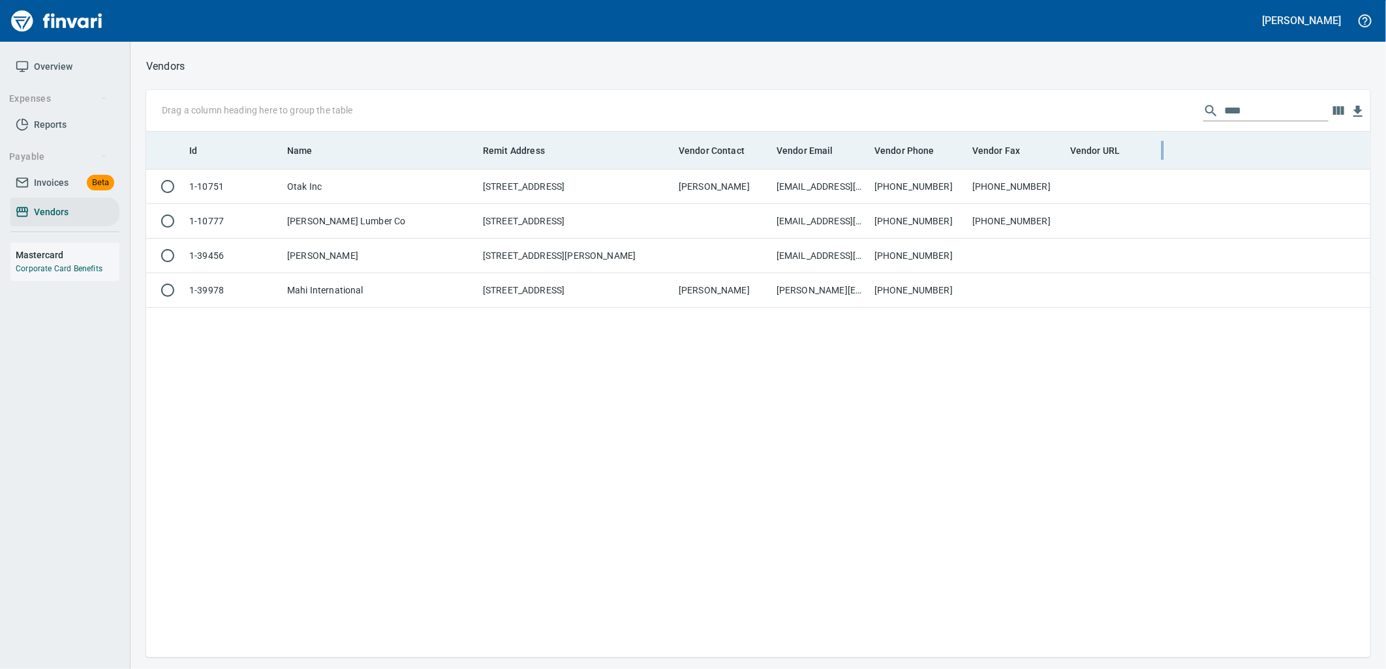
scroll to position [515, 1214]
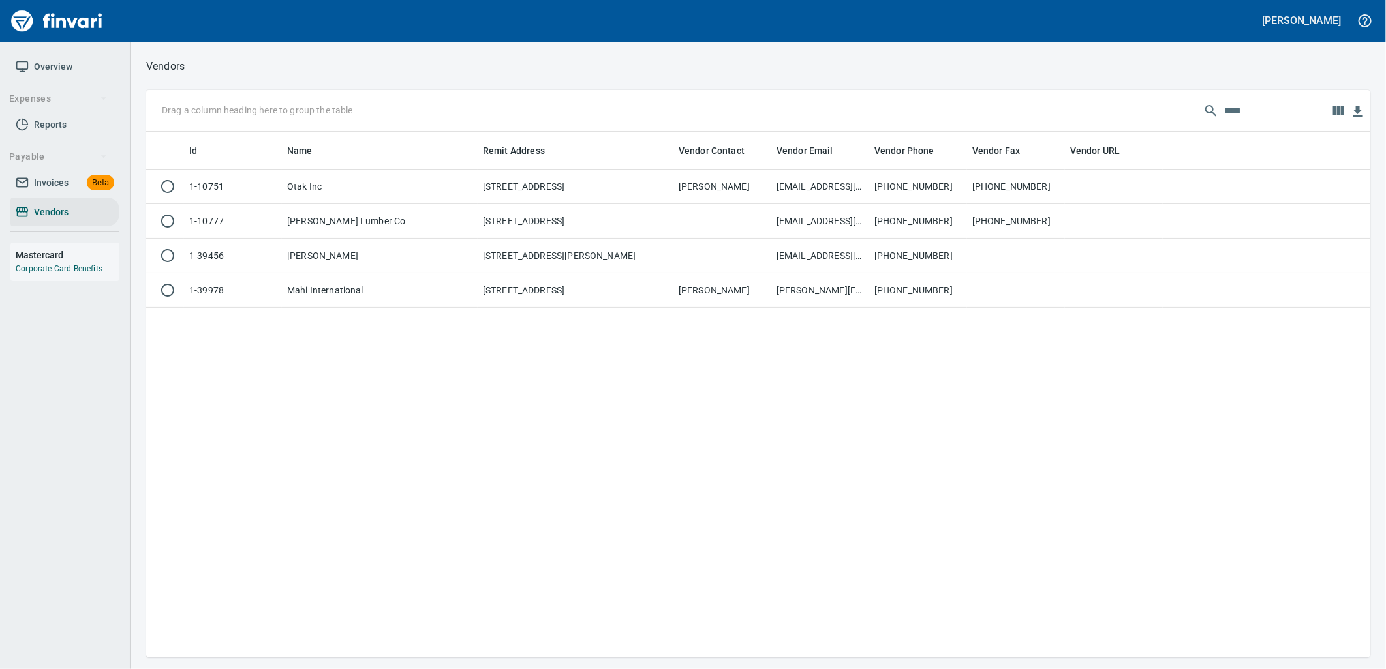
drag, startPoint x: 1267, startPoint y: 107, endPoint x: 1082, endPoint y: 129, distance: 185.9
click at [1122, 124] on div "Drag a column heading here to group the table ****" at bounding box center [758, 111] width 1224 height 42
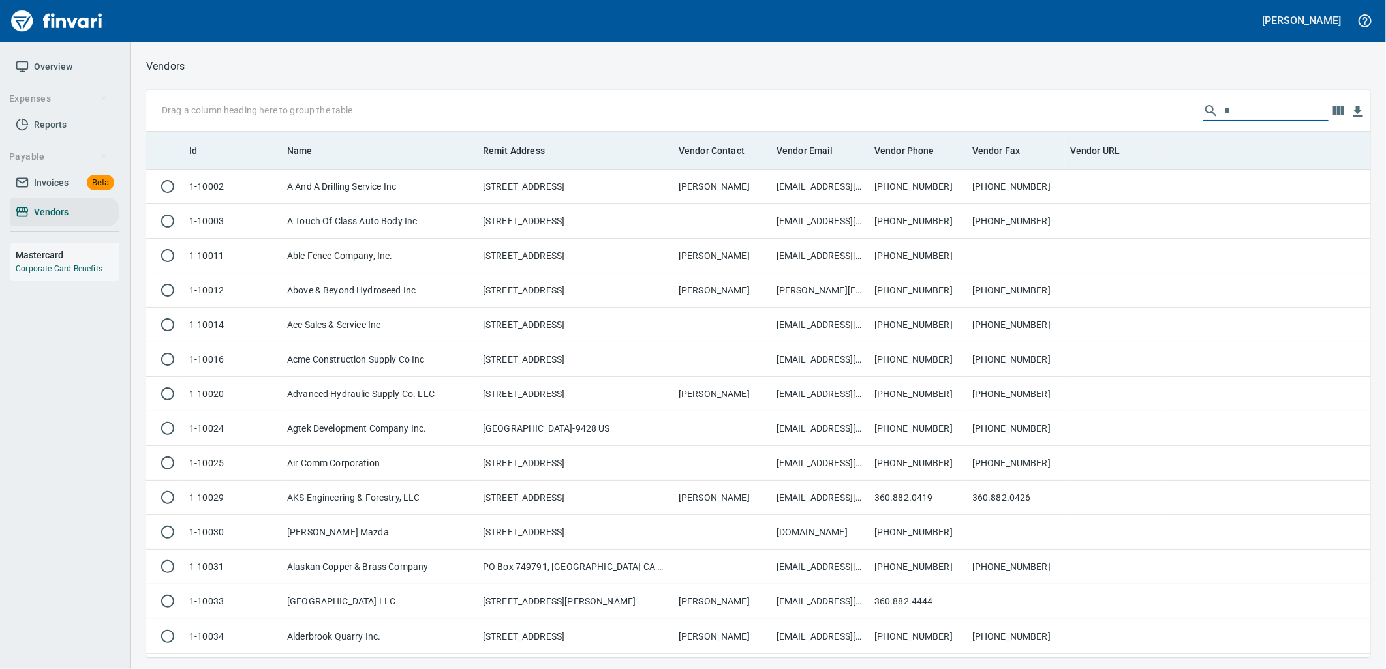
scroll to position [515, 1203]
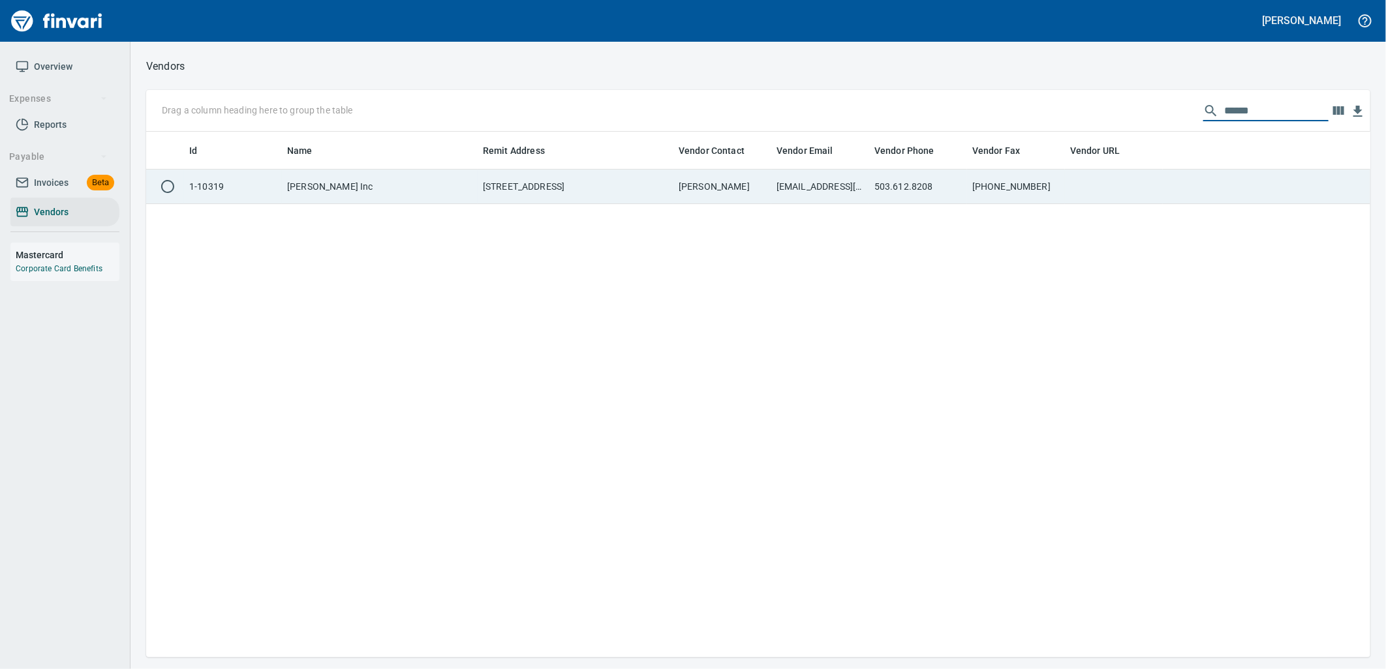
type input "******"
click at [882, 196] on td "503.612.8208" at bounding box center [918, 187] width 98 height 35
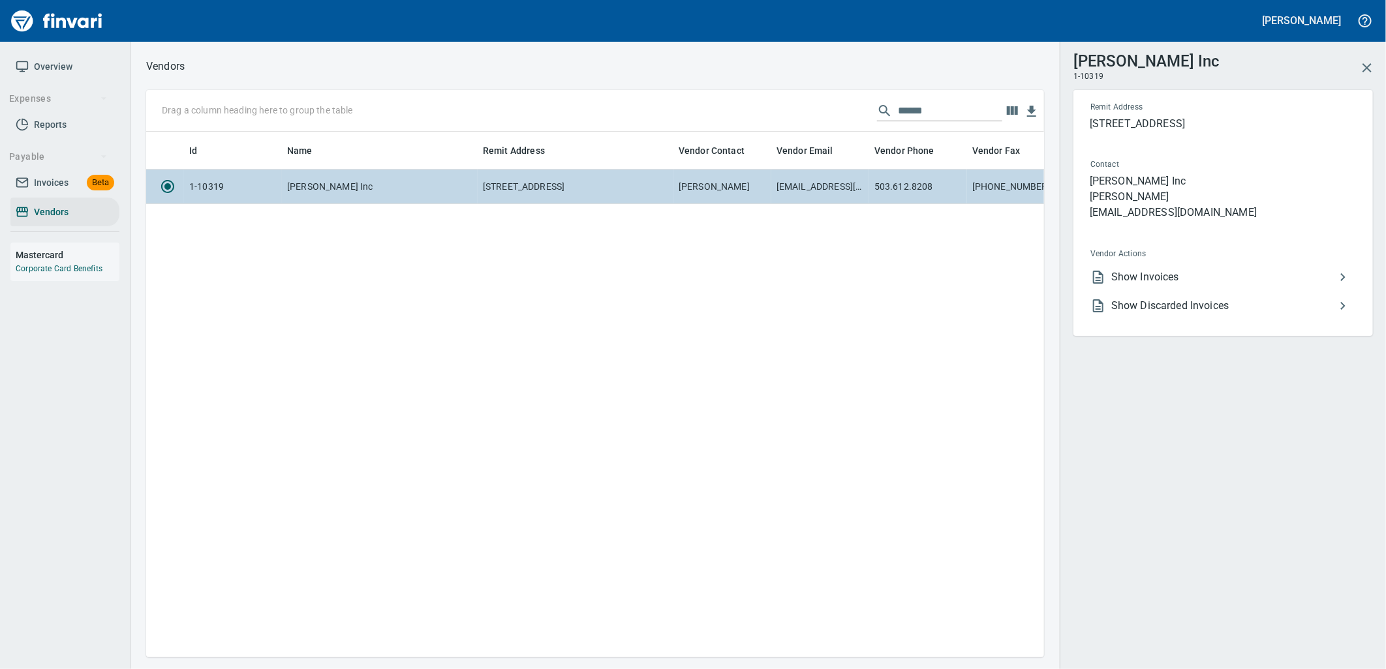
scroll to position [504, 887]
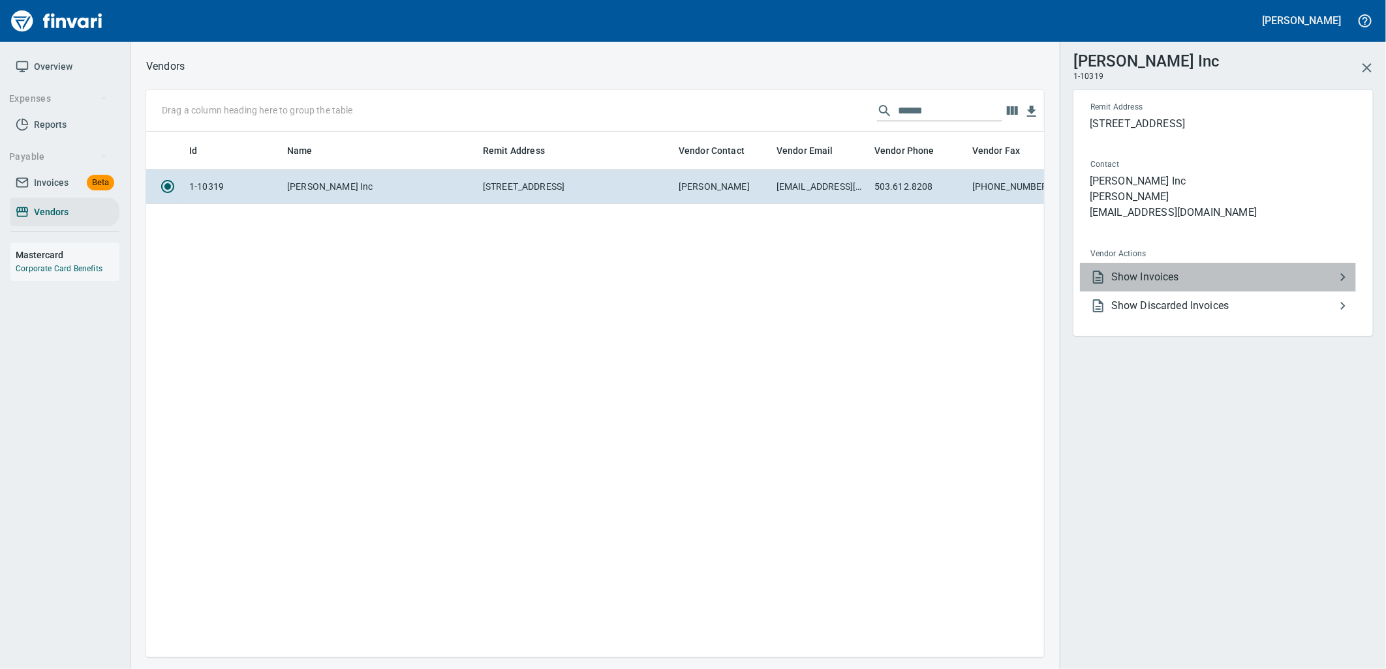
click at [1164, 279] on span "Show Invoices" at bounding box center [1223, 277] width 224 height 16
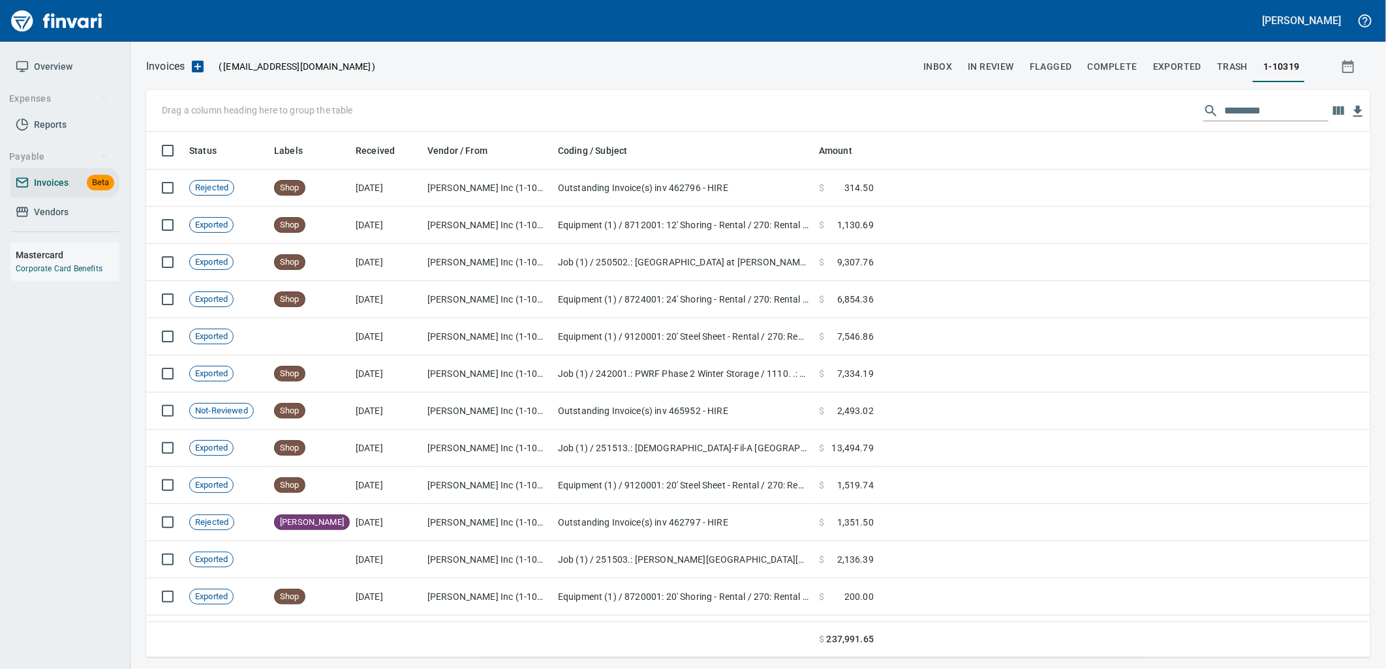
scroll to position [515, 1203]
drag, startPoint x: 1284, startPoint y: 110, endPoint x: 1265, endPoint y: 114, distance: 20.0
click at [1271, 113] on input "text" at bounding box center [1276, 110] width 104 height 21
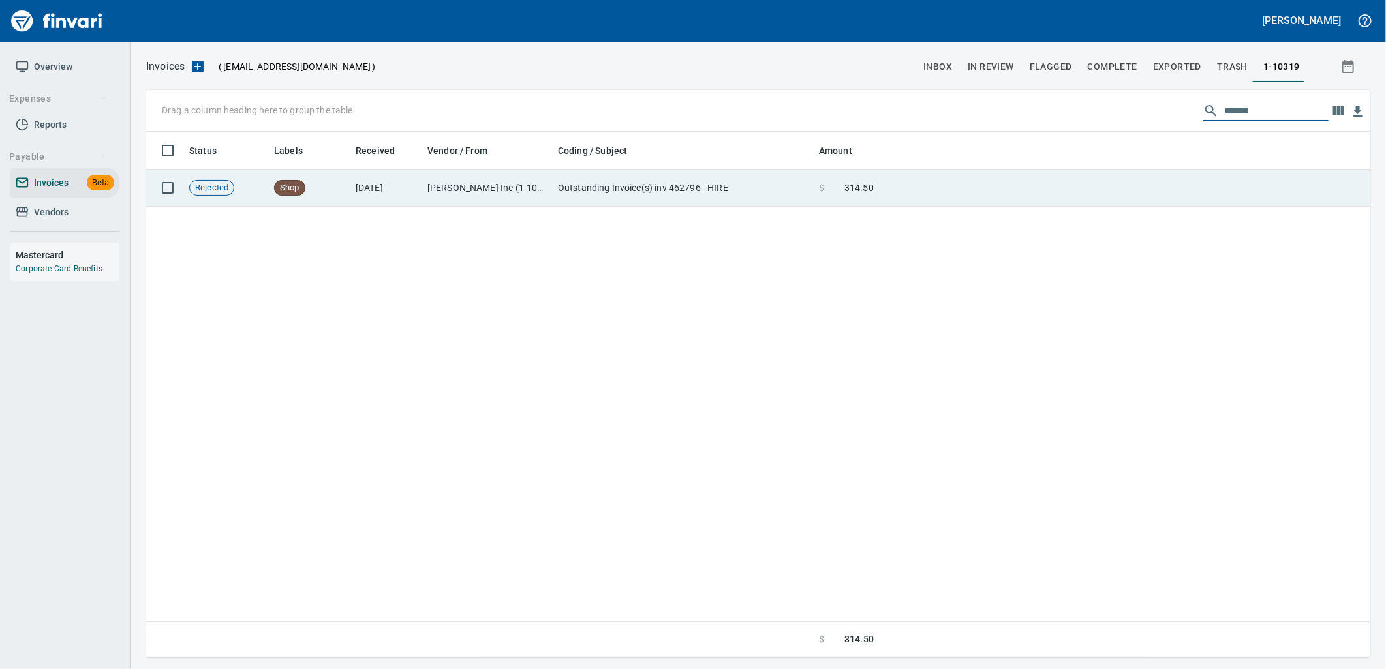
click at [799, 188] on td "Outstanding Invoice(s) inv 462796 - HIRE" at bounding box center [683, 188] width 261 height 37
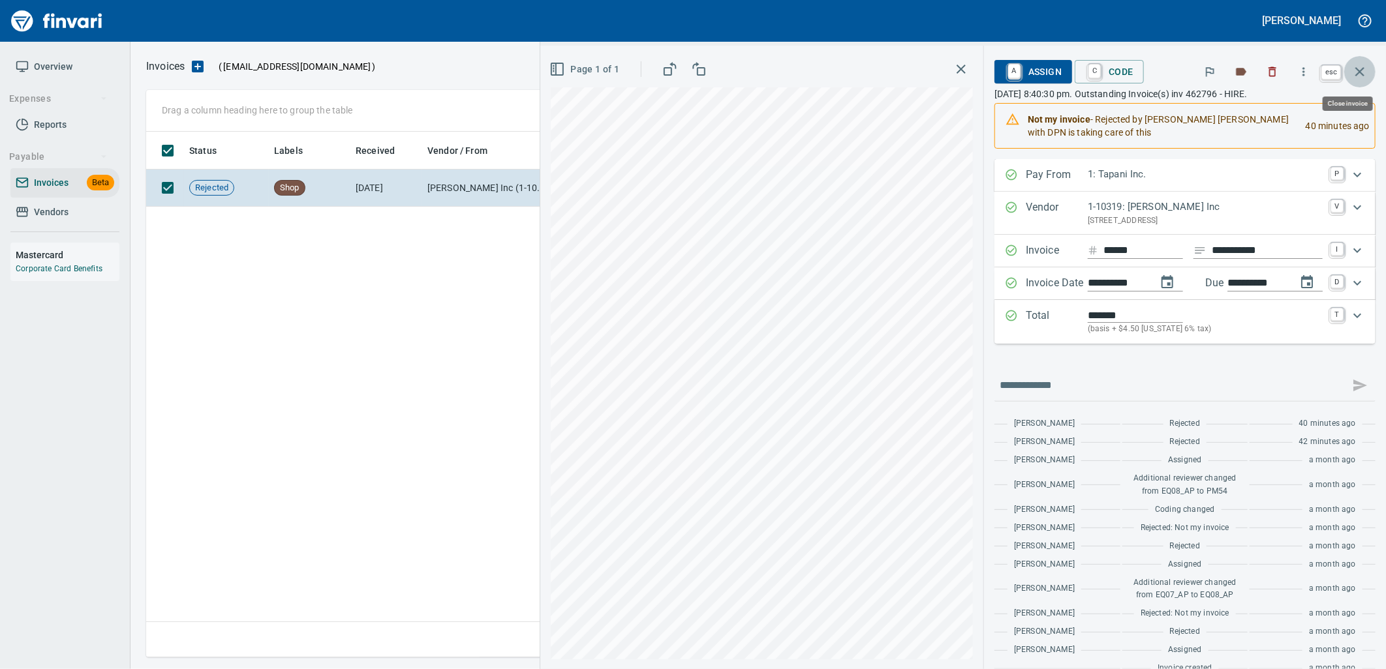
click at [1358, 61] on button "button" at bounding box center [1359, 71] width 31 height 31
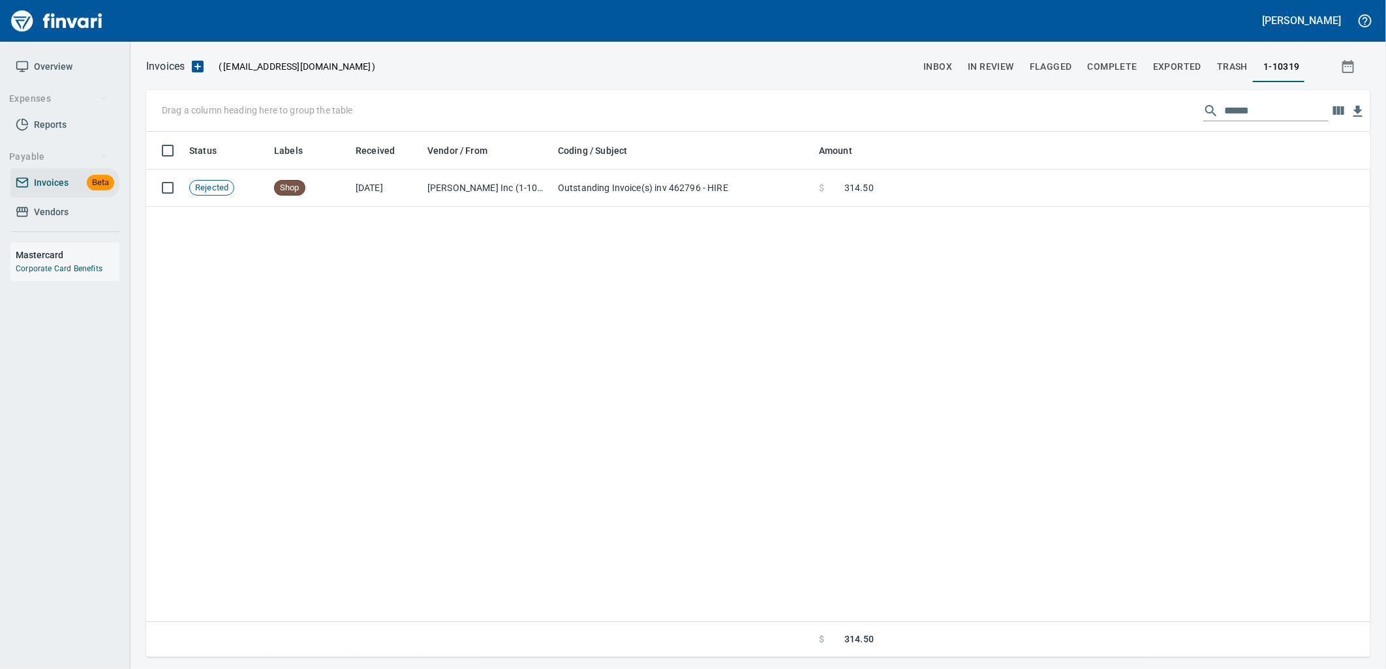
scroll to position [515, 1212]
drag, startPoint x: 1277, startPoint y: 109, endPoint x: 1109, endPoint y: 110, distance: 167.7
click at [1109, 110] on div "Drag a column heading here to group the table ******" at bounding box center [758, 111] width 1224 height 42
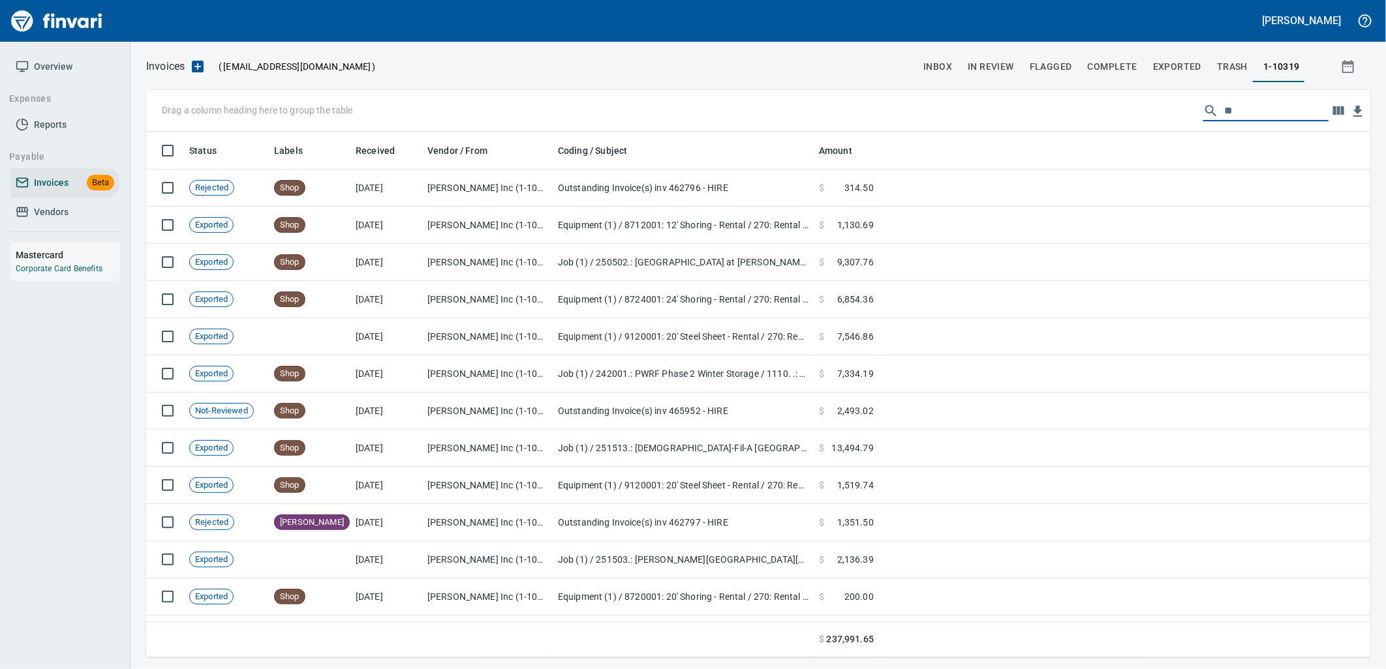
scroll to position [515, 1203]
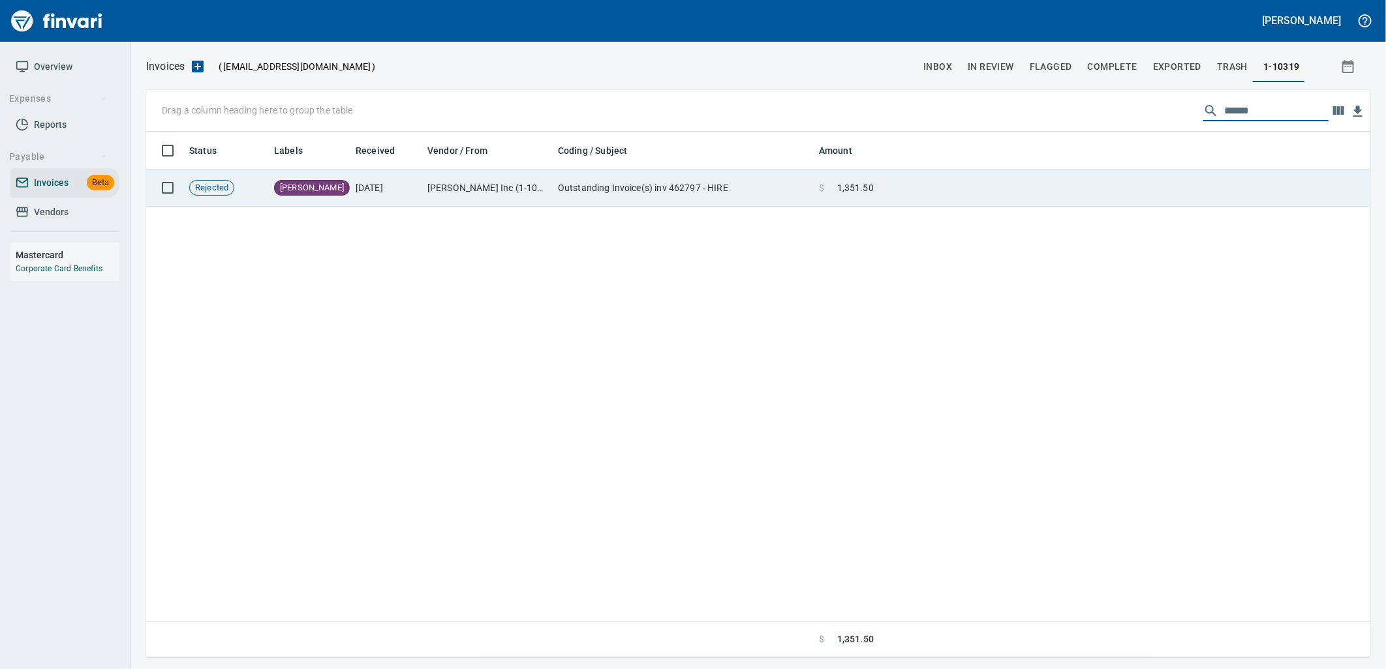
type input "******"
click at [1002, 196] on td at bounding box center [1124, 188] width 491 height 37
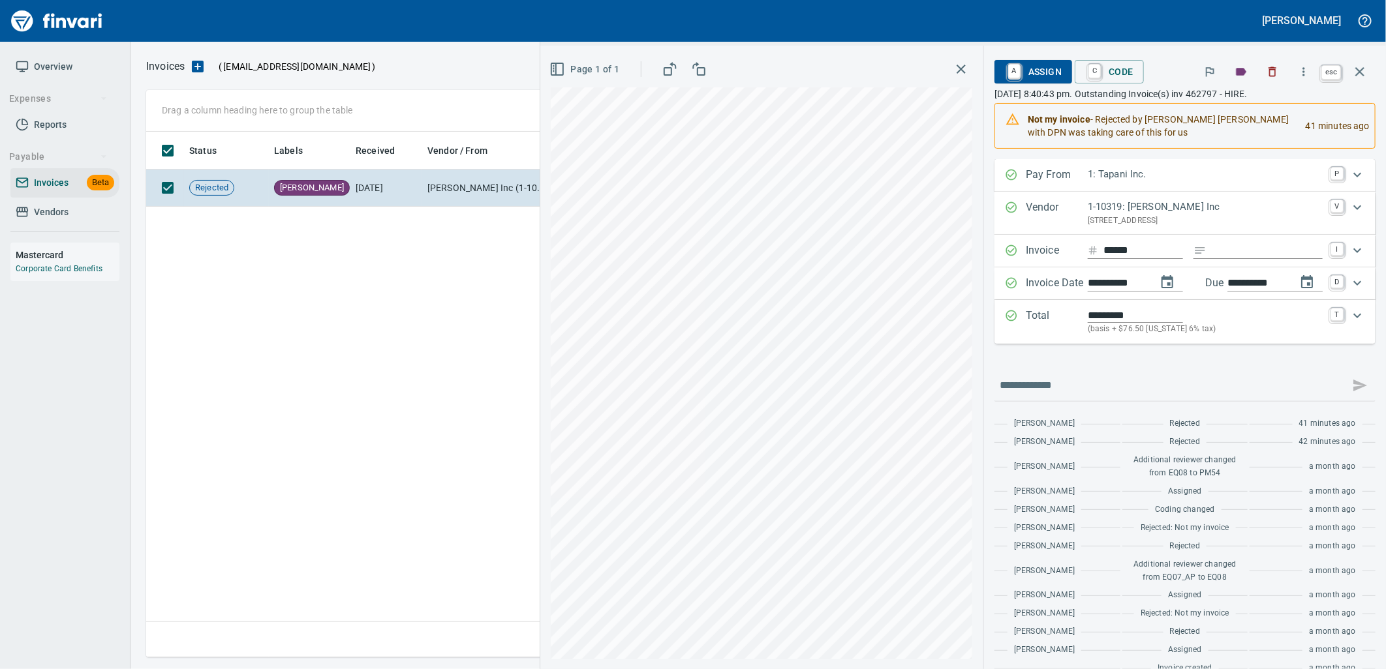
scroll to position [515, 1212]
click at [1359, 65] on icon "button" at bounding box center [1360, 72] width 16 height 16
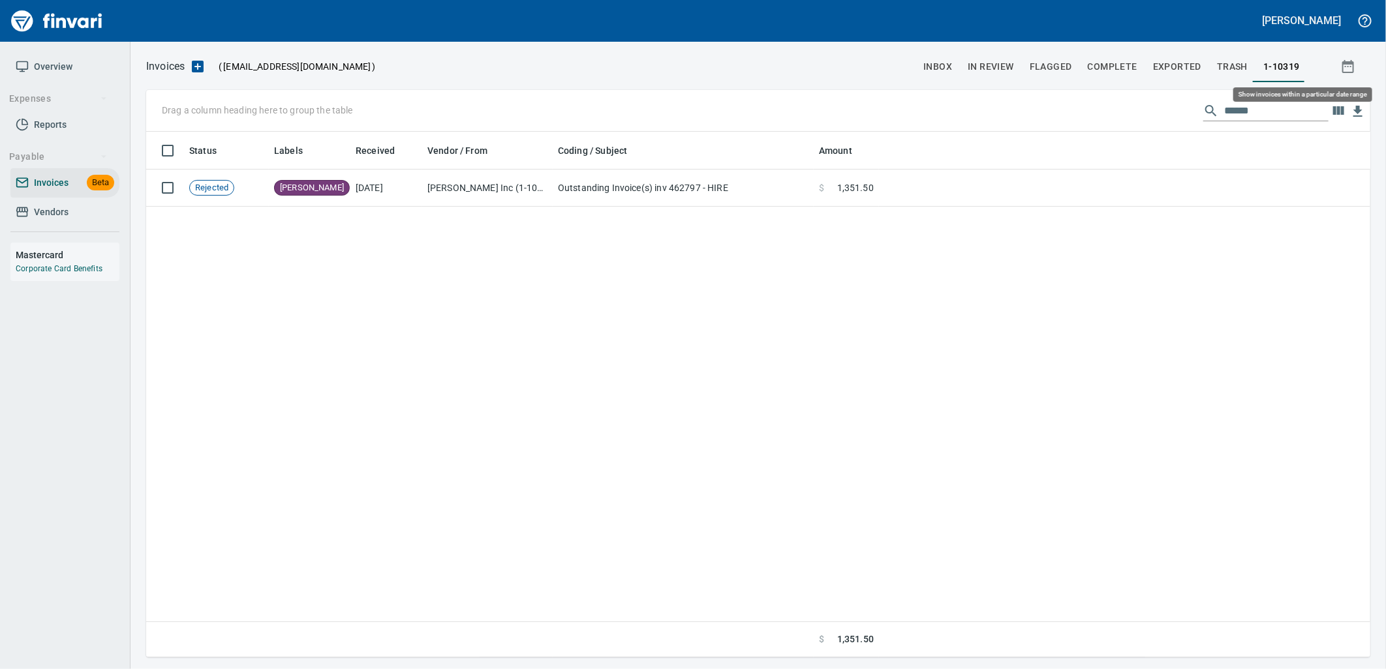
scroll to position [515, 1214]
